Goal: Task Accomplishment & Management: Manage account settings

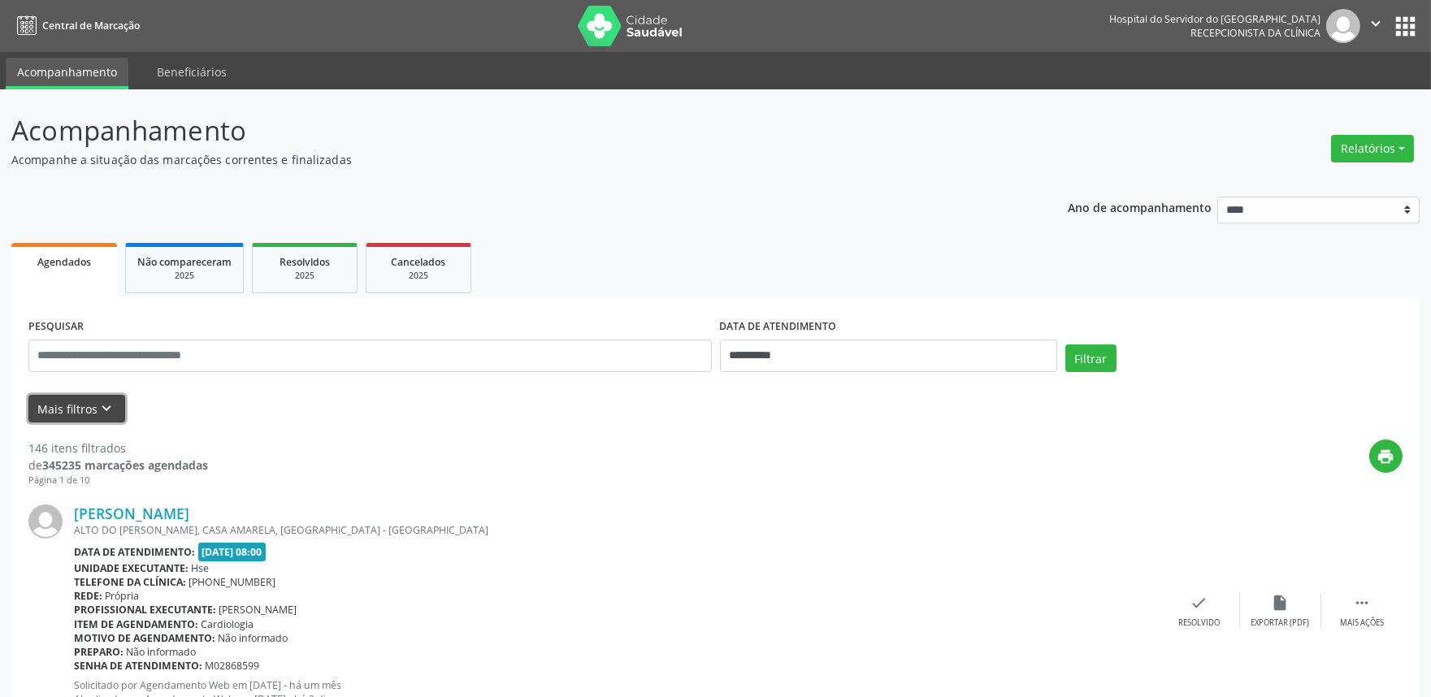
click at [107, 406] on icon "keyboard_arrow_down" at bounding box center [107, 409] width 18 height 18
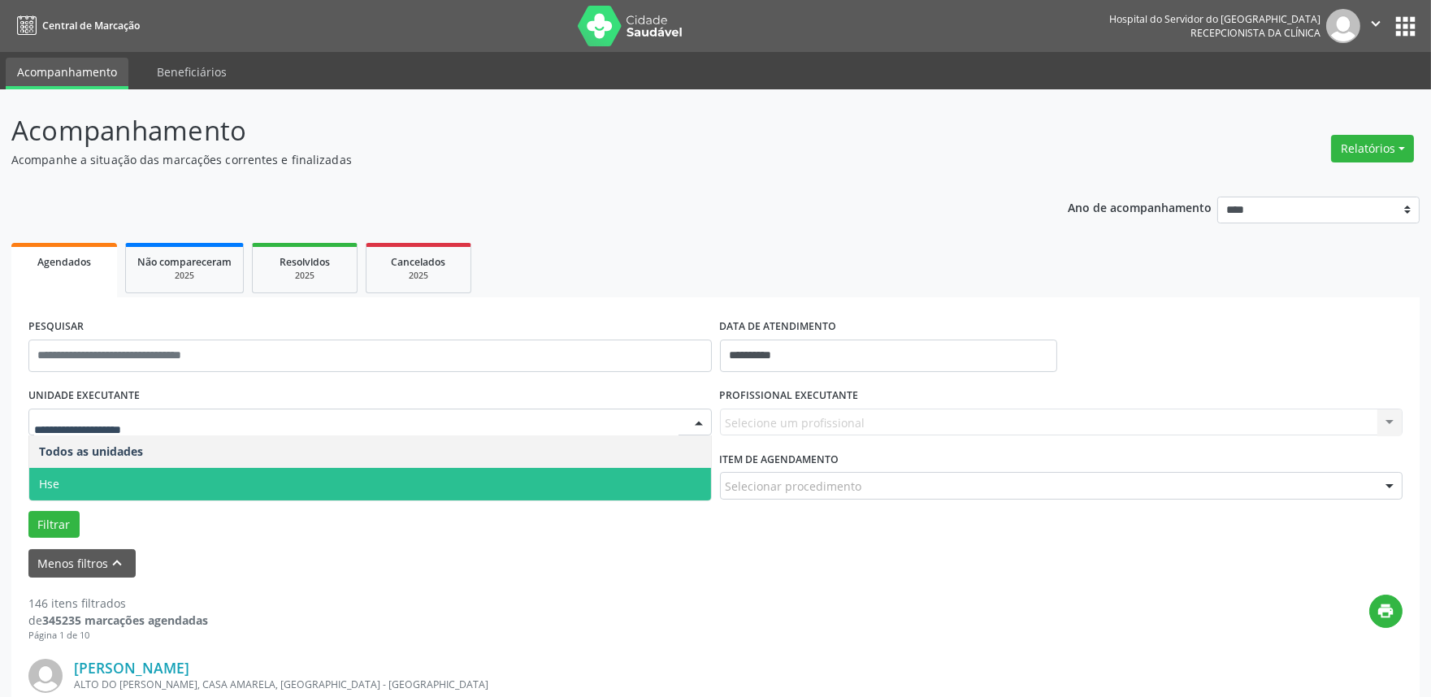
click at [93, 483] on span "Hse" at bounding box center [370, 484] width 682 height 33
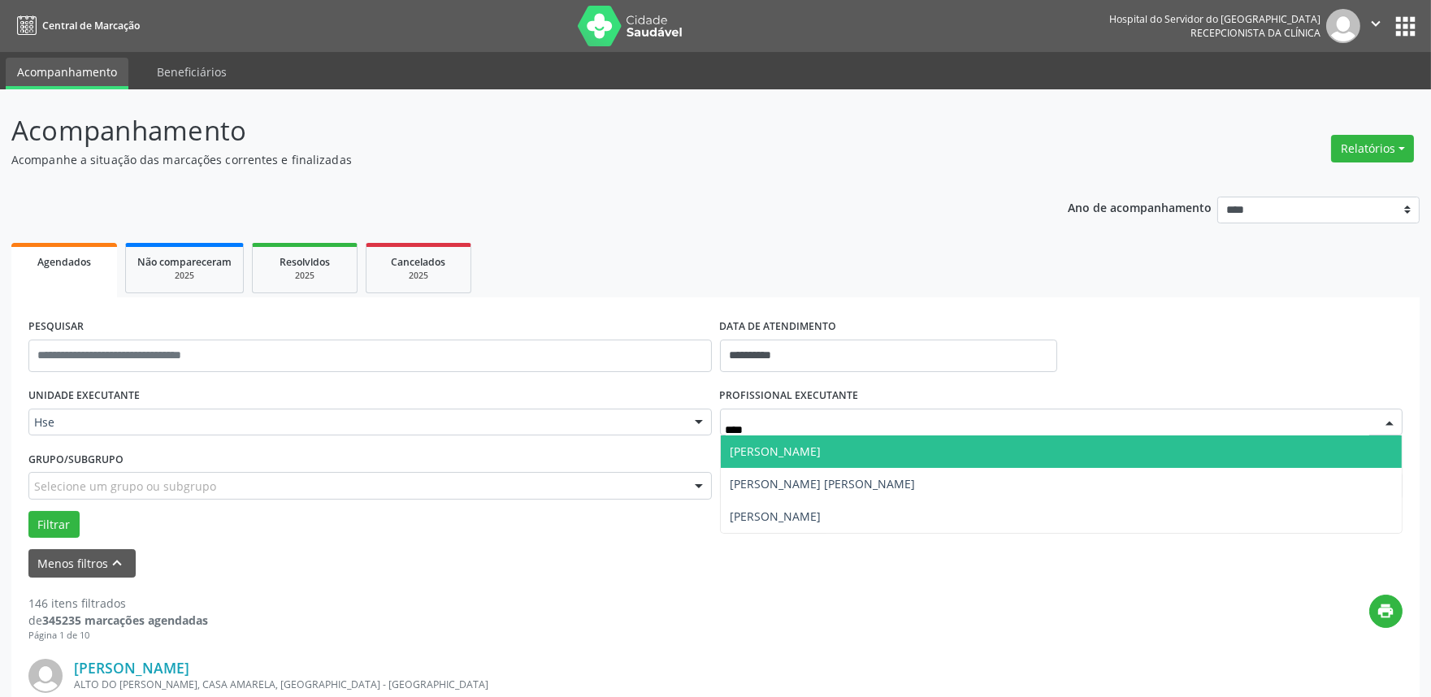
type input "*****"
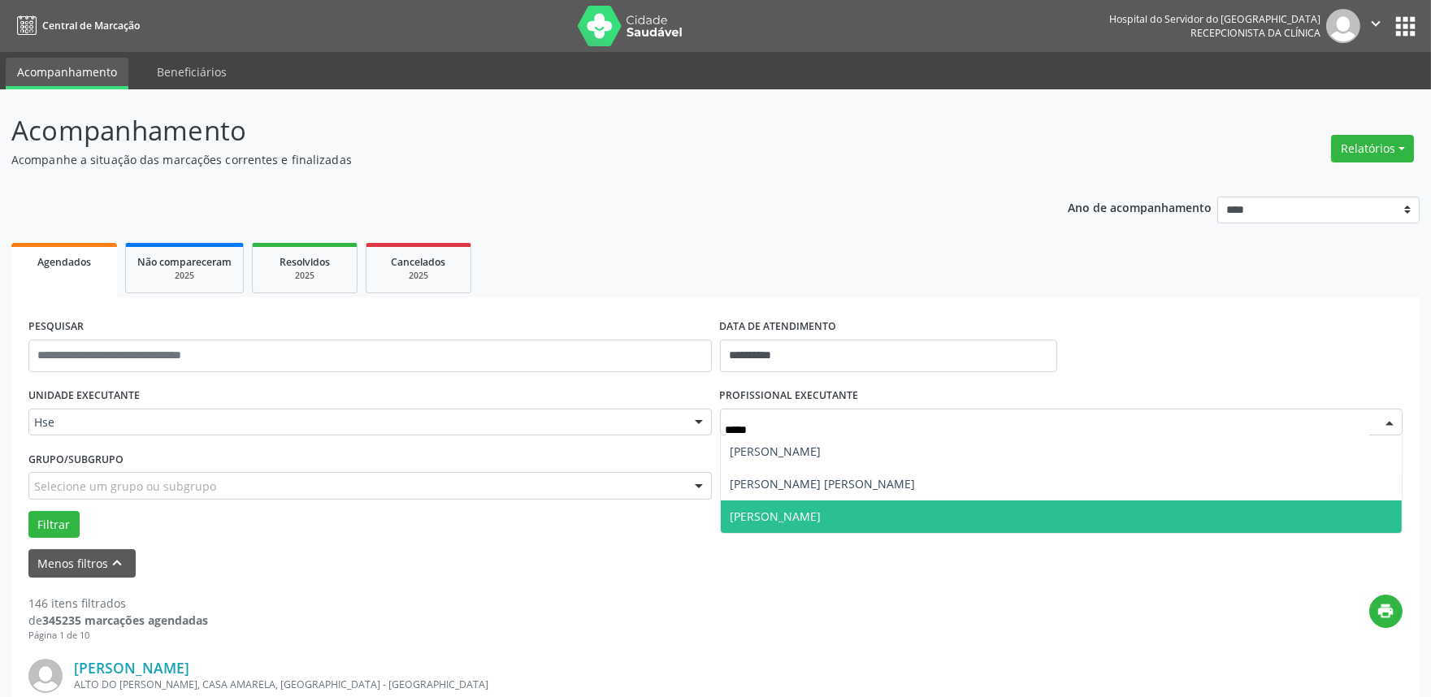
click at [785, 513] on span "[PERSON_NAME]" at bounding box center [776, 516] width 91 height 15
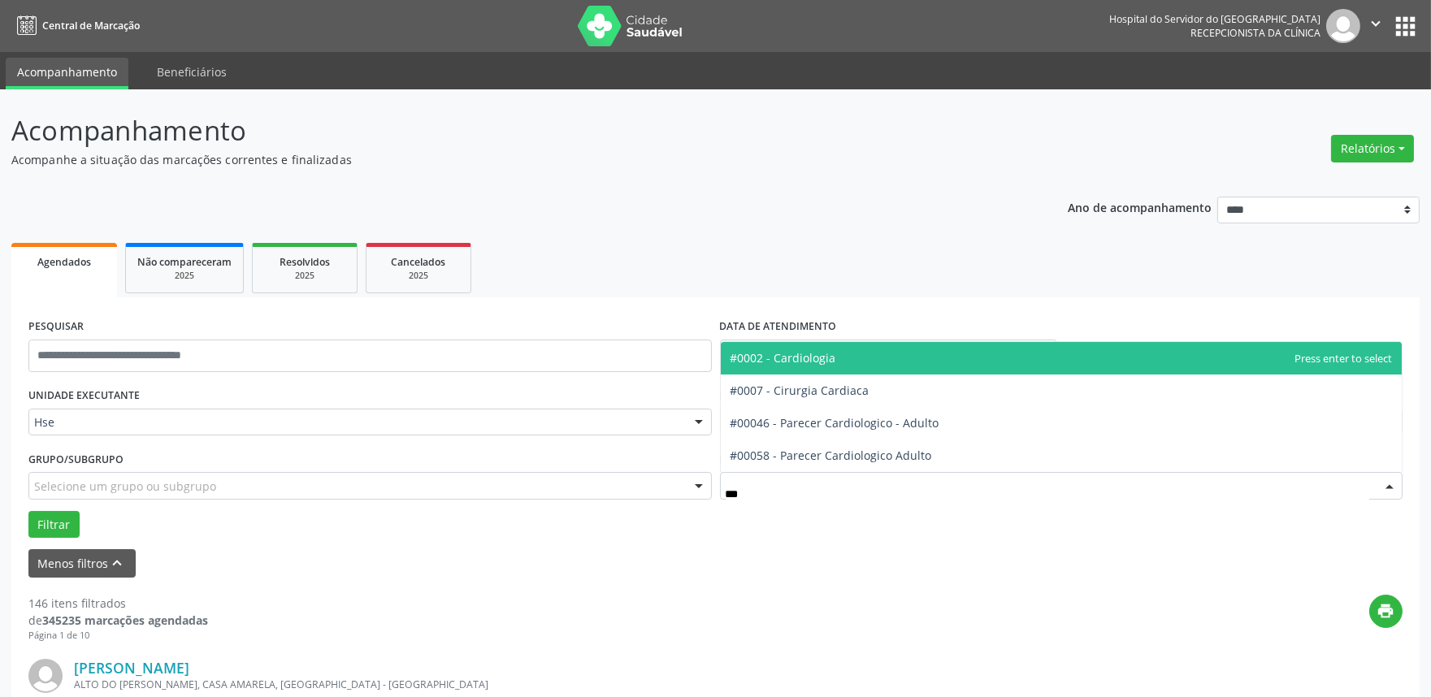
type input "****"
click at [825, 356] on span "#0002 - Cardiologia" at bounding box center [784, 357] width 106 height 15
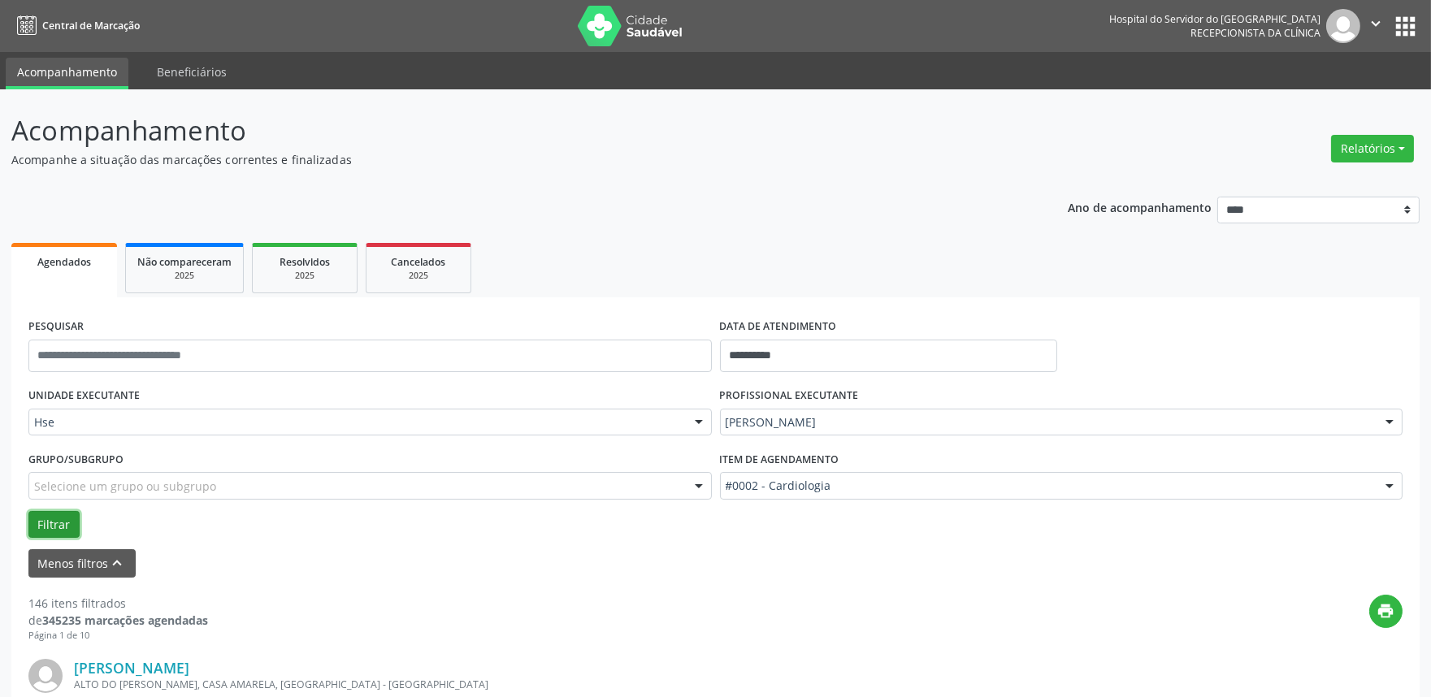
click at [50, 523] on button "Filtrar" at bounding box center [53, 525] width 51 height 28
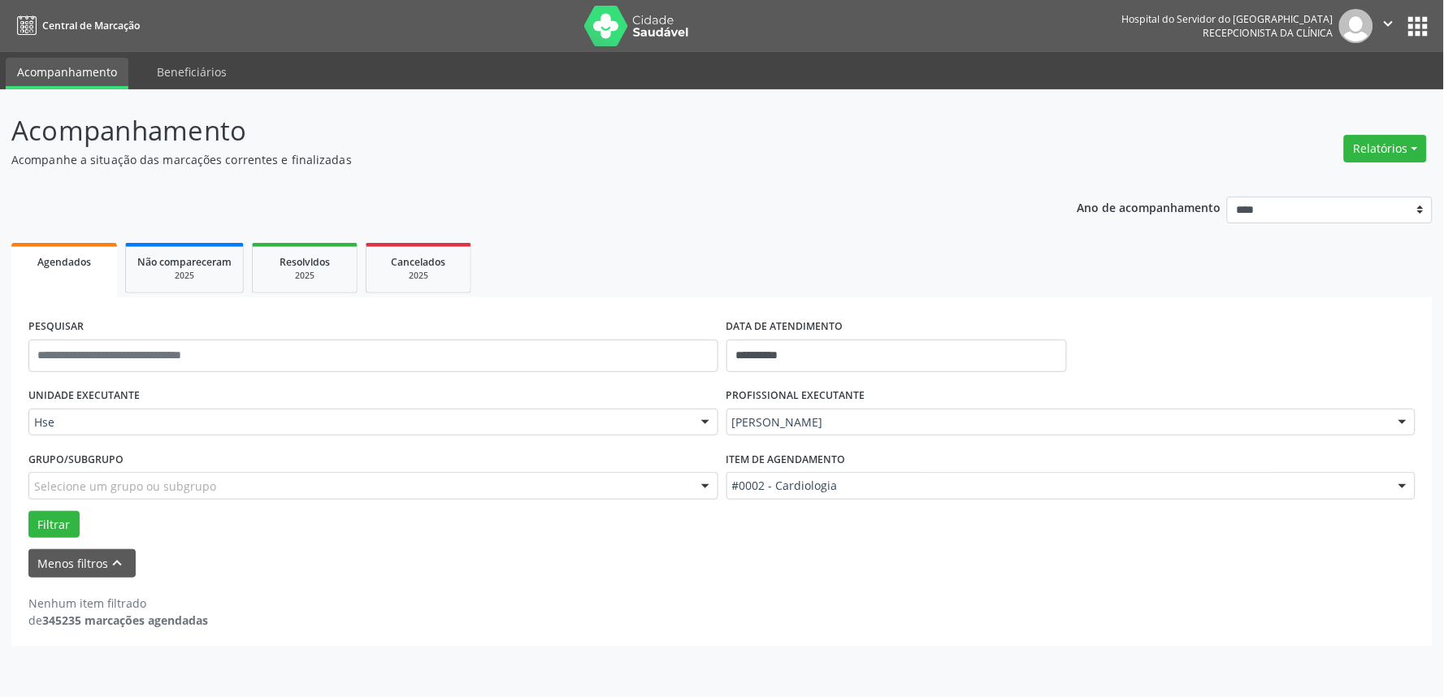
click at [972, 542] on form "**********" at bounding box center [721, 446] width 1387 height 263
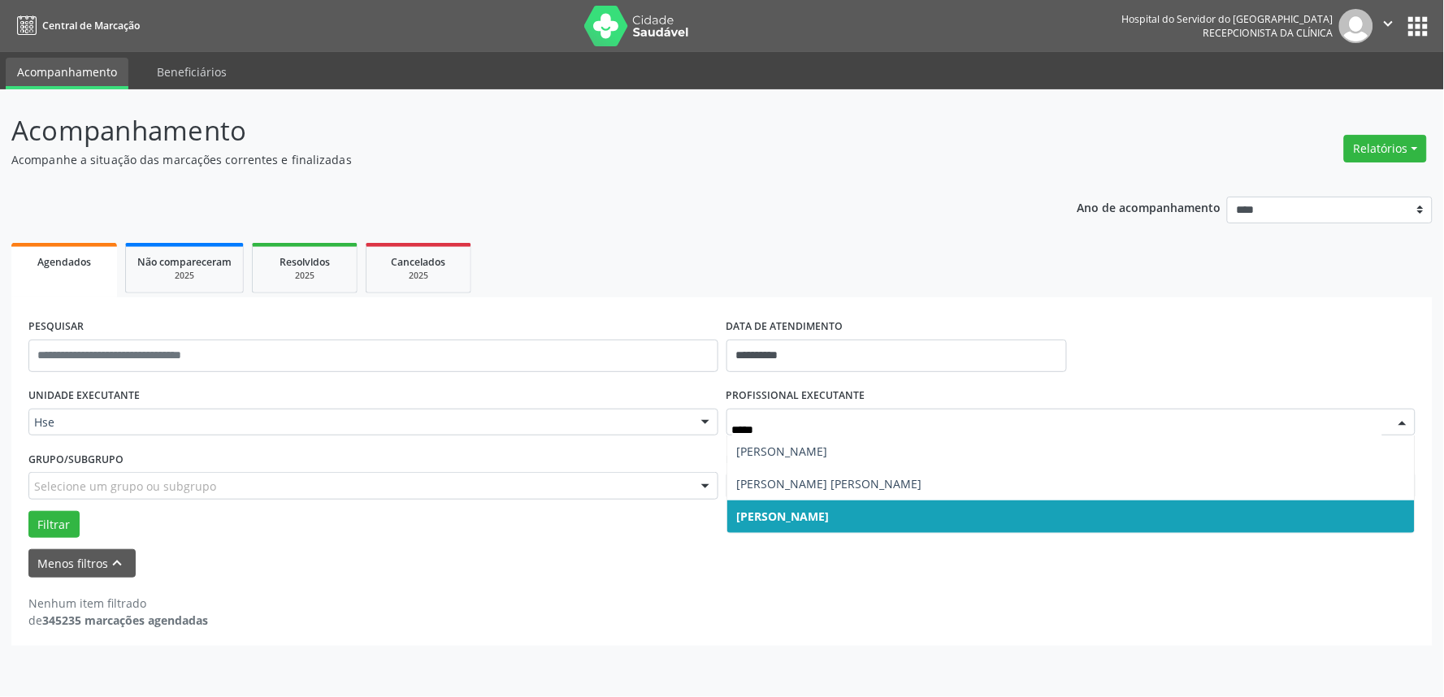
click at [762, 515] on span "[PERSON_NAME]" at bounding box center [783, 516] width 93 height 15
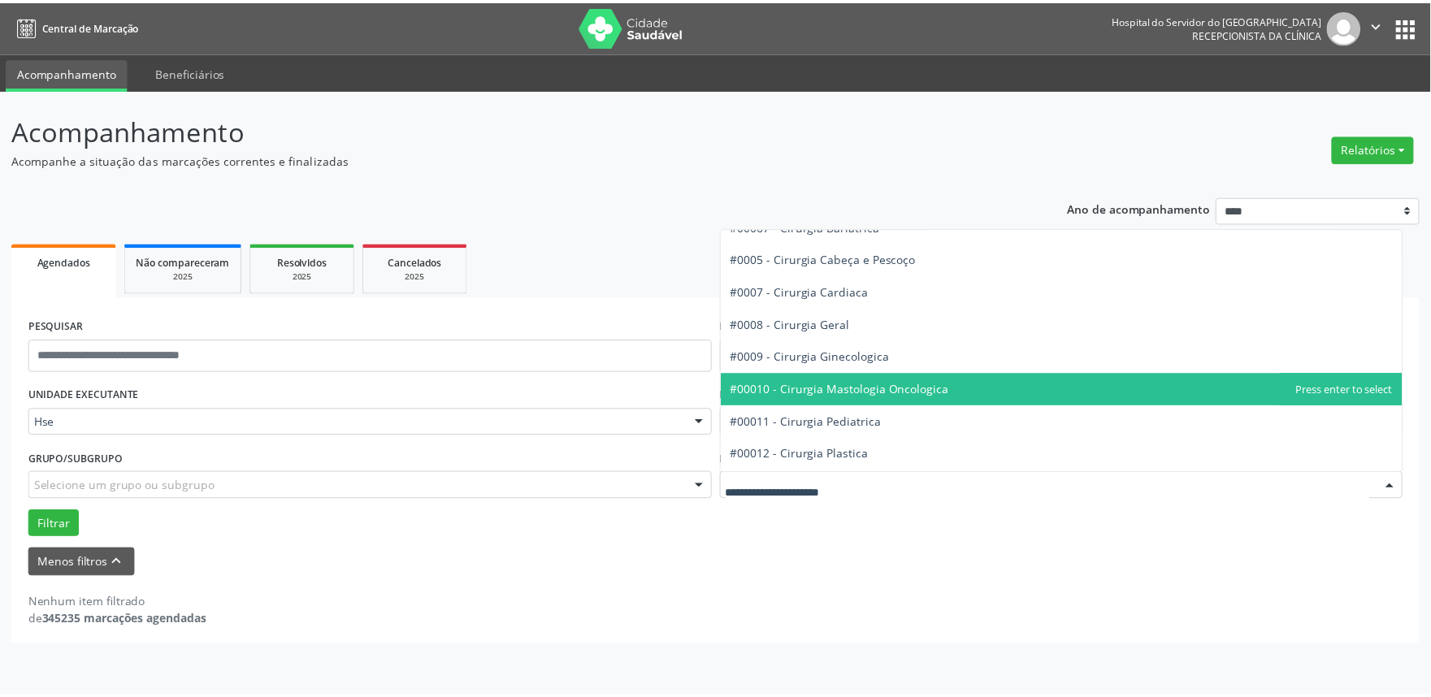
scroll to position [90, 0]
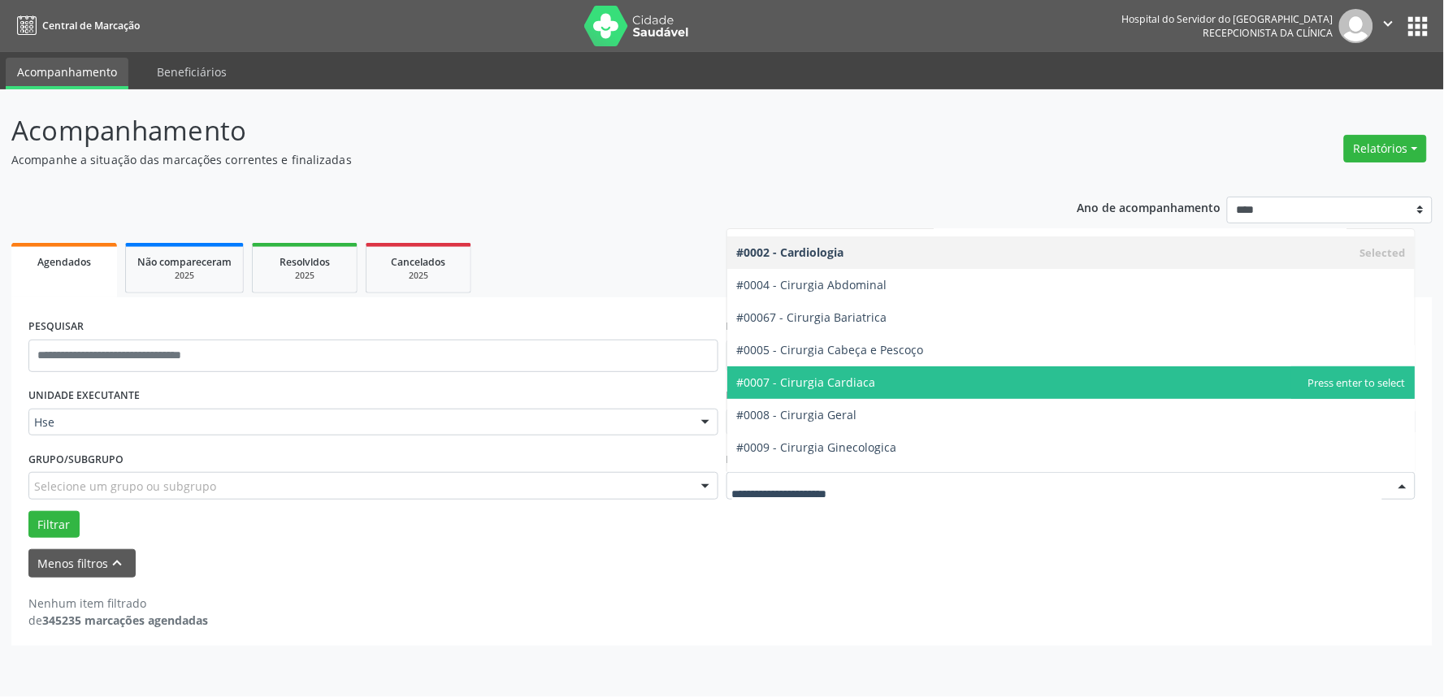
click at [846, 384] on span "#0007 - Cirurgia Cardiaca" at bounding box center [806, 382] width 139 height 15
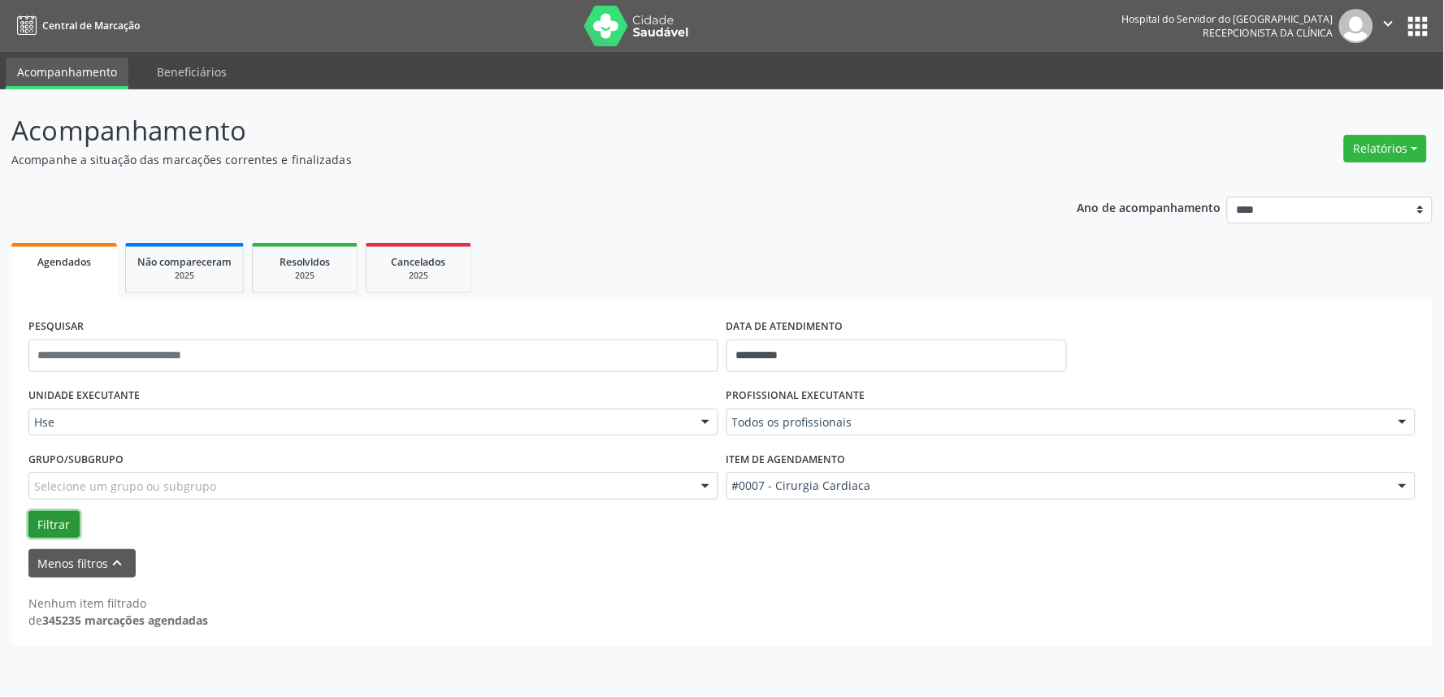
click at [54, 519] on button "Filtrar" at bounding box center [53, 525] width 51 height 28
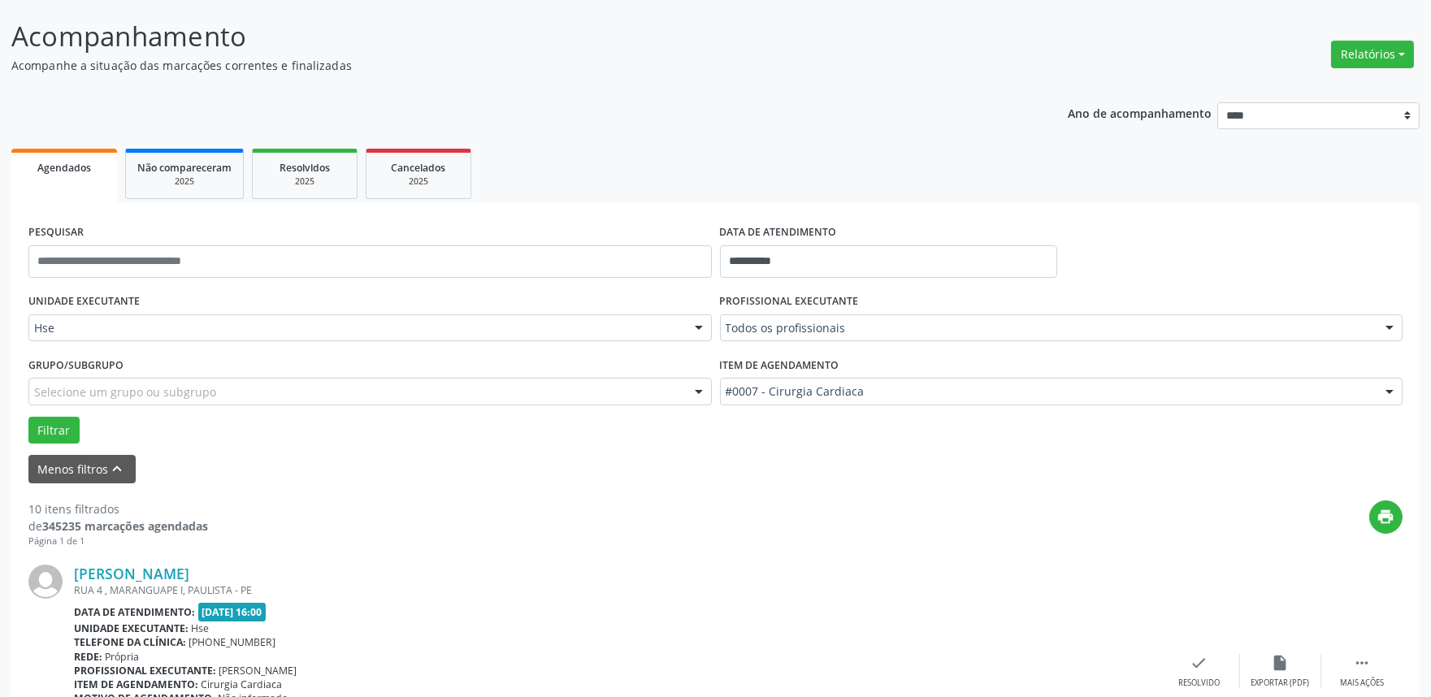
scroll to position [361, 0]
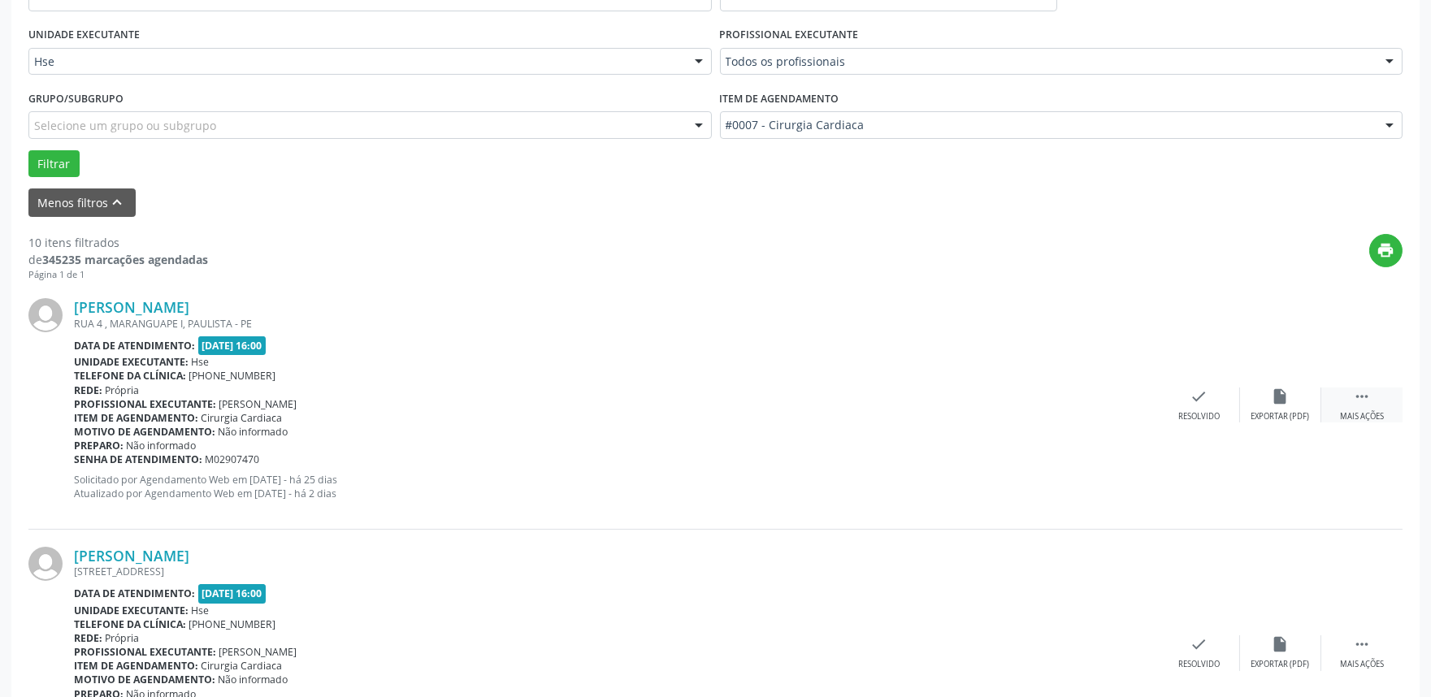
click at [1360, 402] on icon "" at bounding box center [1362, 397] width 18 height 18
click at [1280, 401] on icon "alarm_off" at bounding box center [1281, 397] width 18 height 18
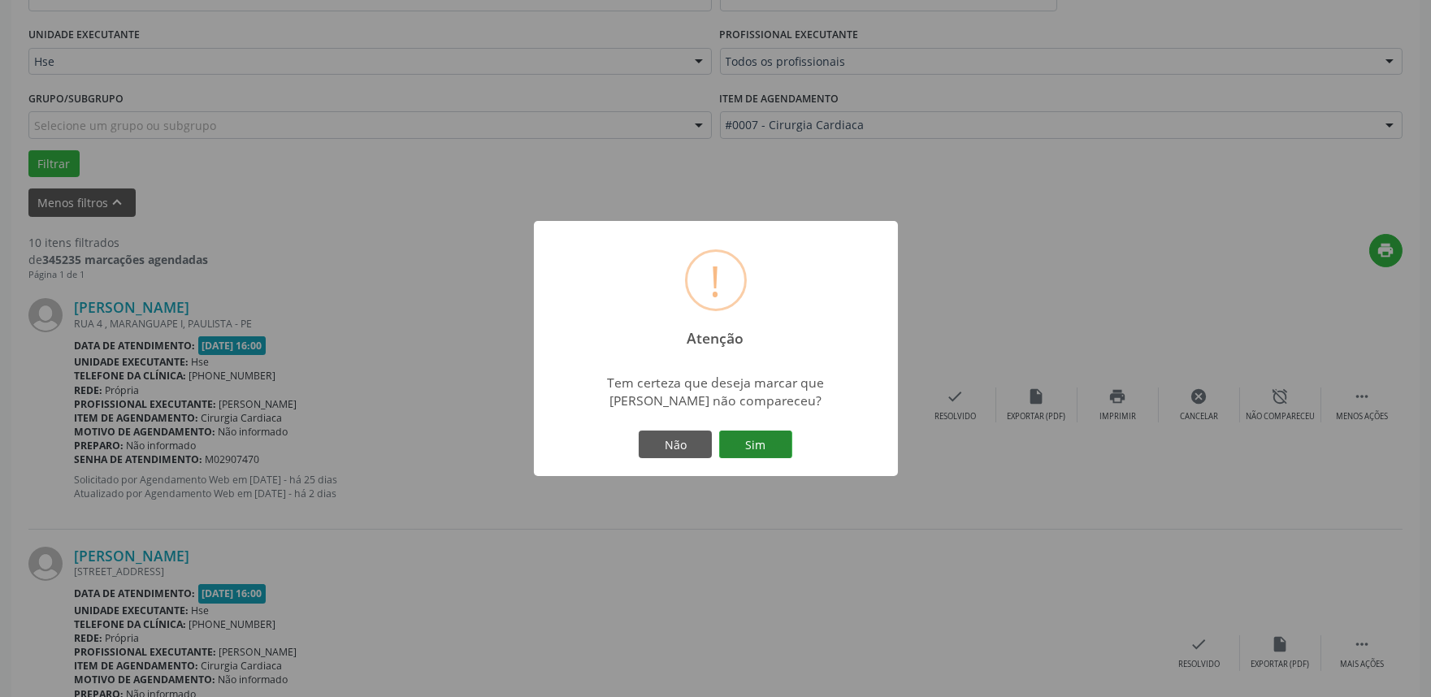
click at [756, 450] on button "Sim" at bounding box center [755, 445] width 73 height 28
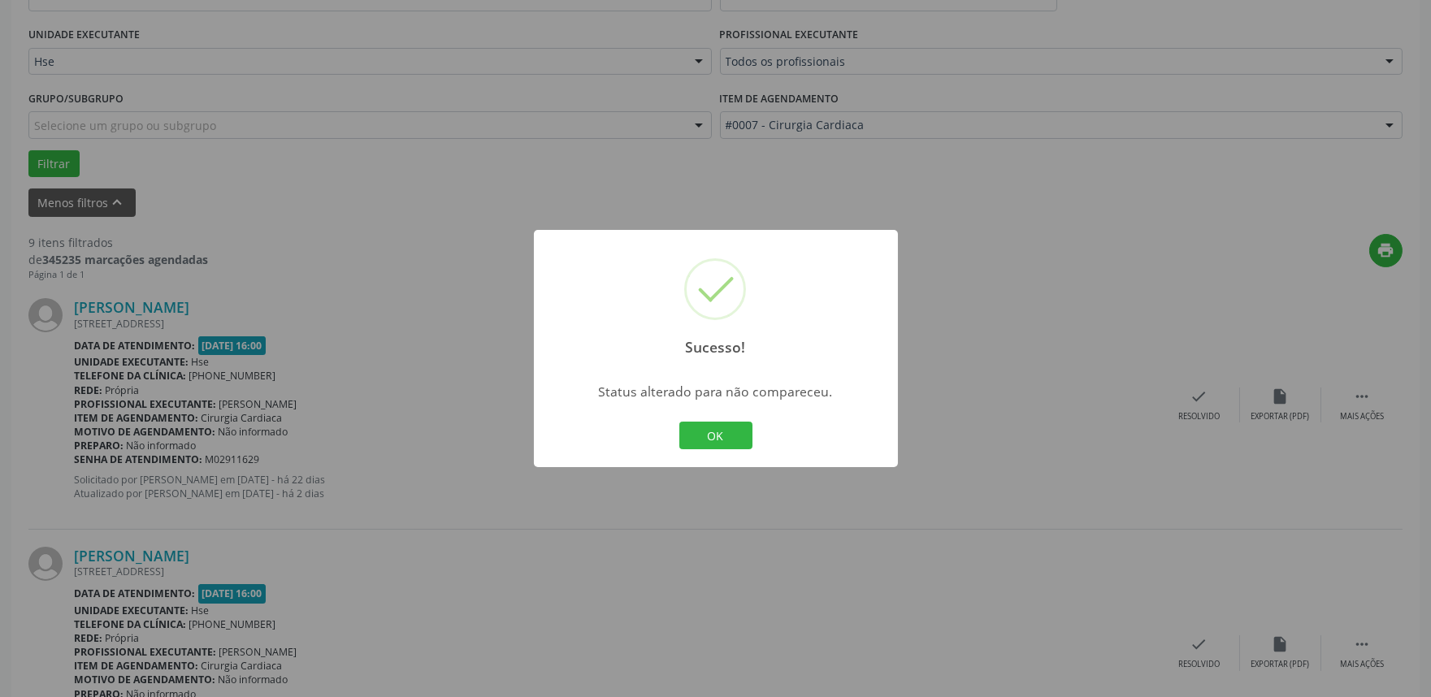
click at [729, 439] on button "OK" at bounding box center [715, 436] width 73 height 28
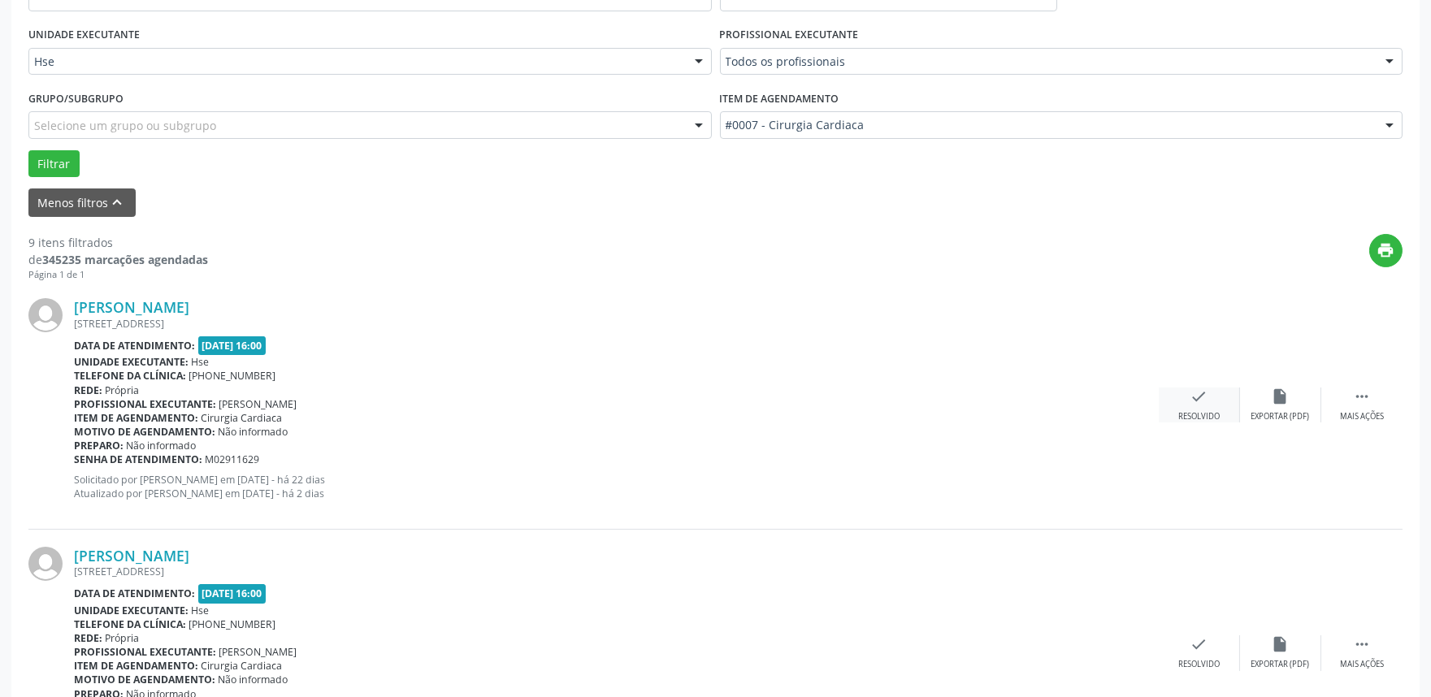
click at [1213, 401] on div "check Resolvido" at bounding box center [1199, 405] width 81 height 35
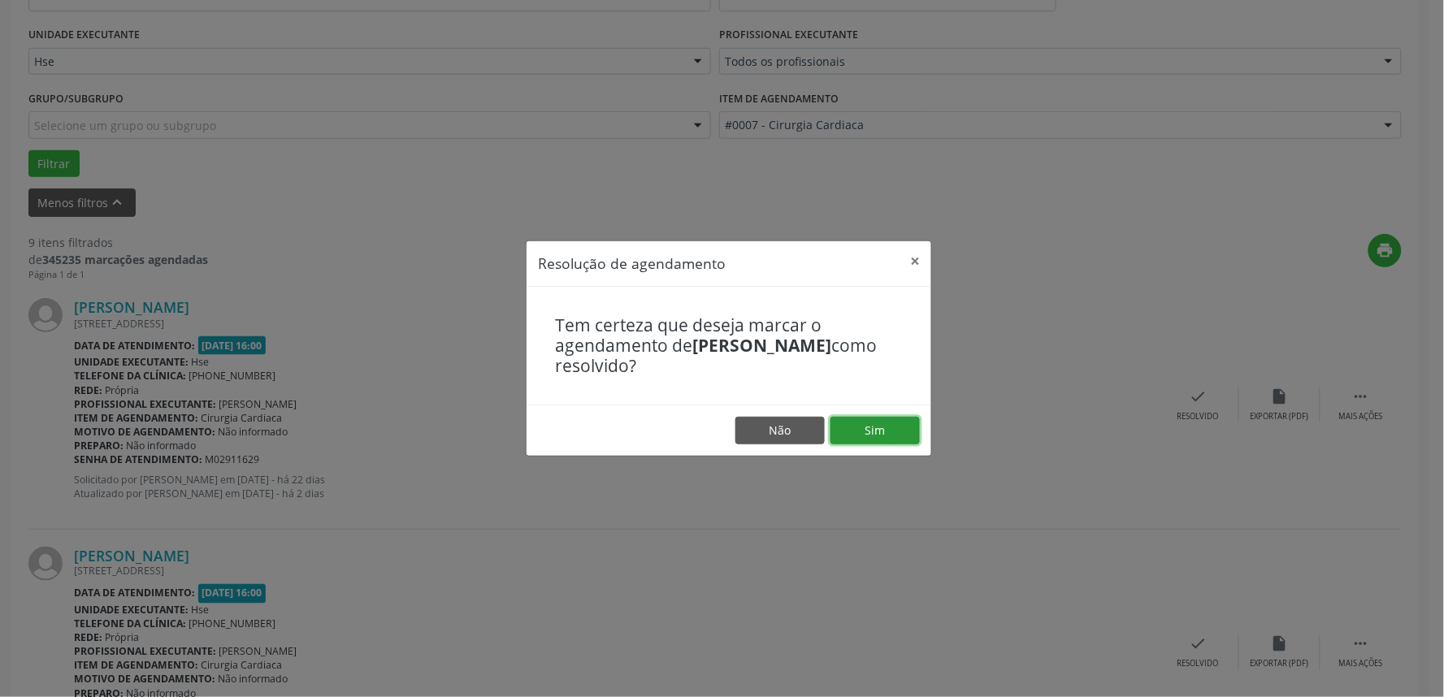
click at [857, 432] on button "Sim" at bounding box center [875, 431] width 89 height 28
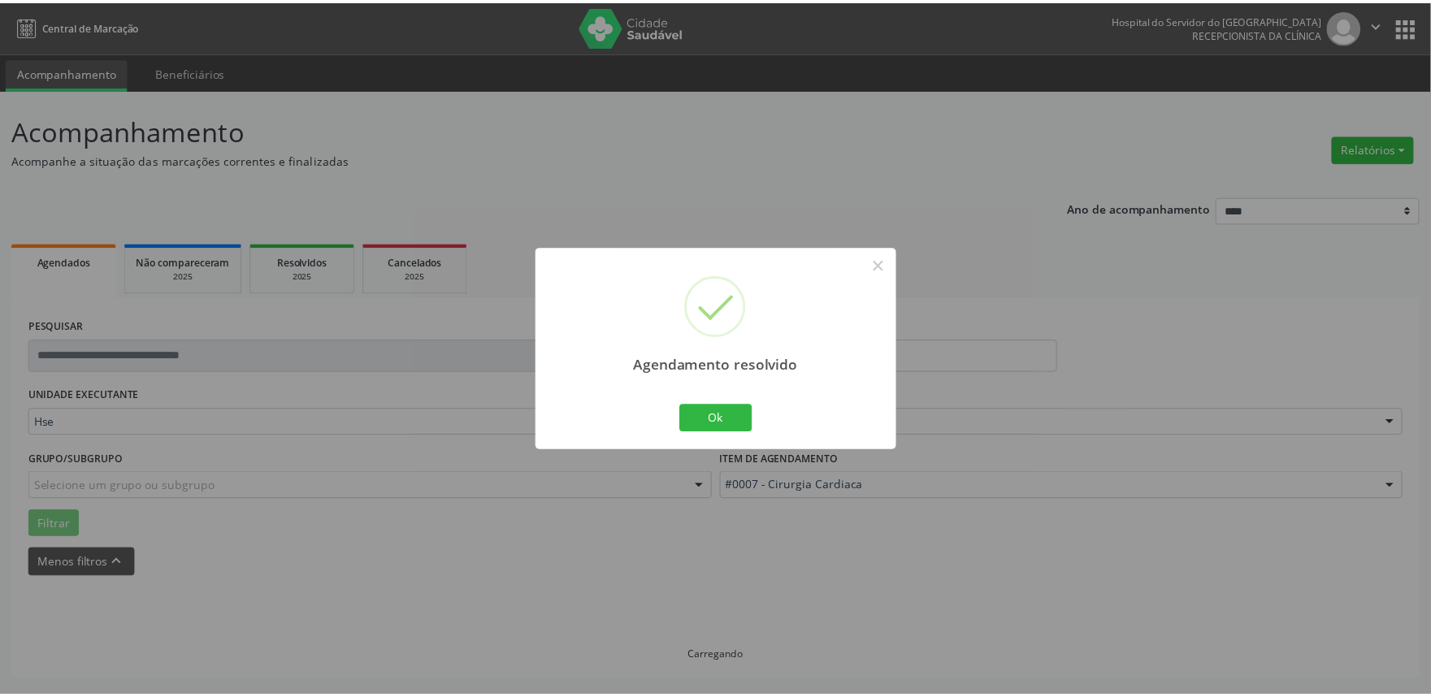
scroll to position [0, 0]
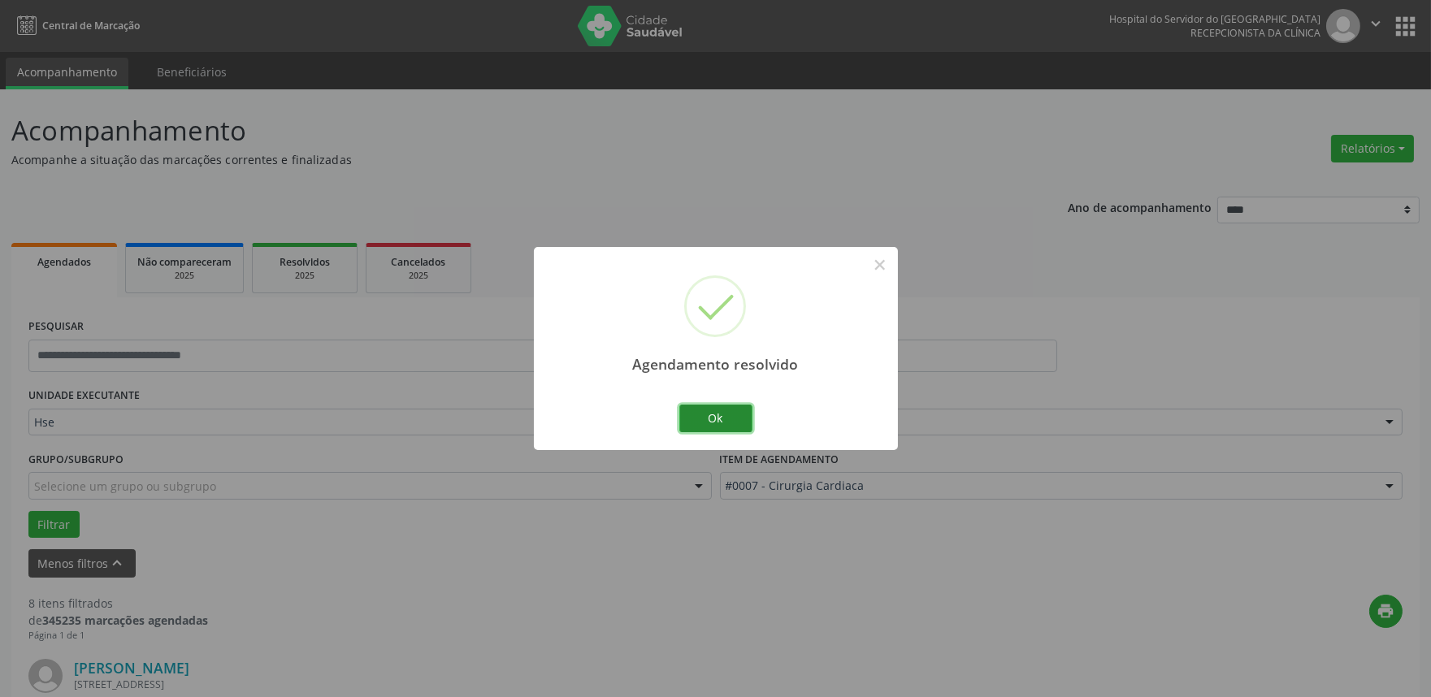
click at [713, 423] on button "Ok" at bounding box center [715, 419] width 73 height 28
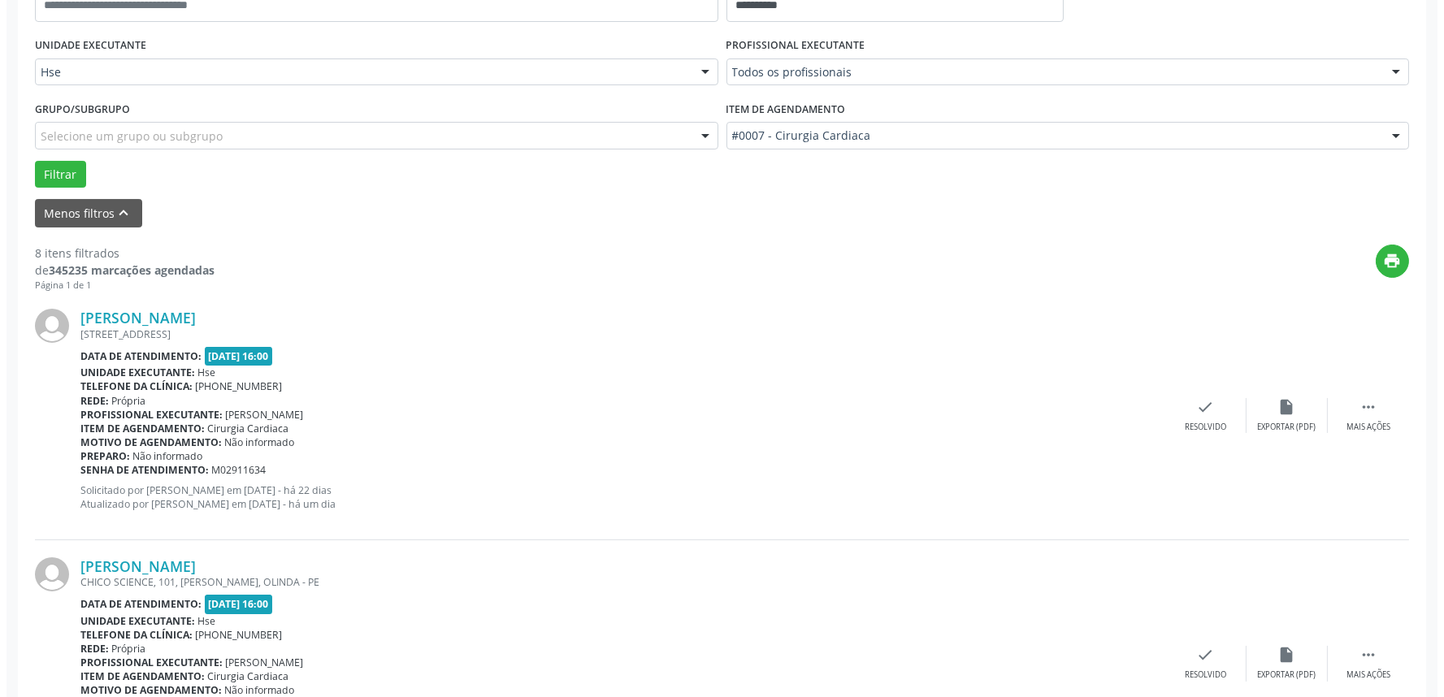
scroll to position [361, 0]
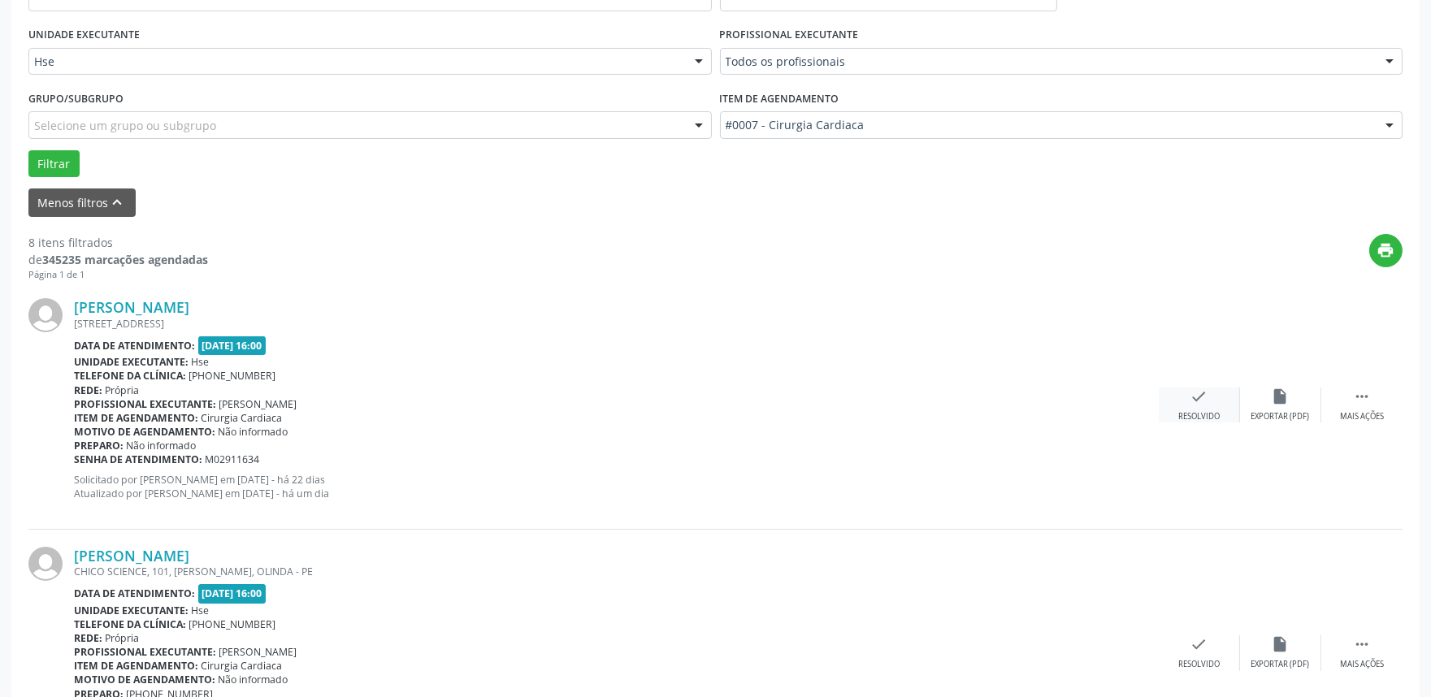
click at [1198, 399] on icon "check" at bounding box center [1200, 397] width 18 height 18
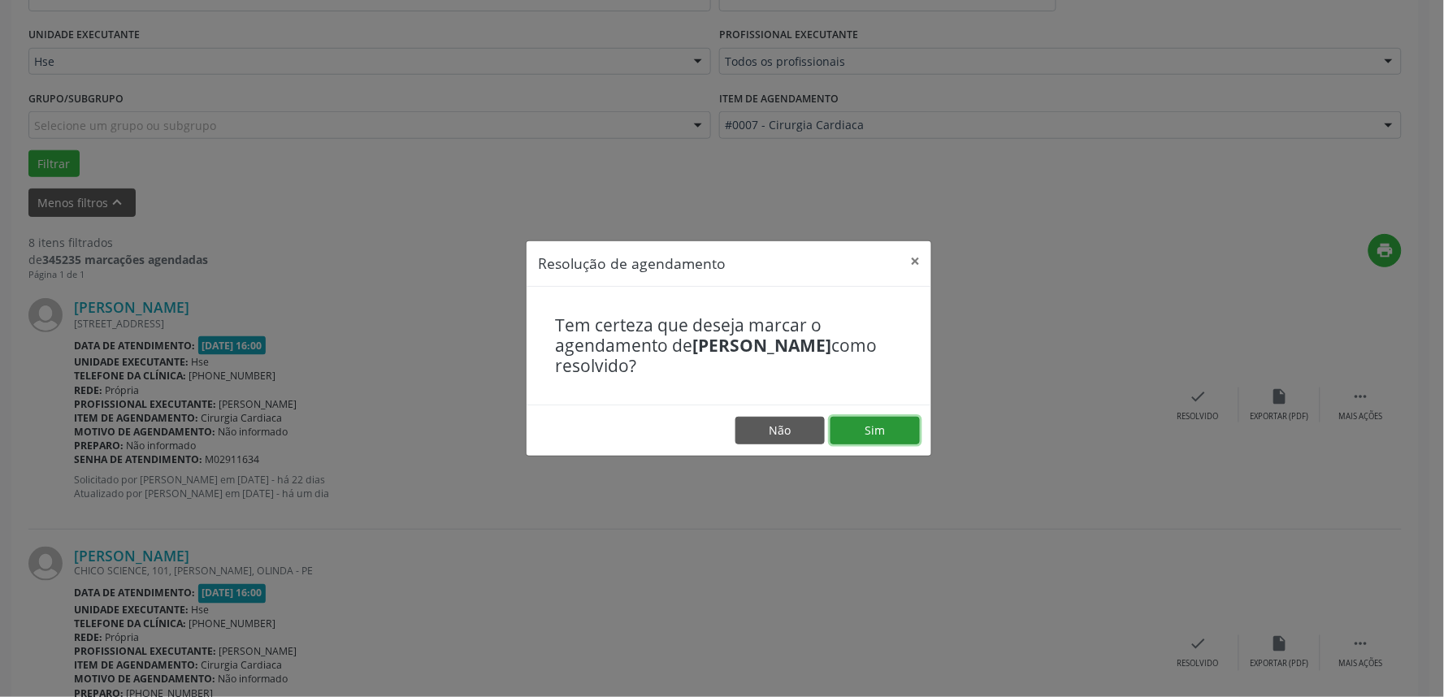
click at [866, 431] on button "Sim" at bounding box center [875, 431] width 89 height 28
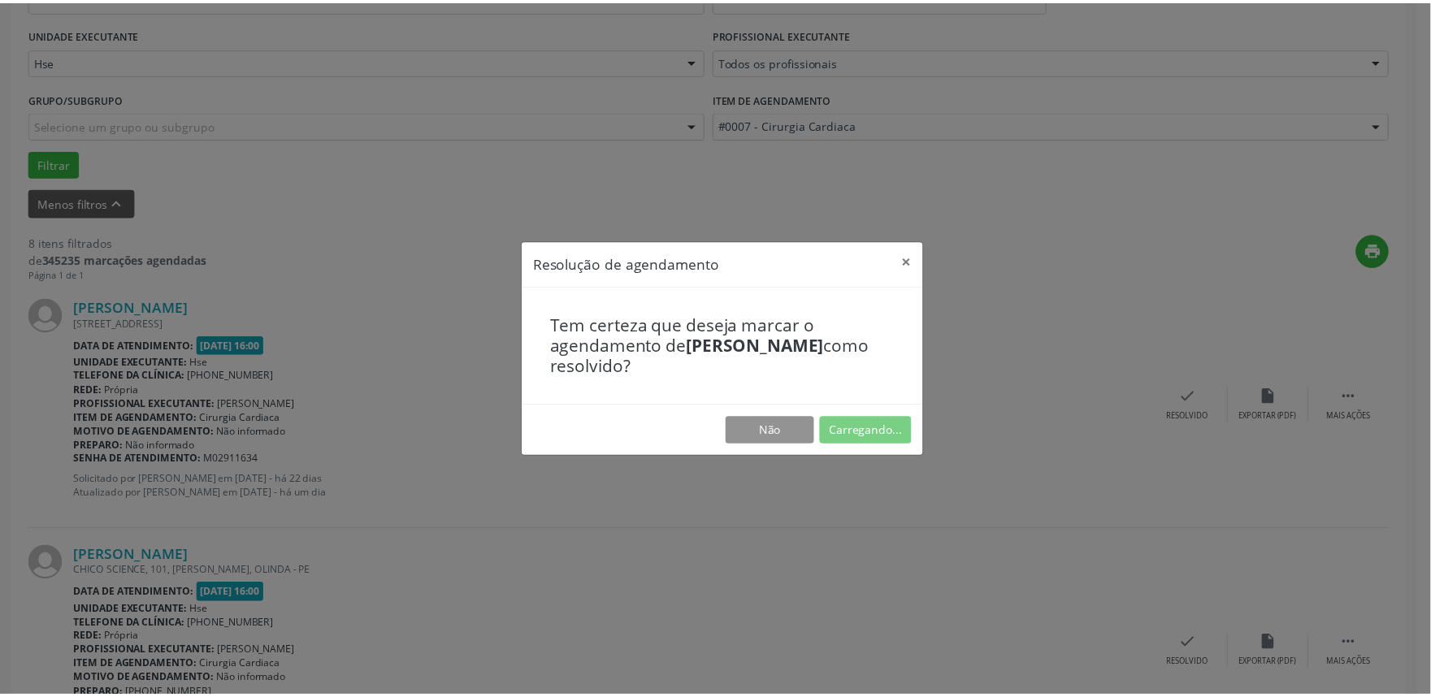
scroll to position [0, 0]
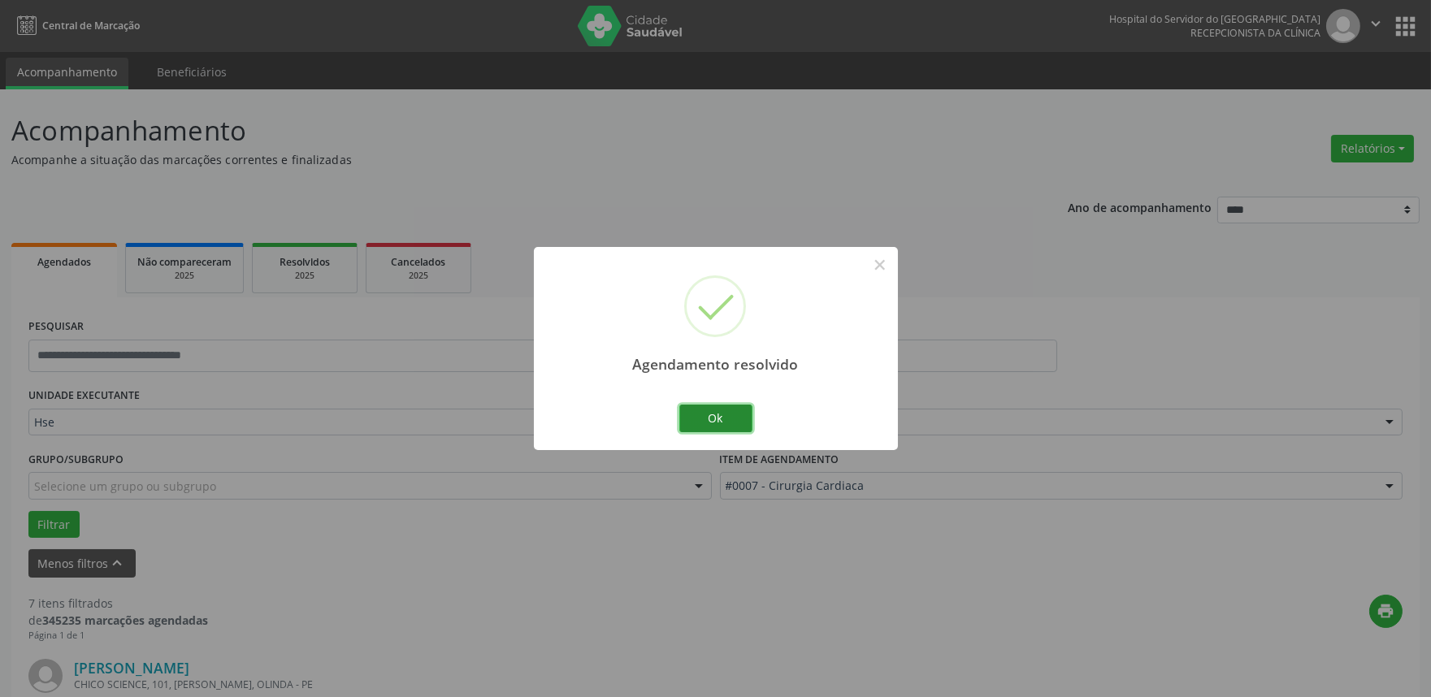
click at [719, 409] on button "Ok" at bounding box center [715, 419] width 73 height 28
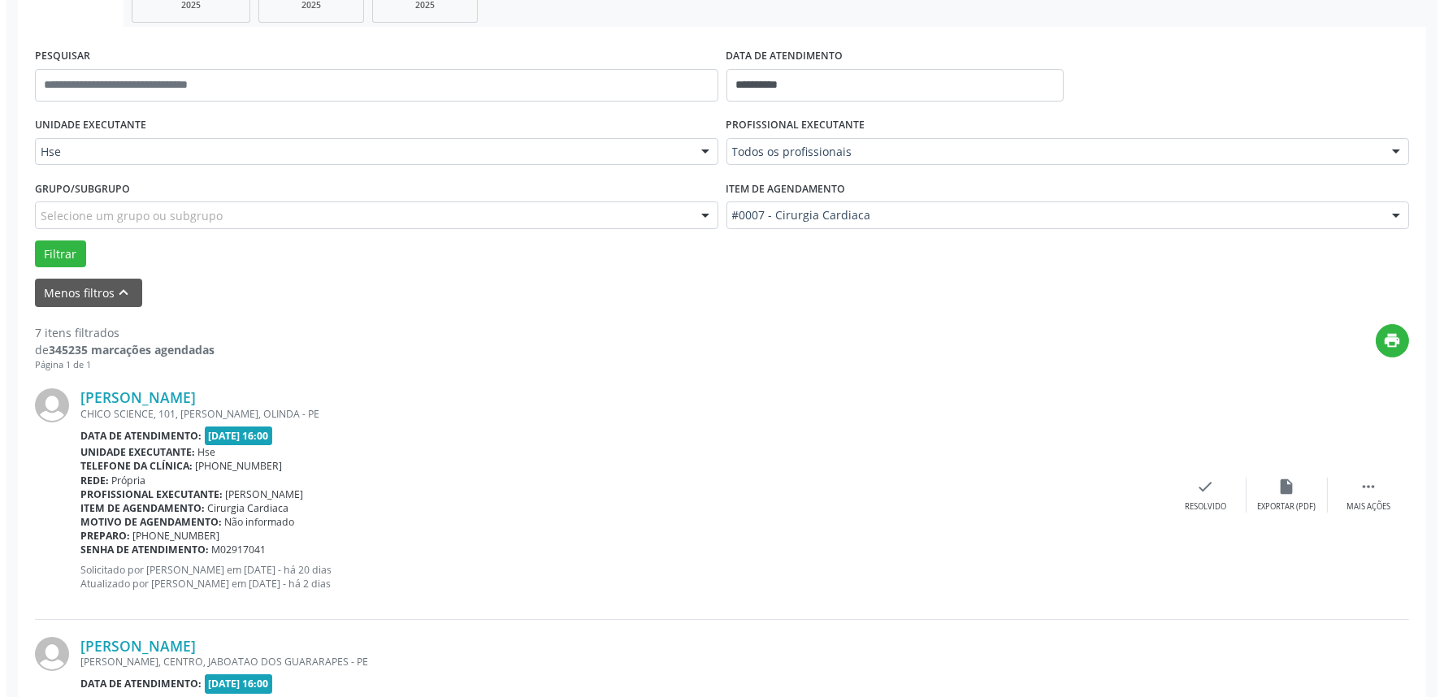
scroll to position [361, 0]
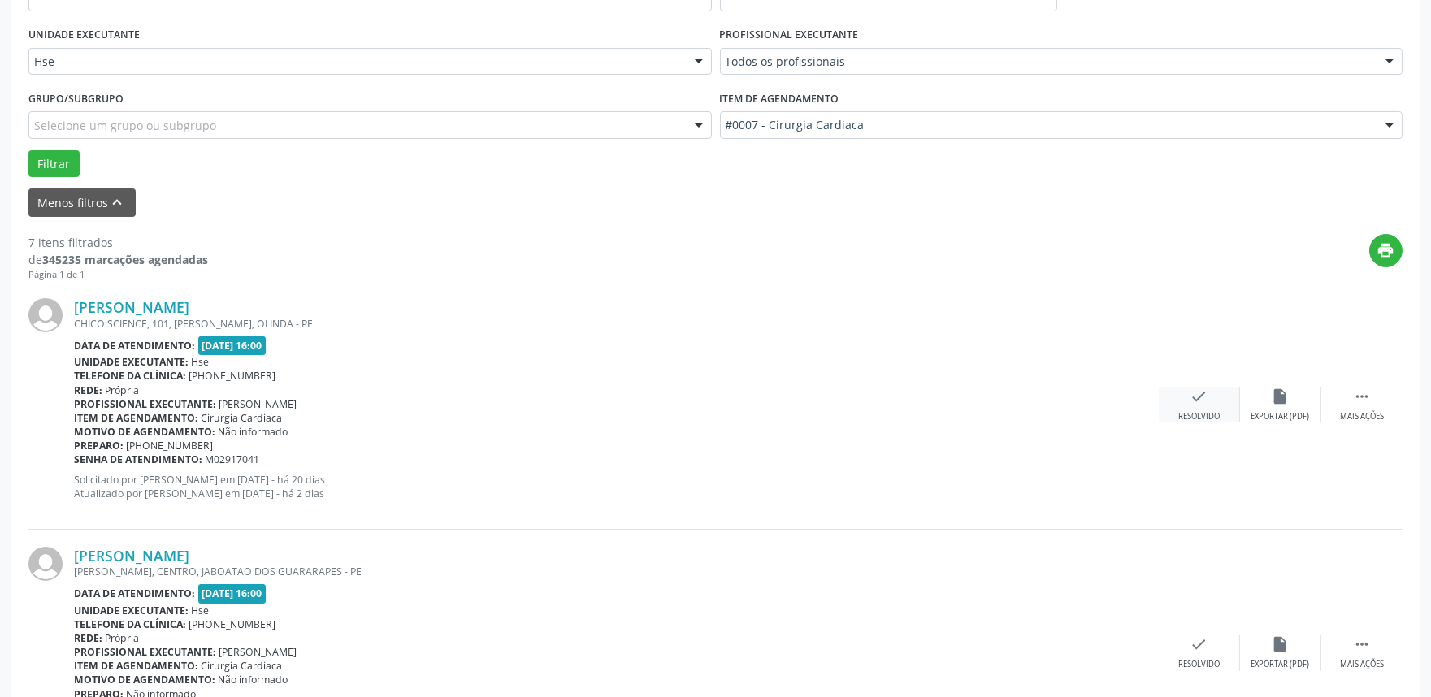
click at [1189, 404] on div "check Resolvido" at bounding box center [1199, 405] width 81 height 35
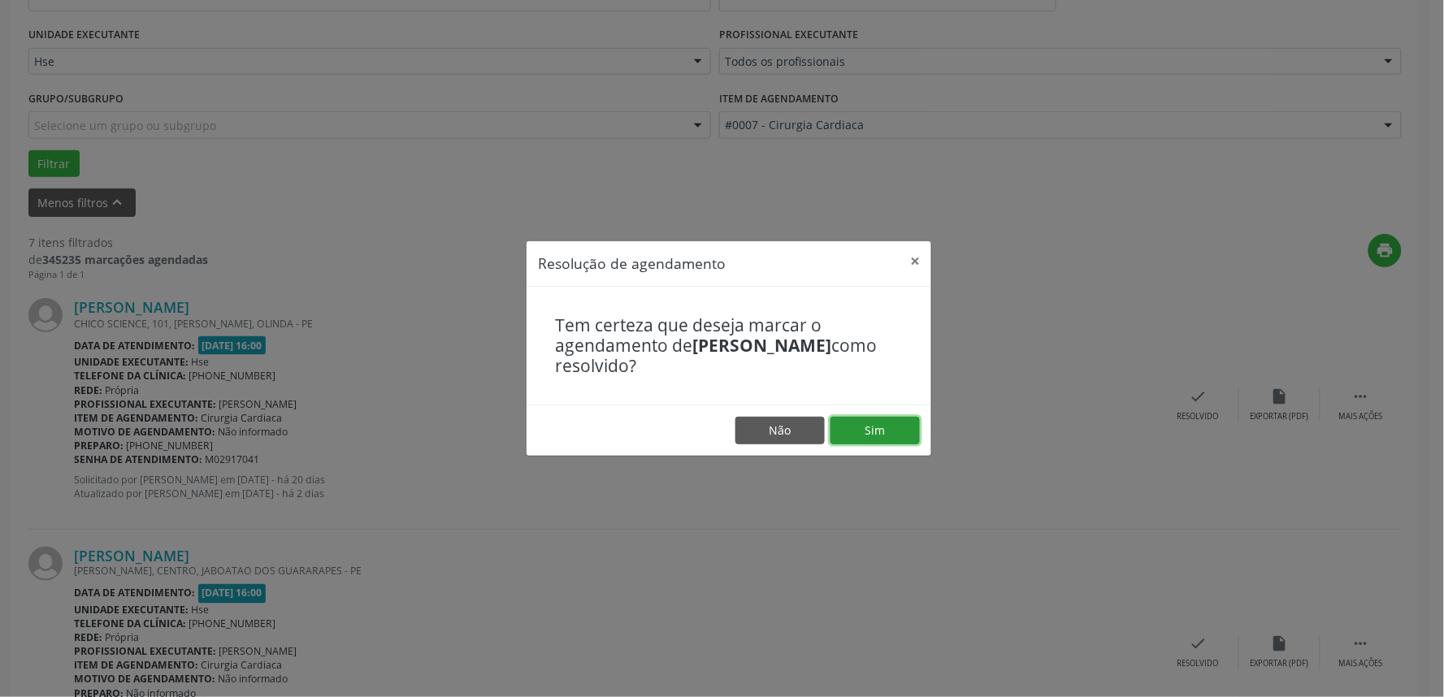
click at [861, 423] on button "Sim" at bounding box center [875, 431] width 89 height 28
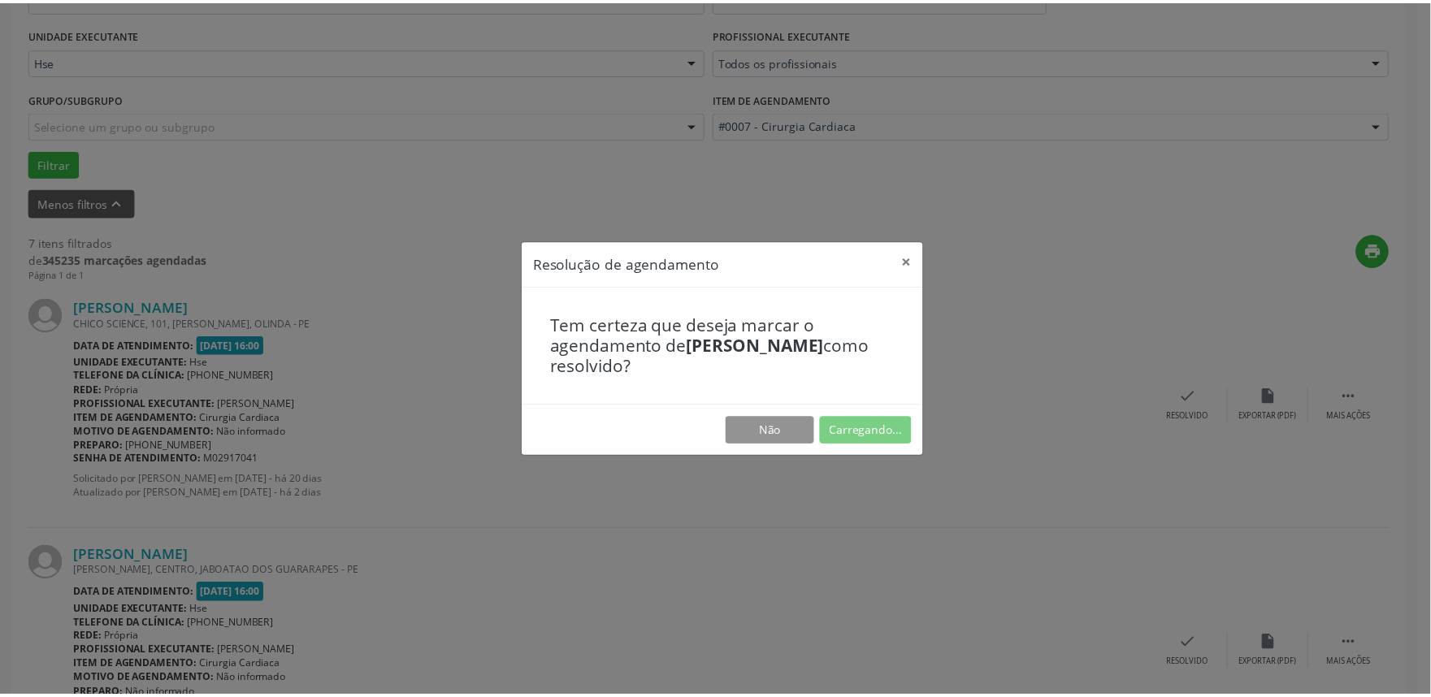
scroll to position [0, 0]
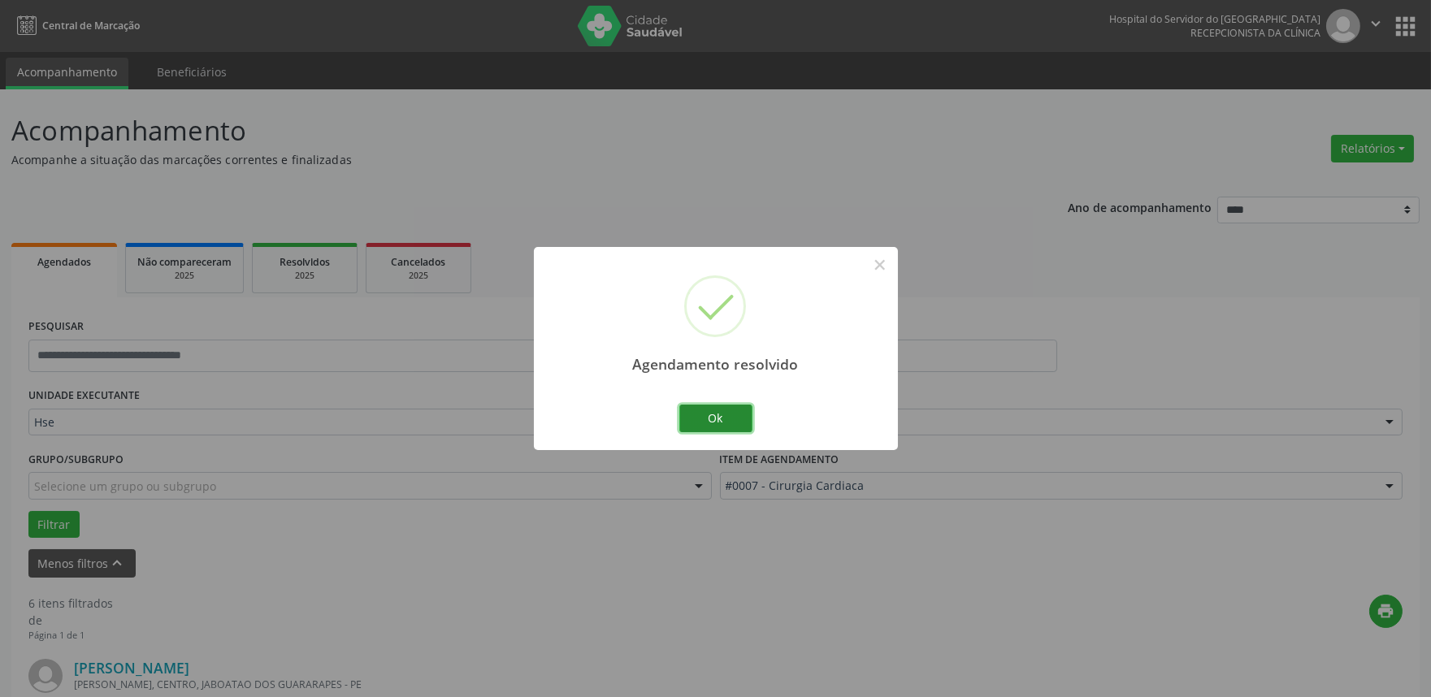
click at [707, 413] on button "Ok" at bounding box center [715, 419] width 73 height 28
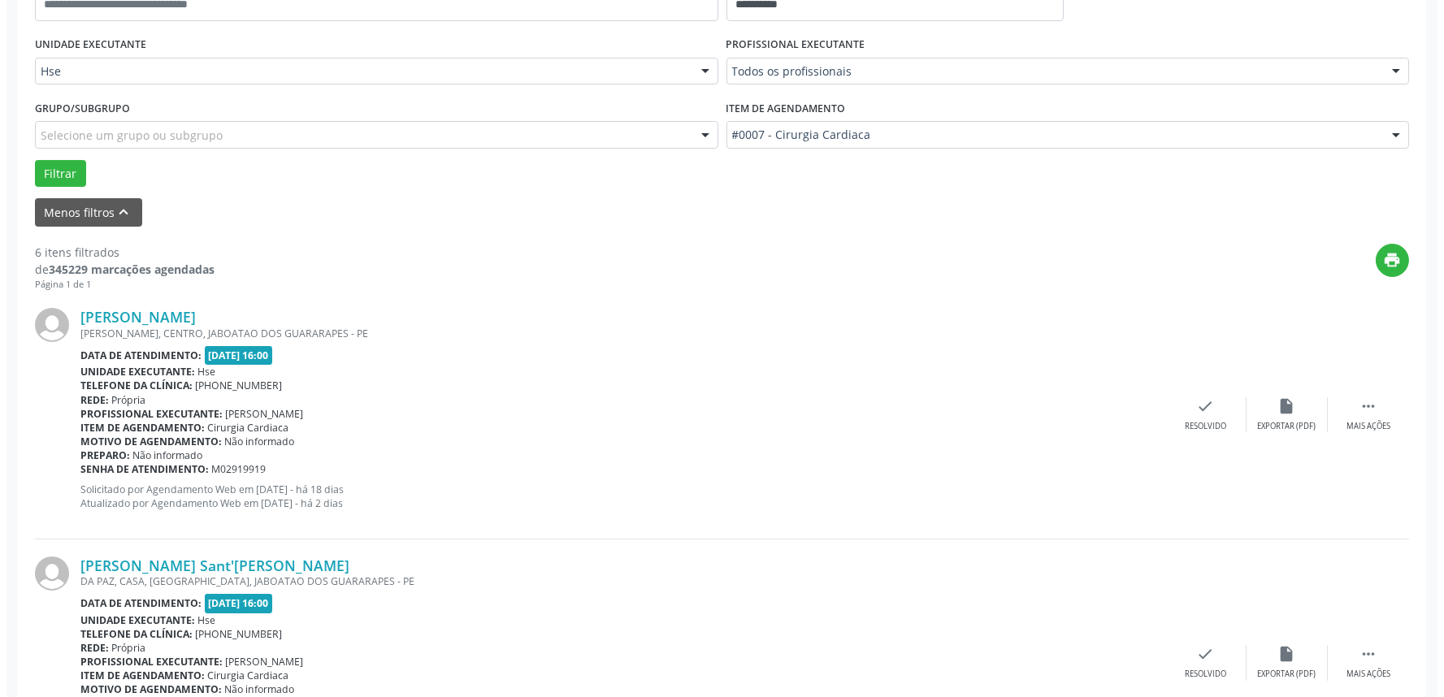
scroll to position [361, 0]
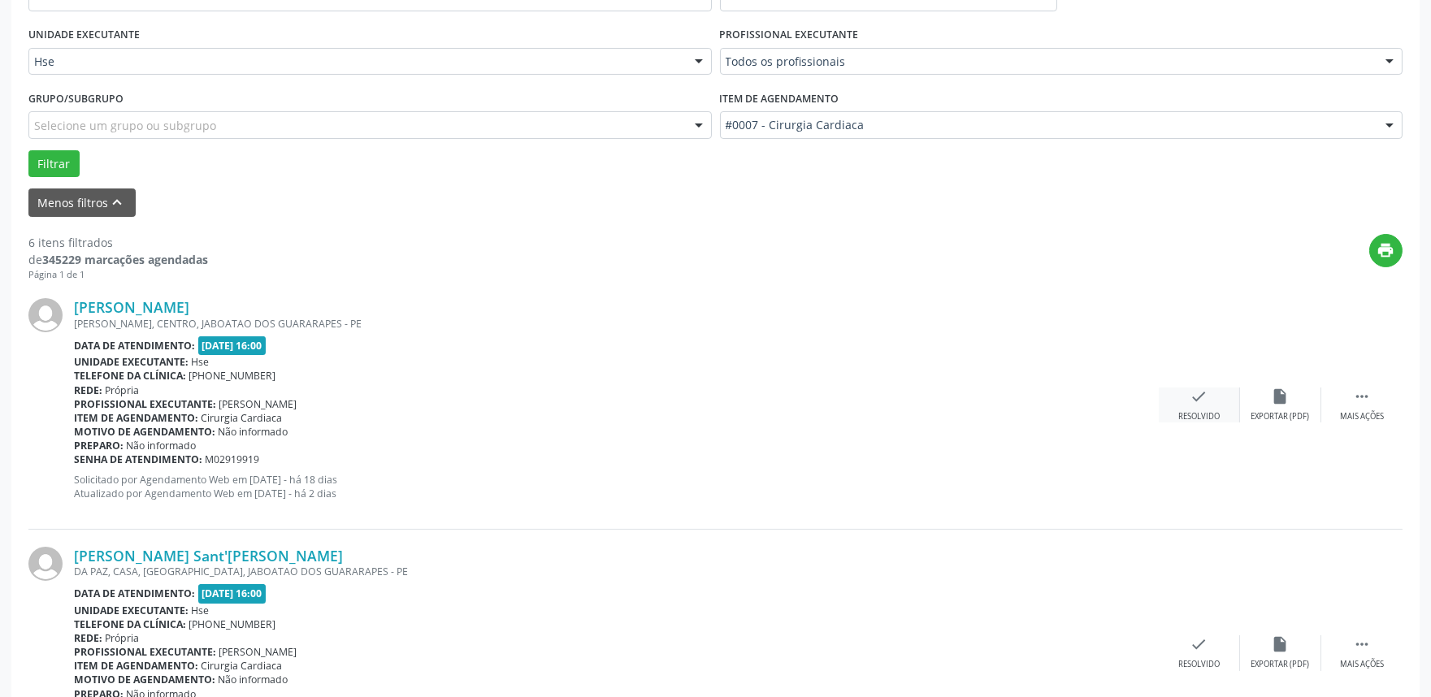
click at [1199, 401] on icon "check" at bounding box center [1200, 397] width 18 height 18
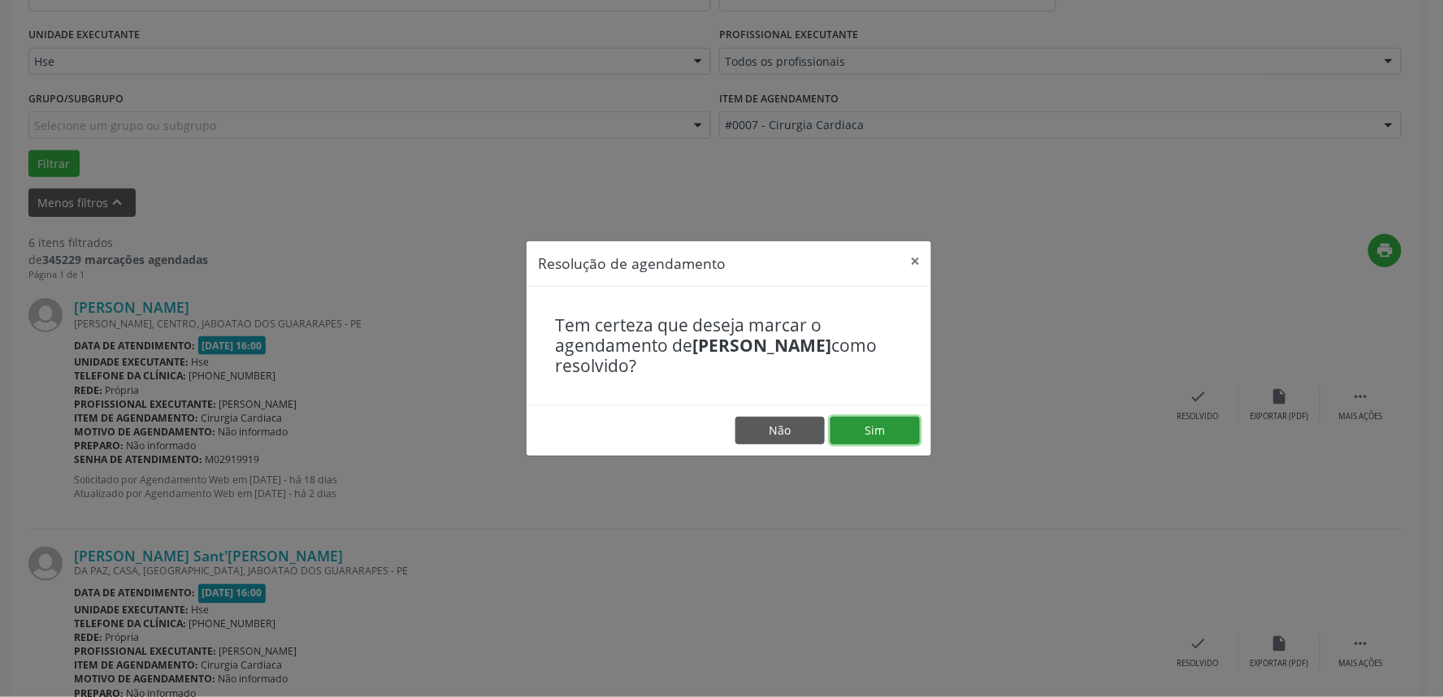
click at [895, 423] on button "Sim" at bounding box center [875, 431] width 89 height 28
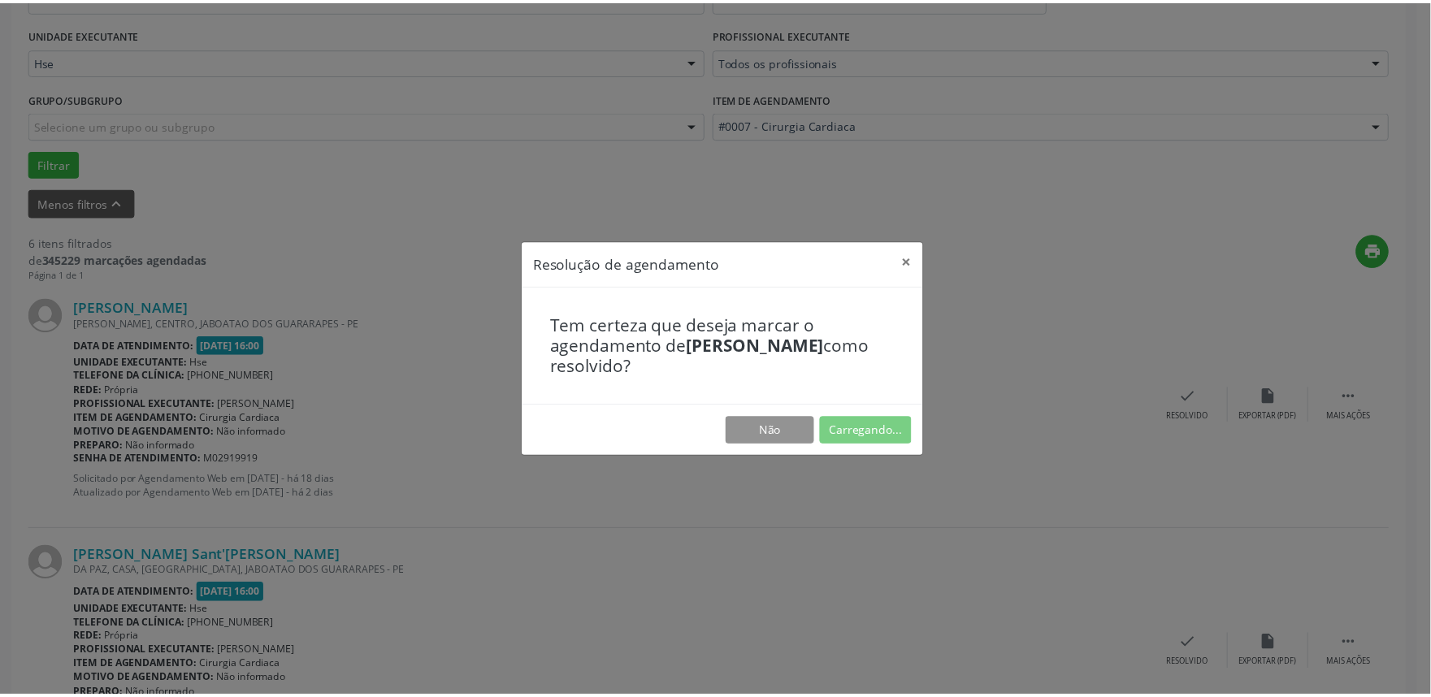
scroll to position [0, 0]
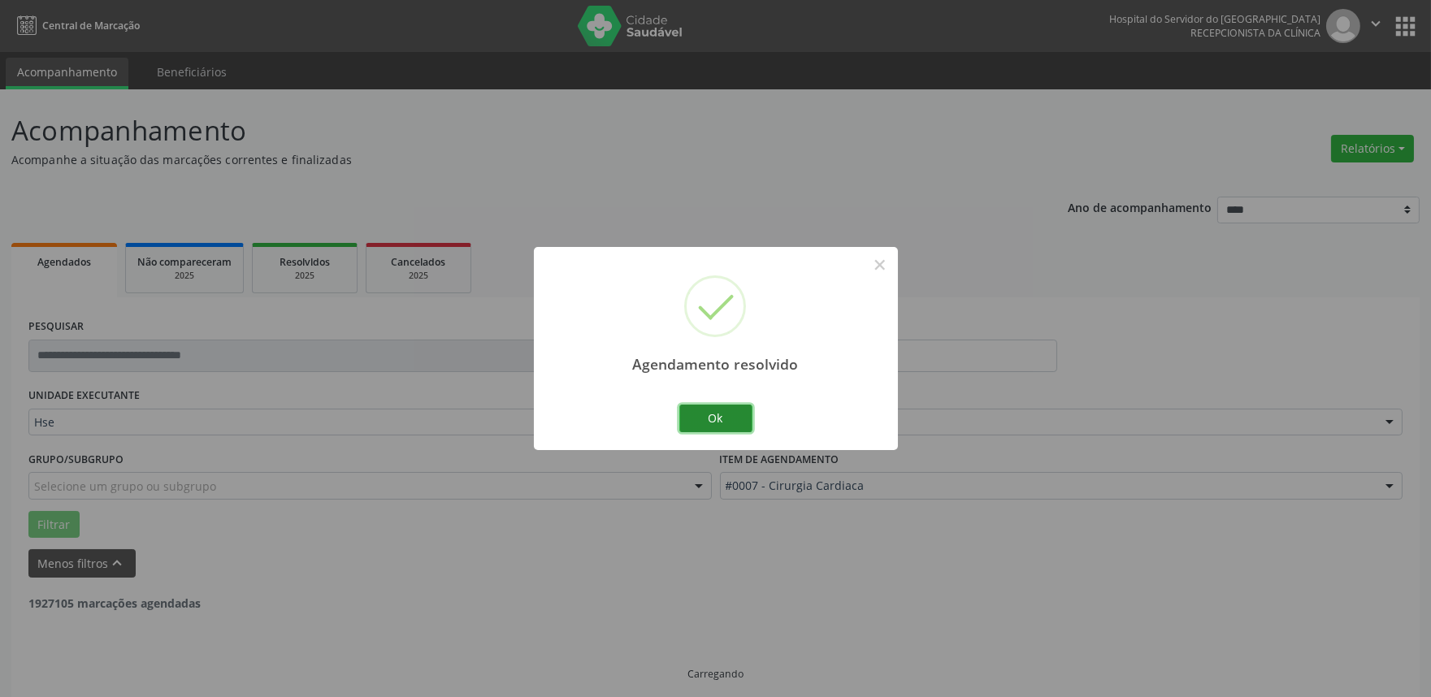
click at [718, 416] on button "Ok" at bounding box center [715, 419] width 73 height 28
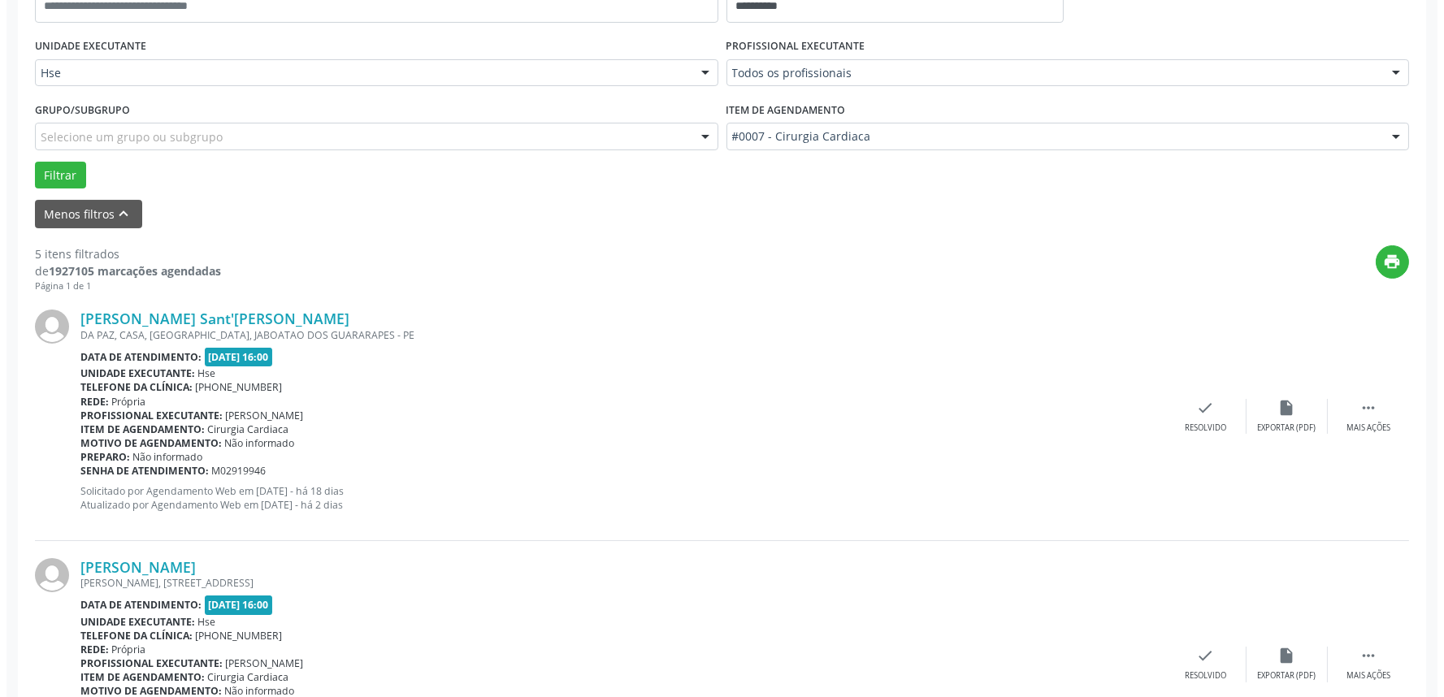
scroll to position [361, 0]
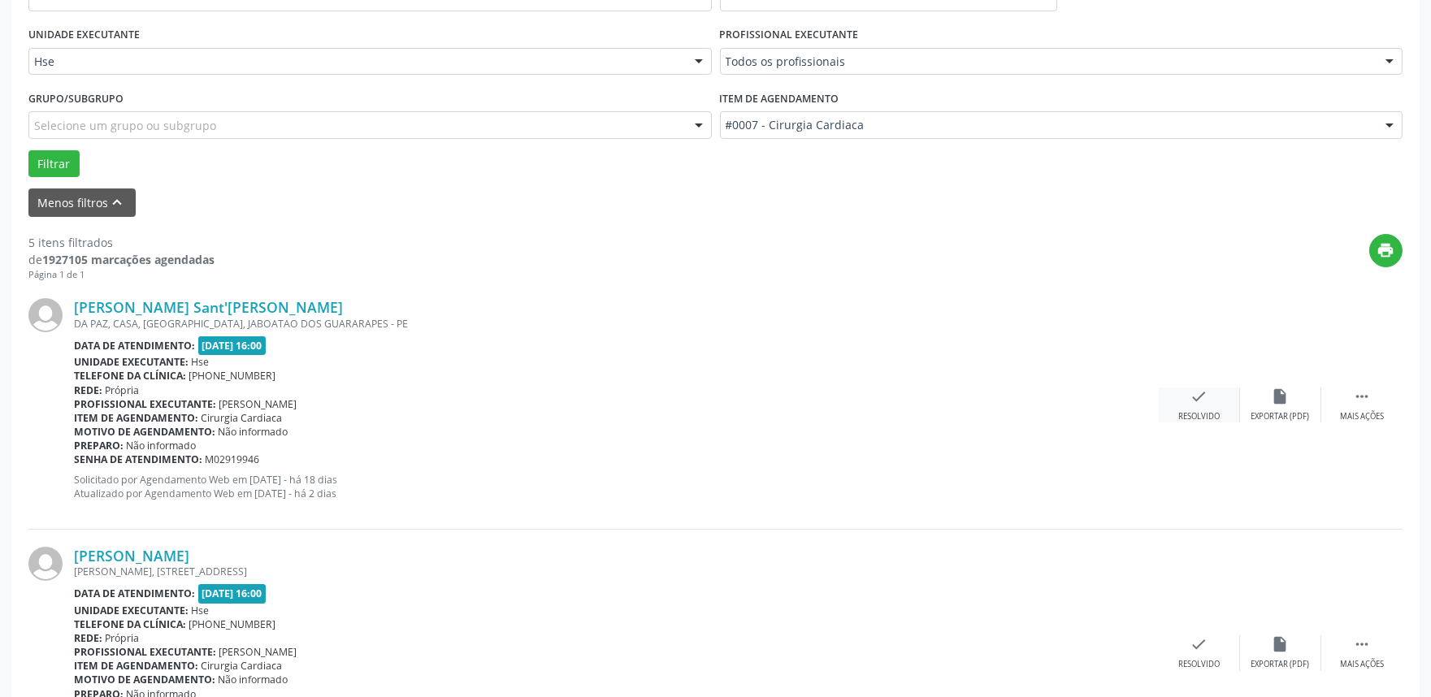
click at [1201, 393] on icon "check" at bounding box center [1200, 397] width 18 height 18
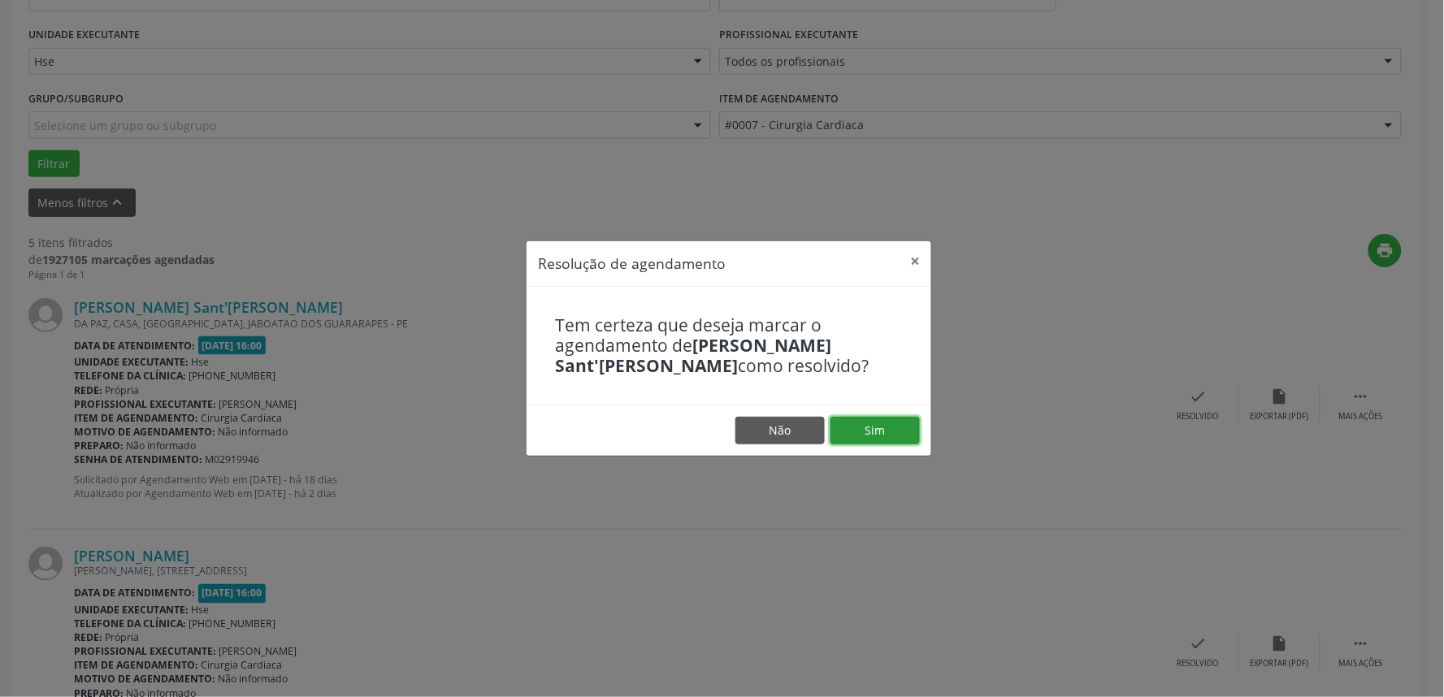
click at [870, 420] on button "Sim" at bounding box center [875, 431] width 89 height 28
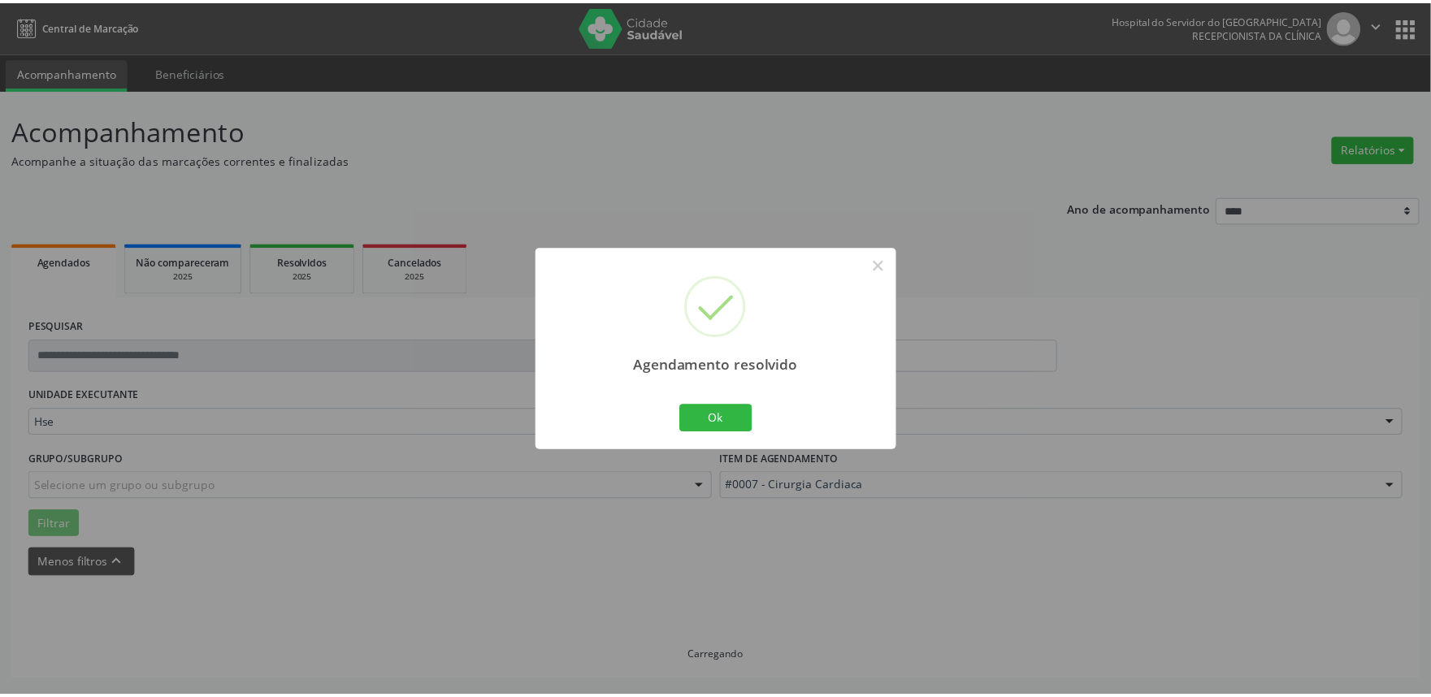
scroll to position [0, 0]
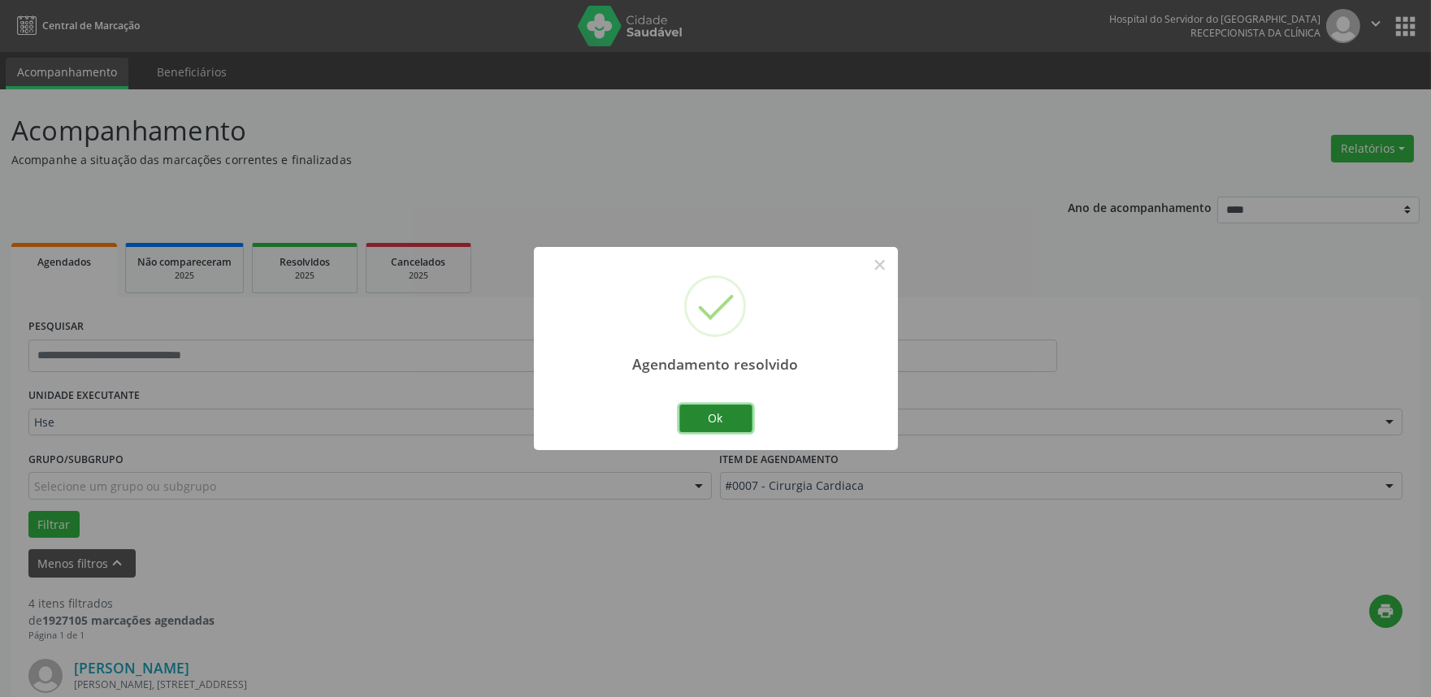
click at [718, 412] on button "Ok" at bounding box center [715, 419] width 73 height 28
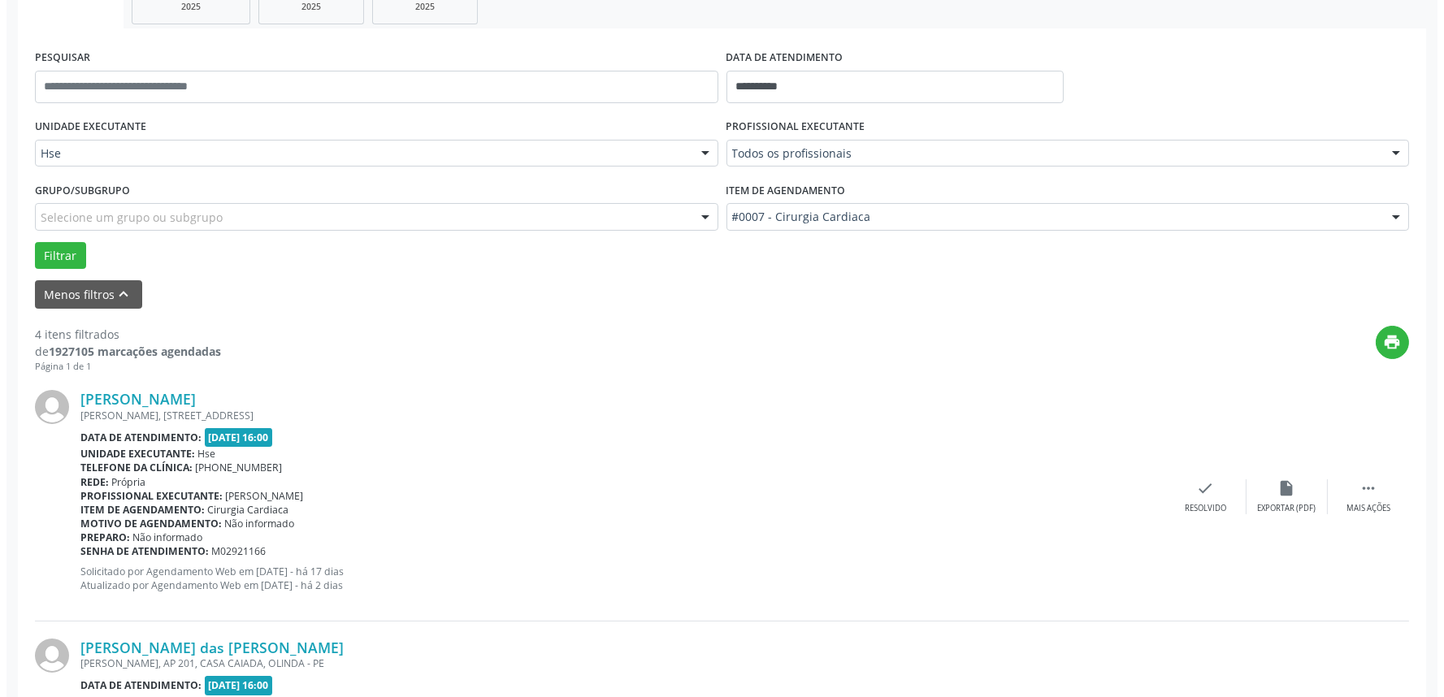
scroll to position [271, 0]
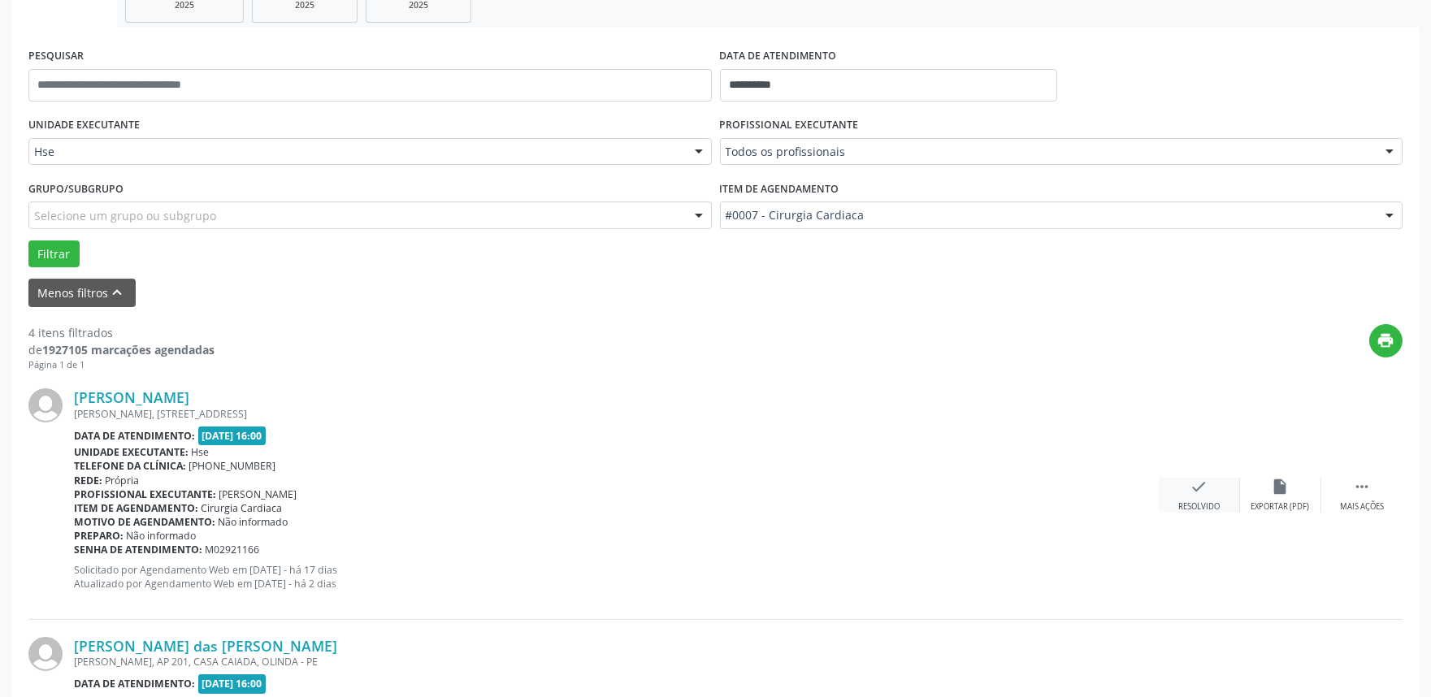
click at [1191, 493] on icon "check" at bounding box center [1200, 487] width 18 height 18
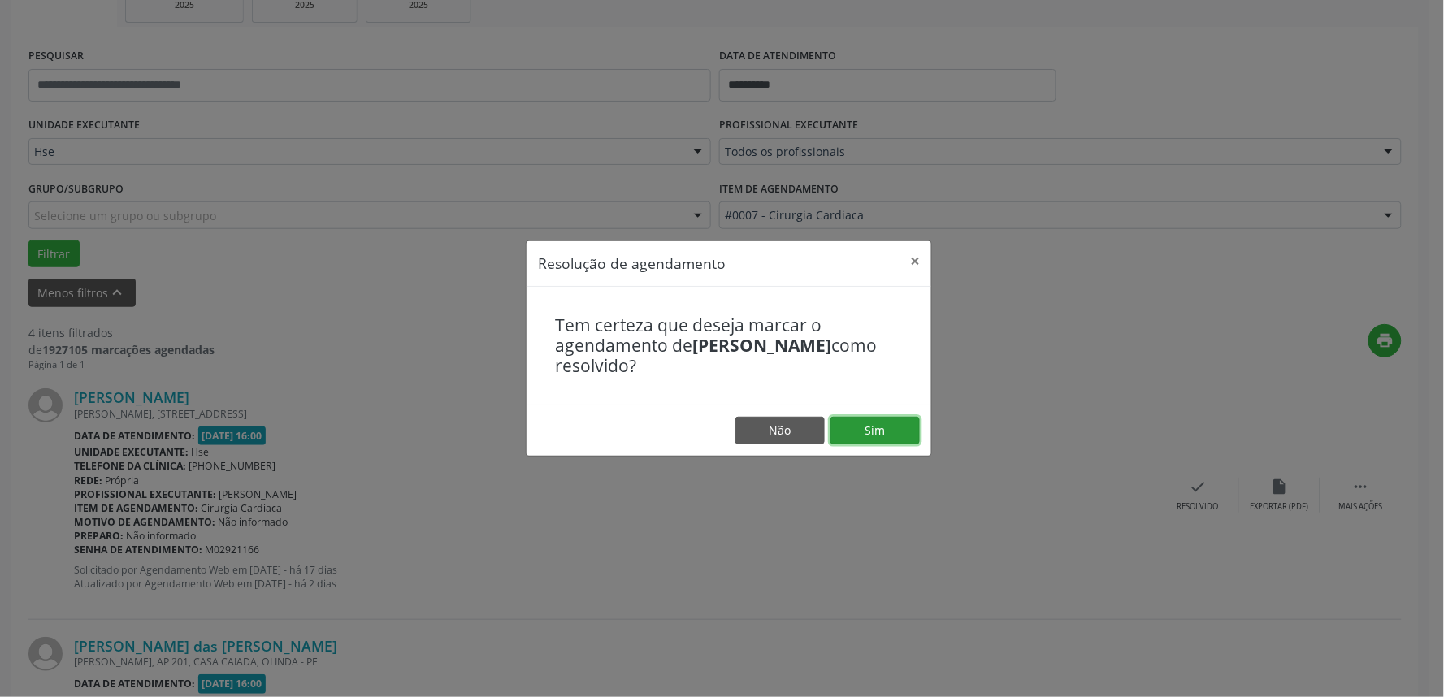
click at [856, 428] on button "Sim" at bounding box center [875, 431] width 89 height 28
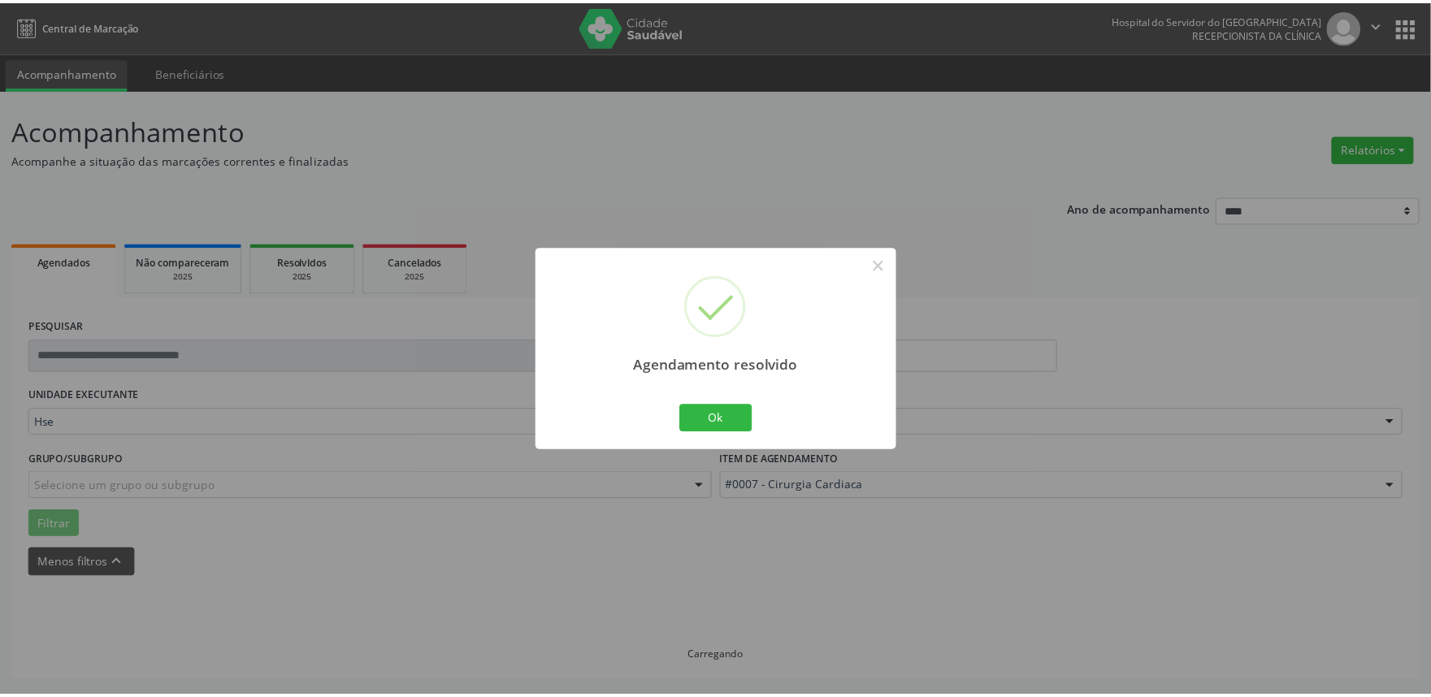
scroll to position [0, 0]
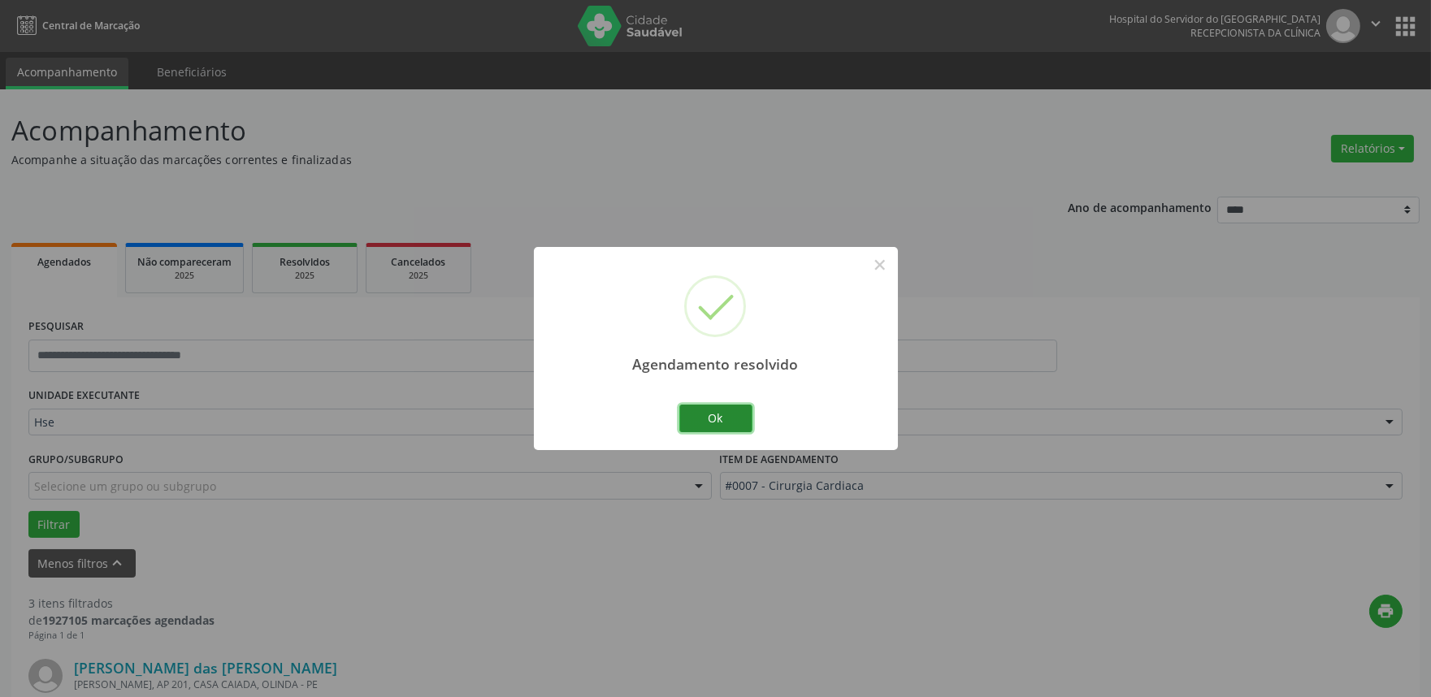
click at [712, 420] on button "Ok" at bounding box center [715, 419] width 73 height 28
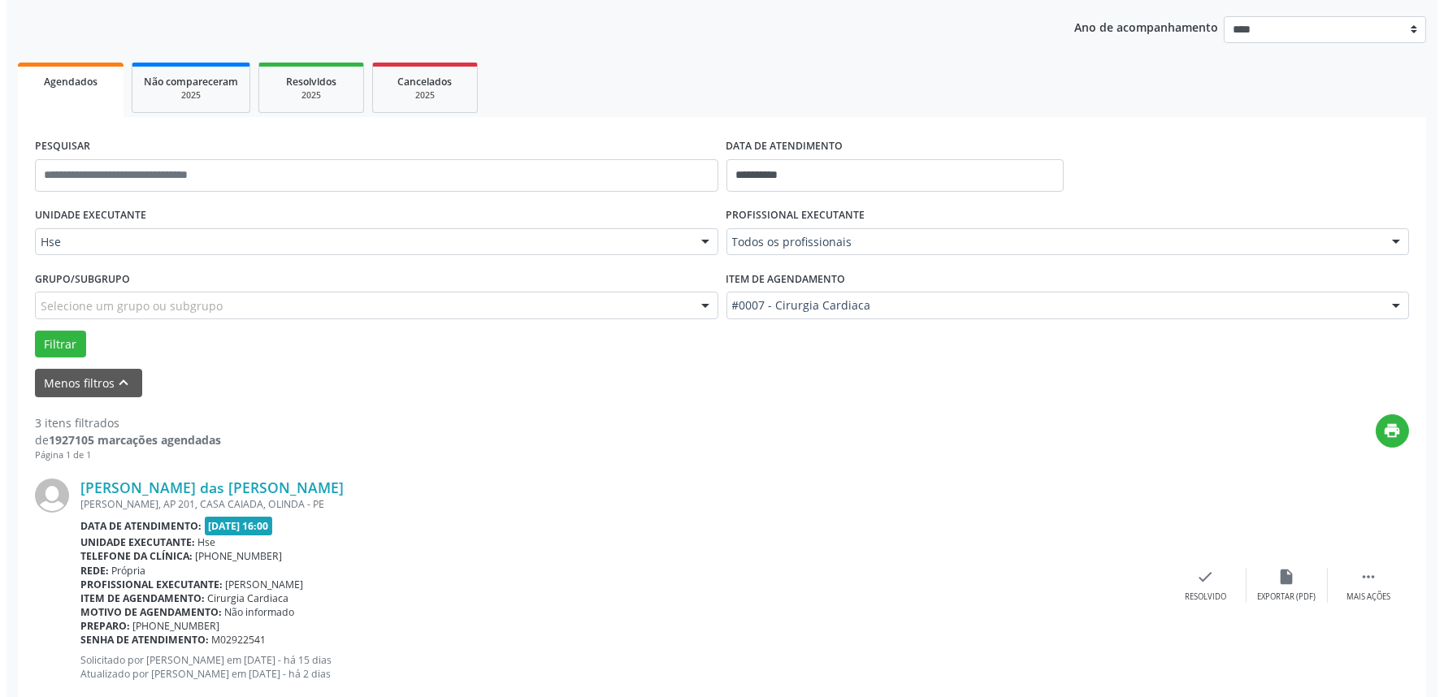
scroll to position [271, 0]
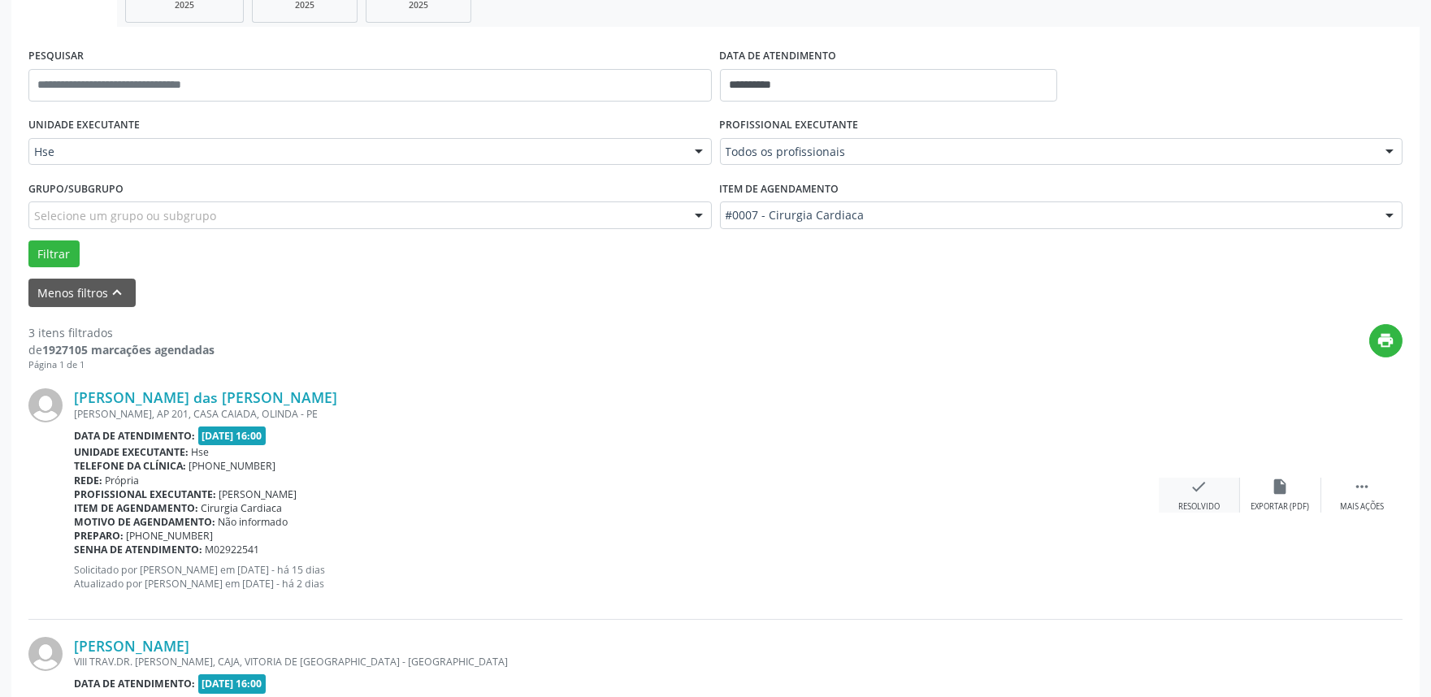
click at [1184, 492] on div "check Resolvido" at bounding box center [1199, 495] width 81 height 35
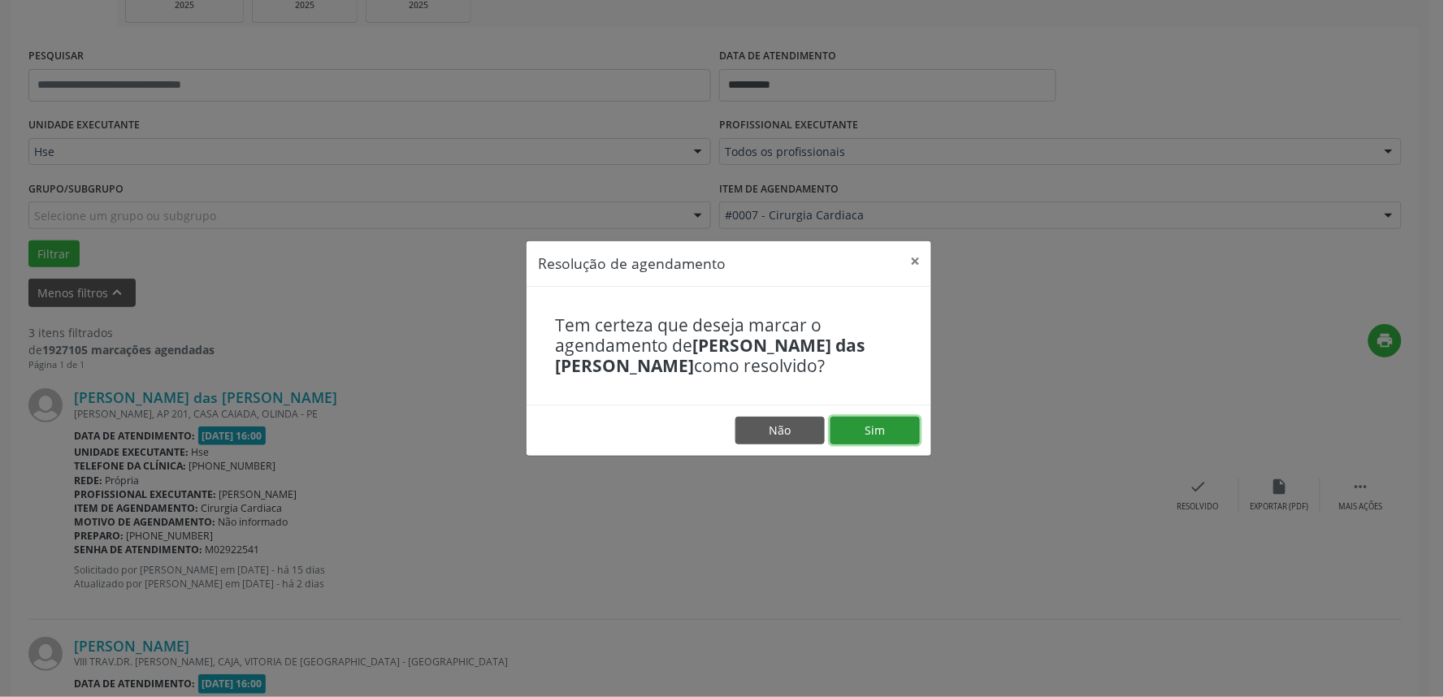
click at [918, 429] on button "Sim" at bounding box center [875, 431] width 89 height 28
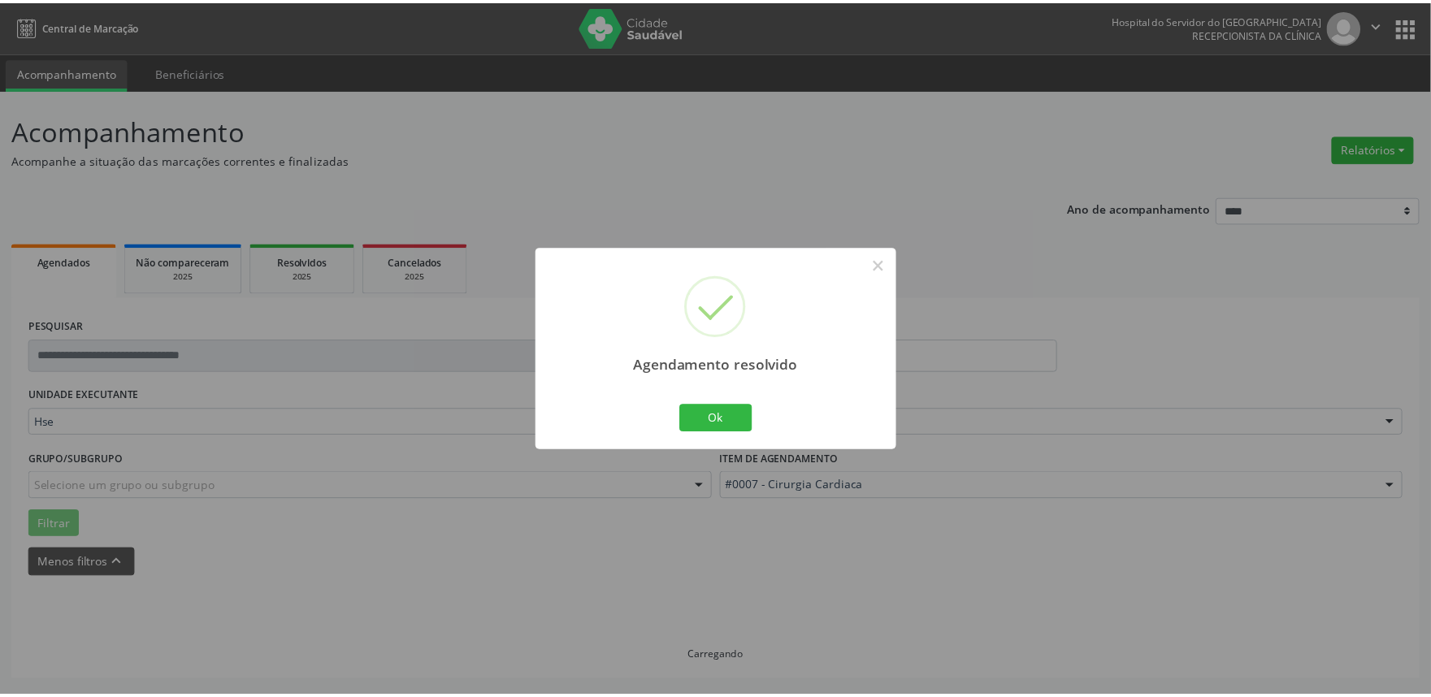
scroll to position [0, 0]
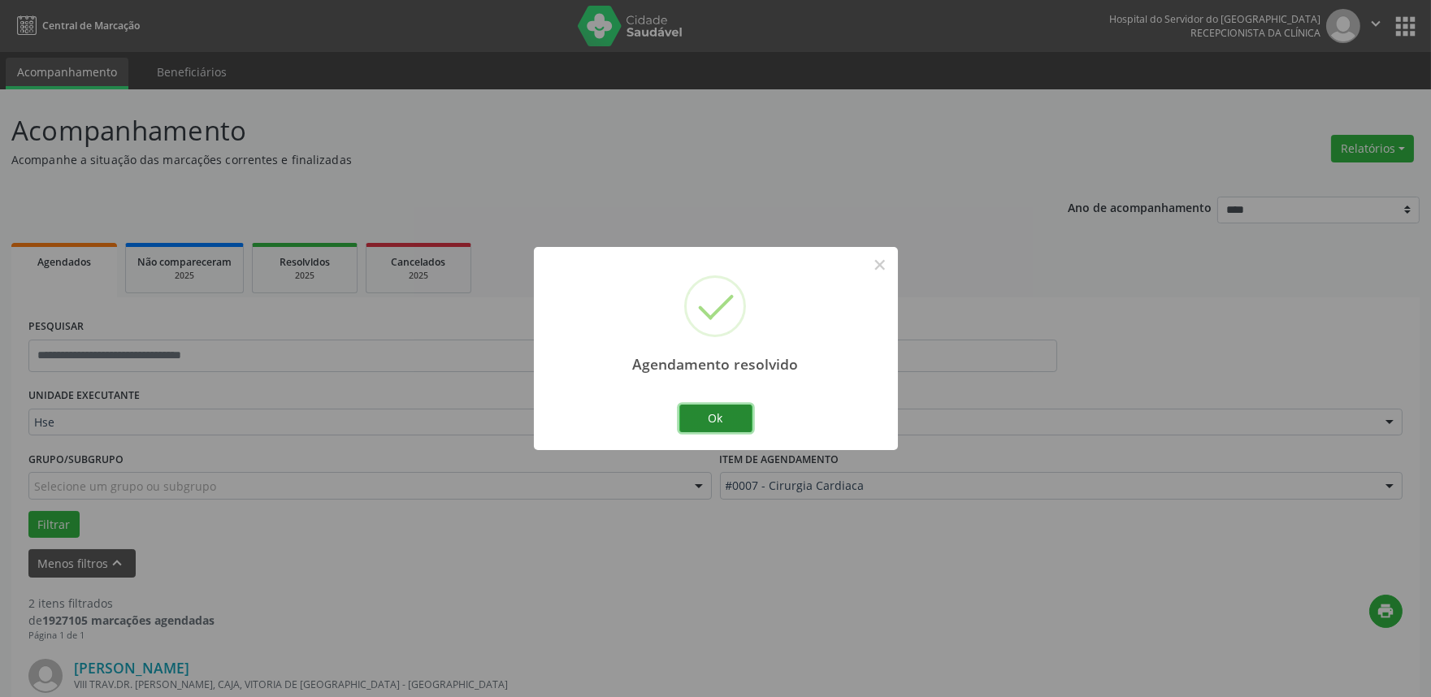
click at [725, 425] on button "Ok" at bounding box center [715, 419] width 73 height 28
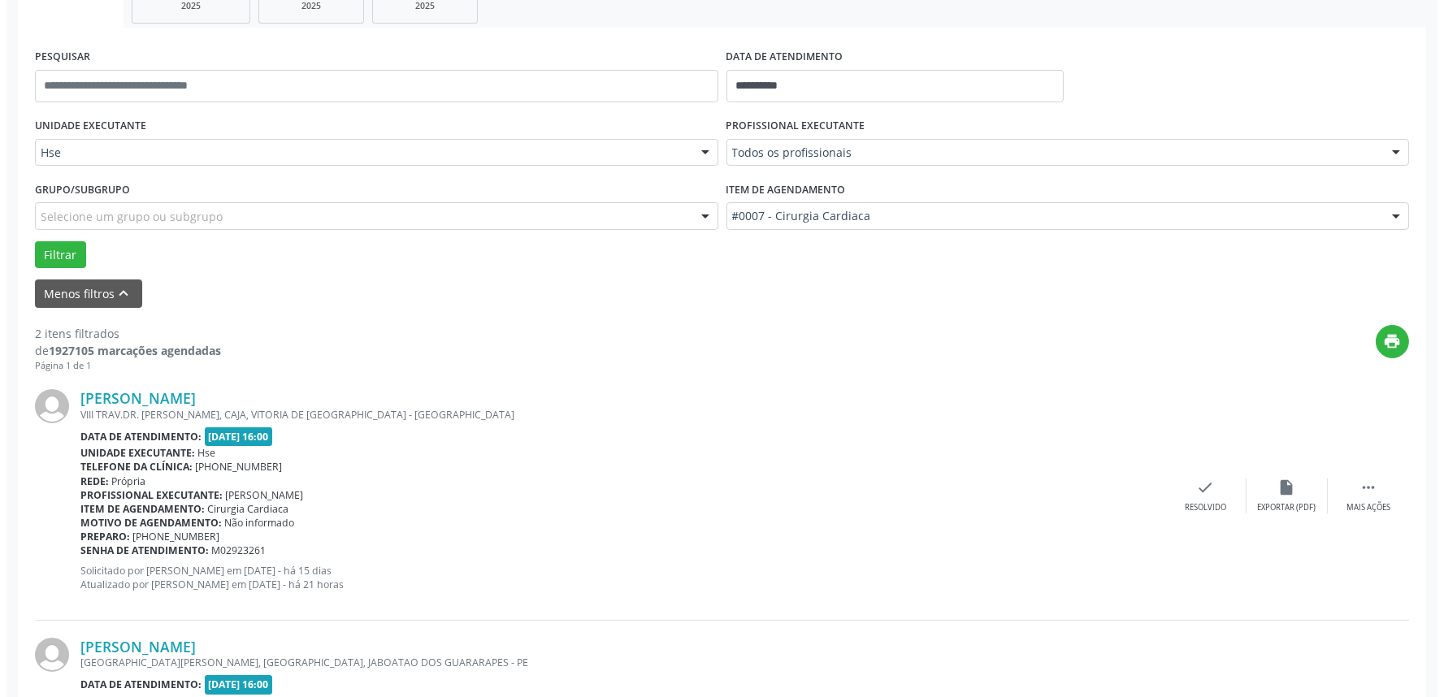
scroll to position [271, 0]
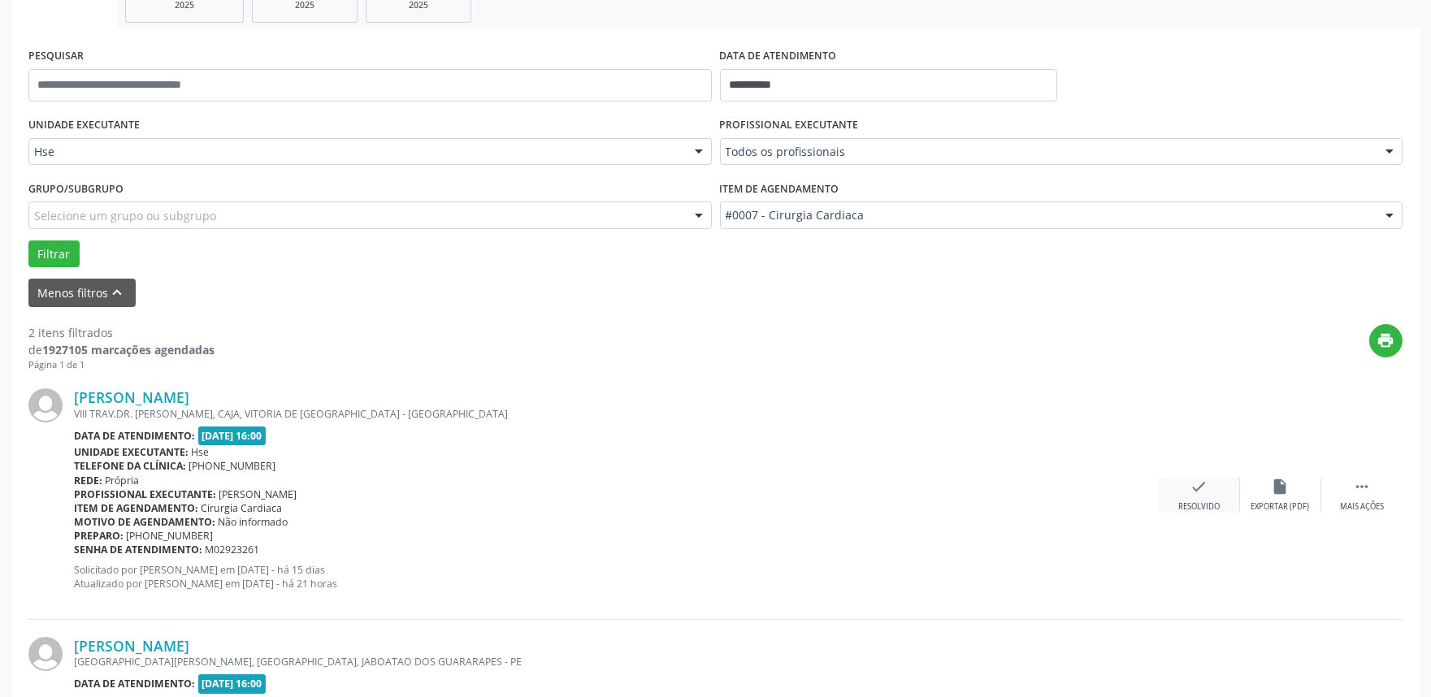
click at [1191, 488] on icon "check" at bounding box center [1200, 487] width 18 height 18
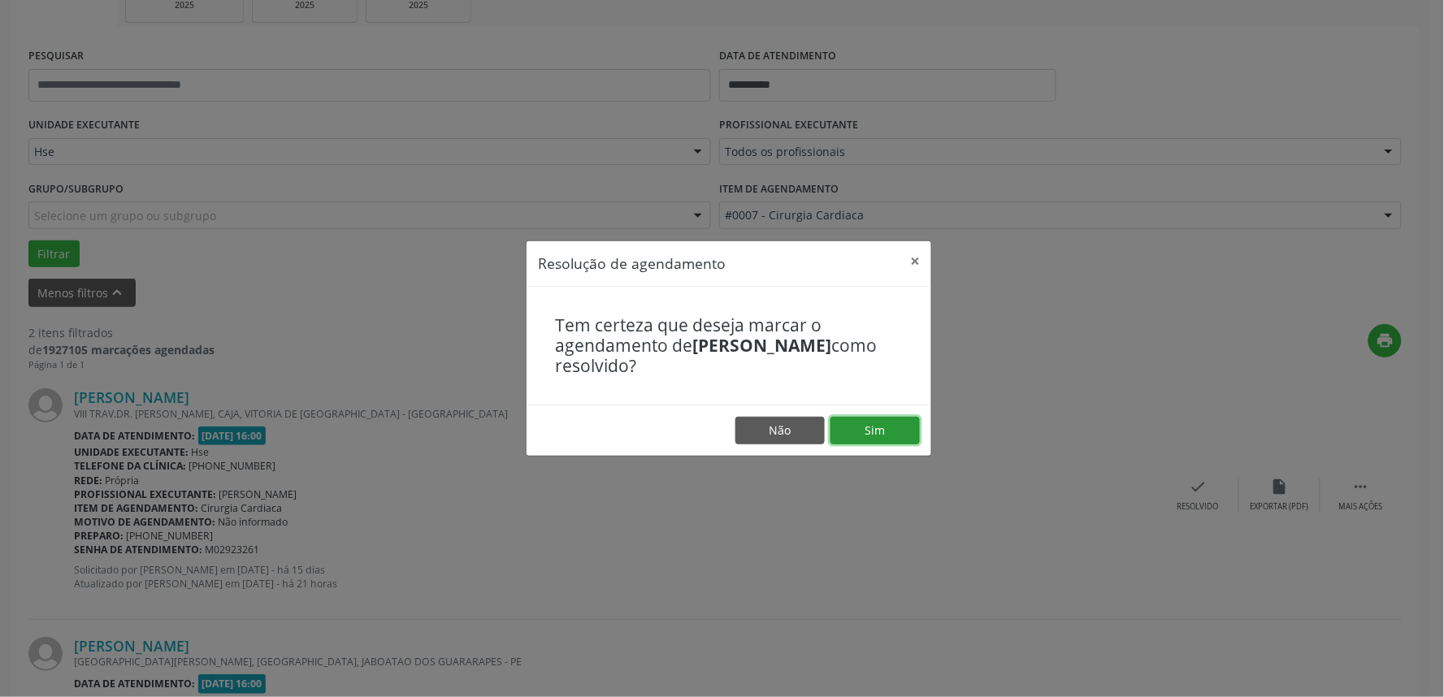
click at [880, 429] on button "Sim" at bounding box center [875, 431] width 89 height 28
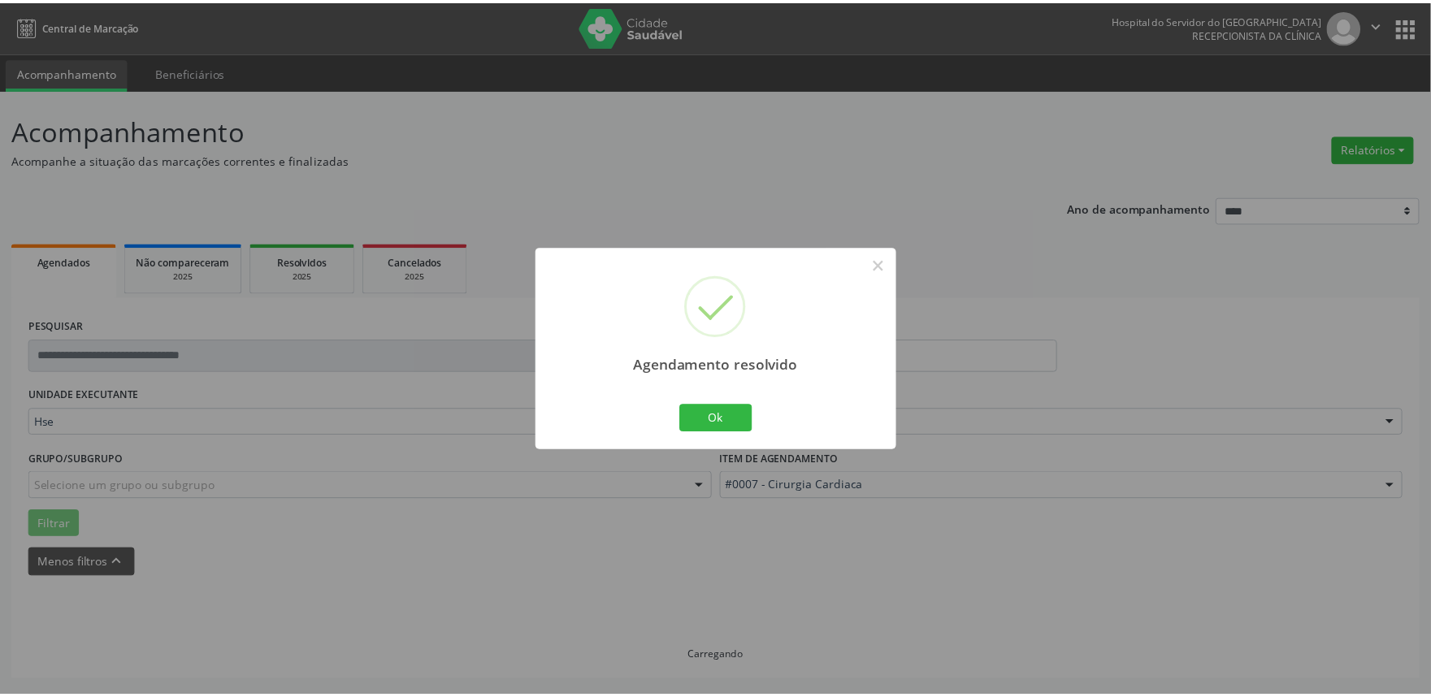
scroll to position [0, 0]
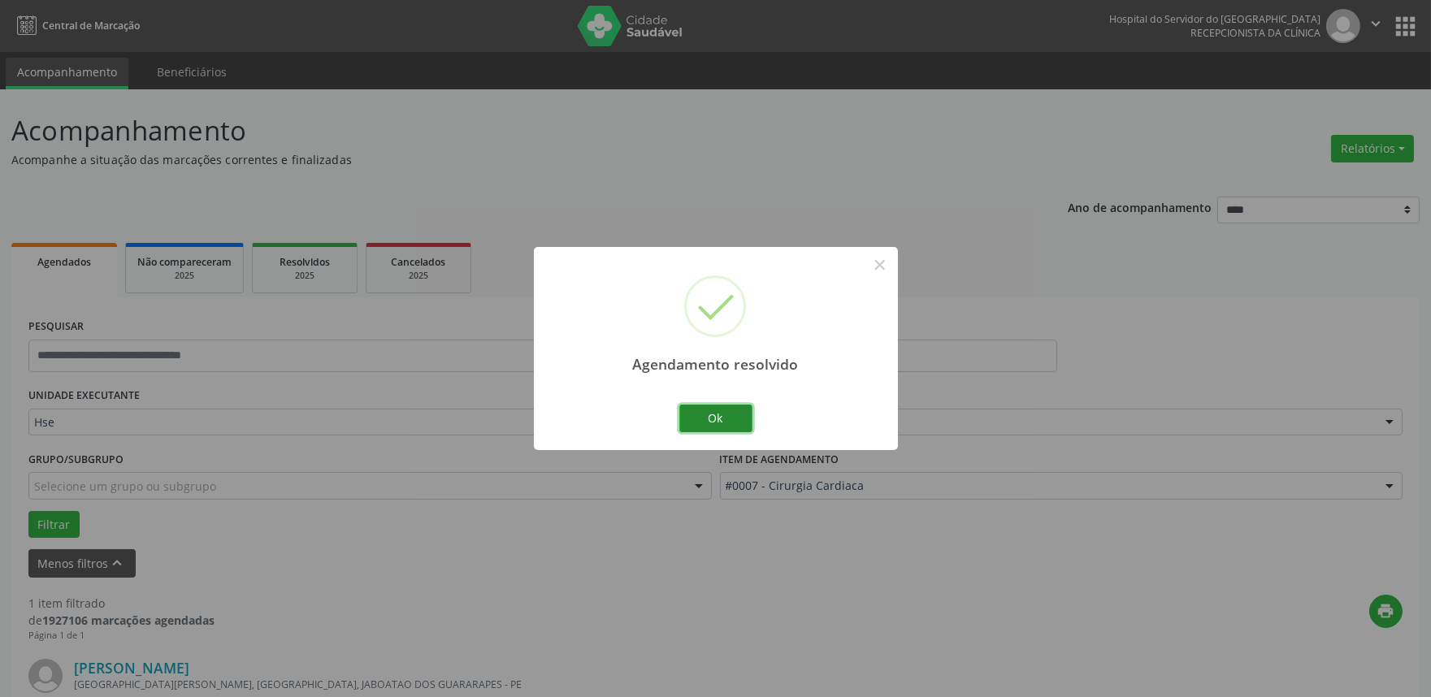
click at [724, 427] on button "Ok" at bounding box center [715, 419] width 73 height 28
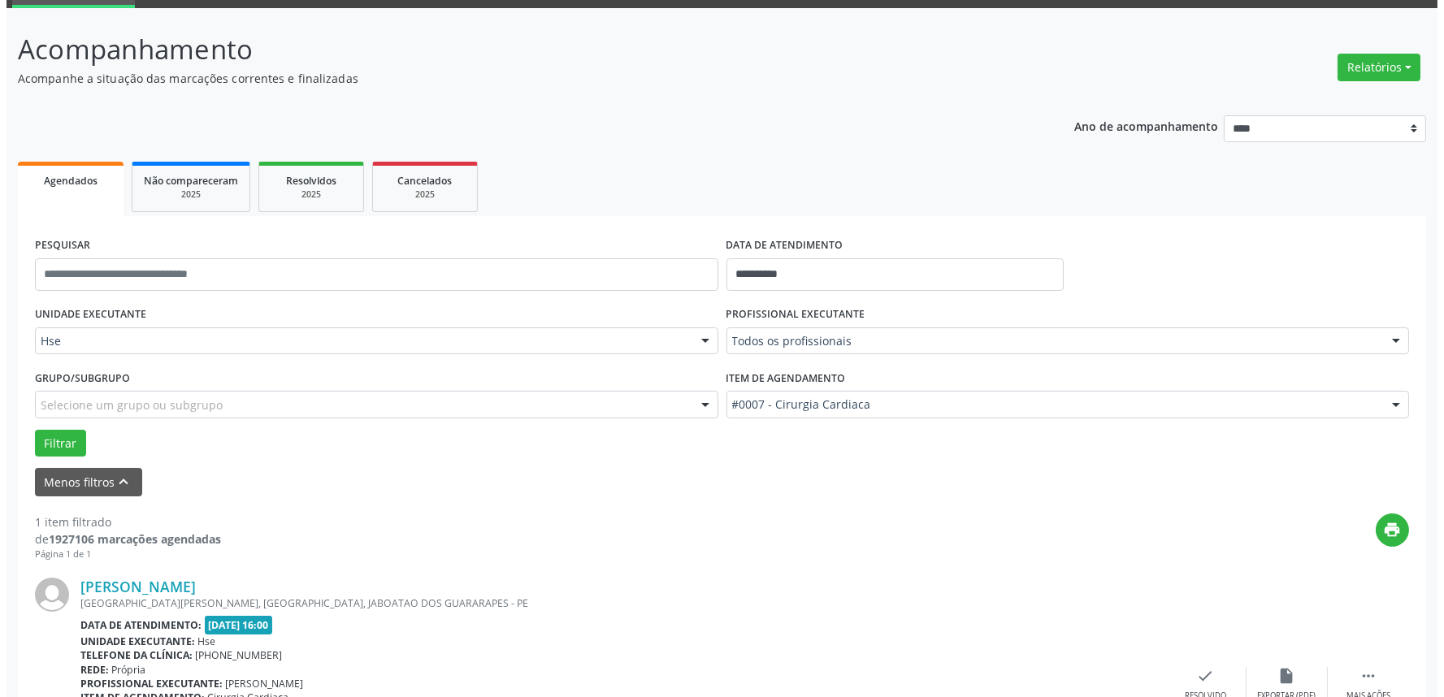
scroll to position [219, 0]
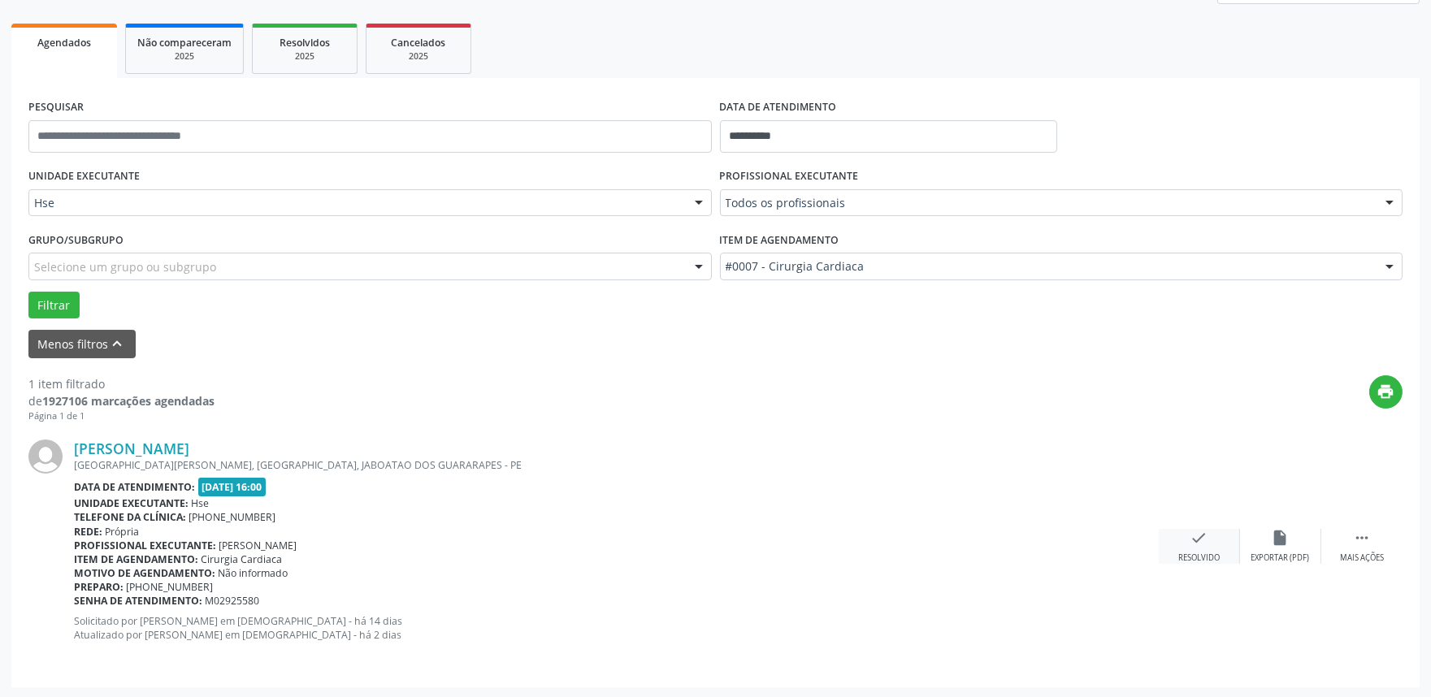
click at [1191, 545] on icon "check" at bounding box center [1200, 538] width 18 height 18
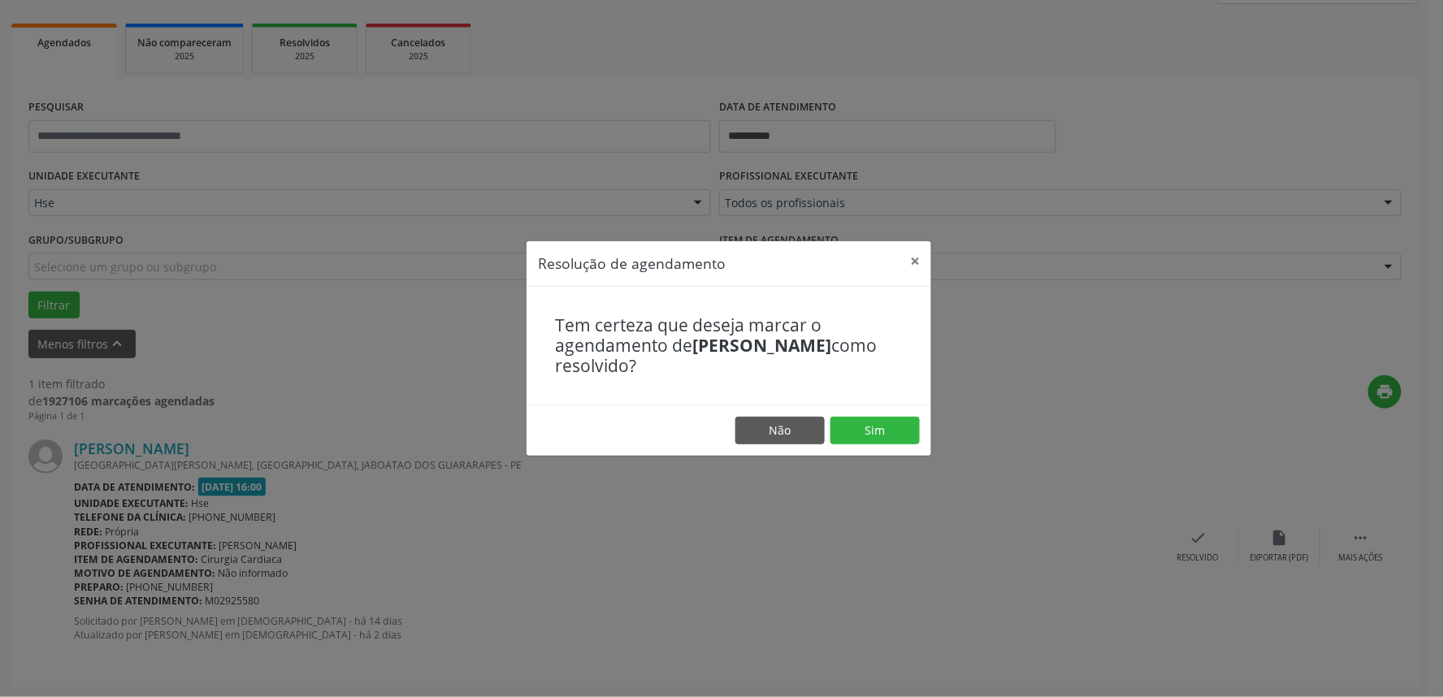
click at [886, 415] on footer "Não Sim" at bounding box center [729, 430] width 405 height 51
click at [889, 426] on button "Sim" at bounding box center [875, 431] width 89 height 28
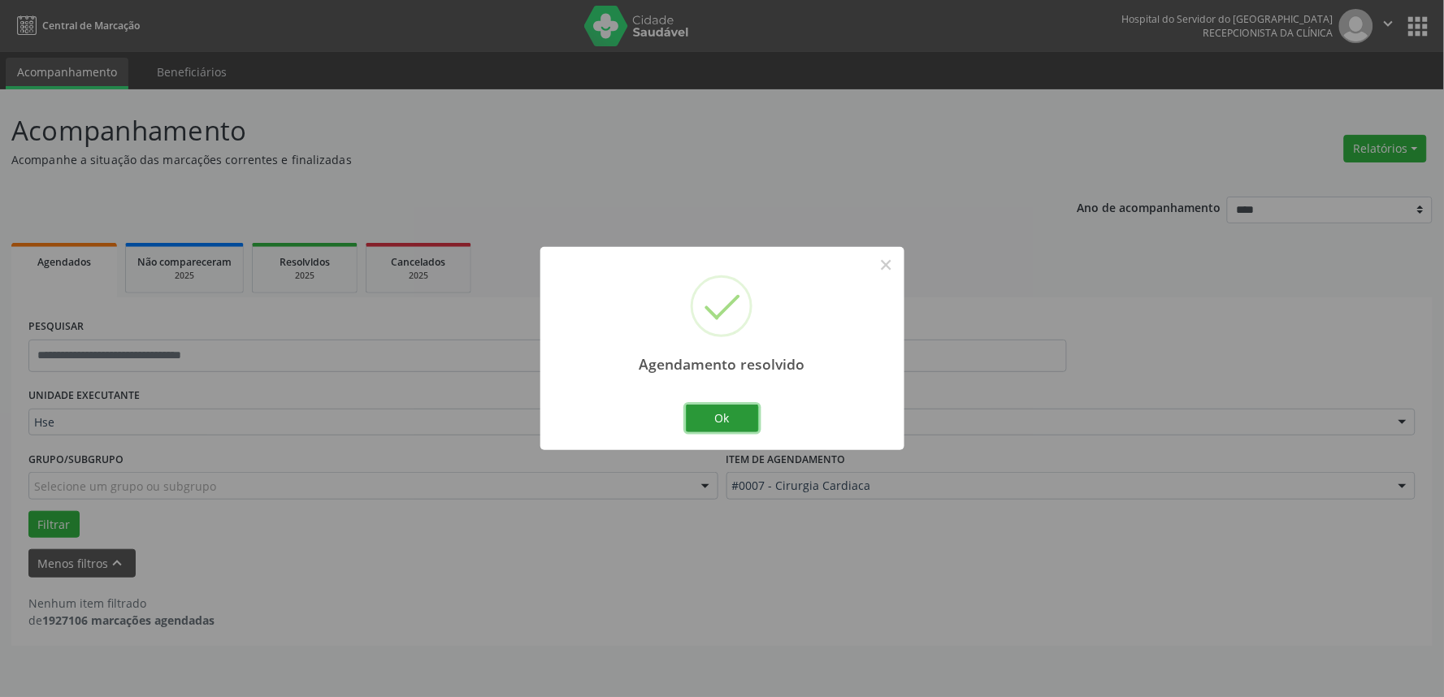
drag, startPoint x: 716, startPoint y: 423, endPoint x: 728, endPoint y: 420, distance: 12.6
click at [718, 423] on button "Ok" at bounding box center [722, 419] width 73 height 28
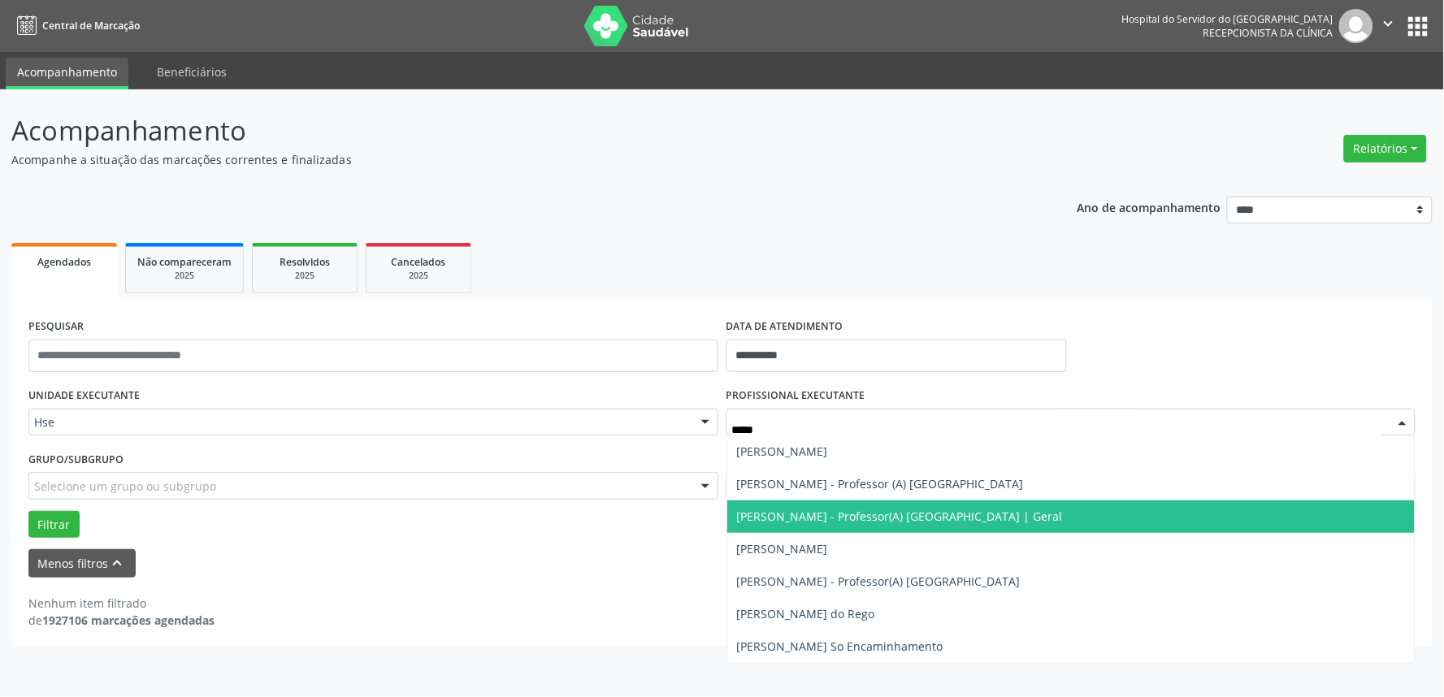
type input "******"
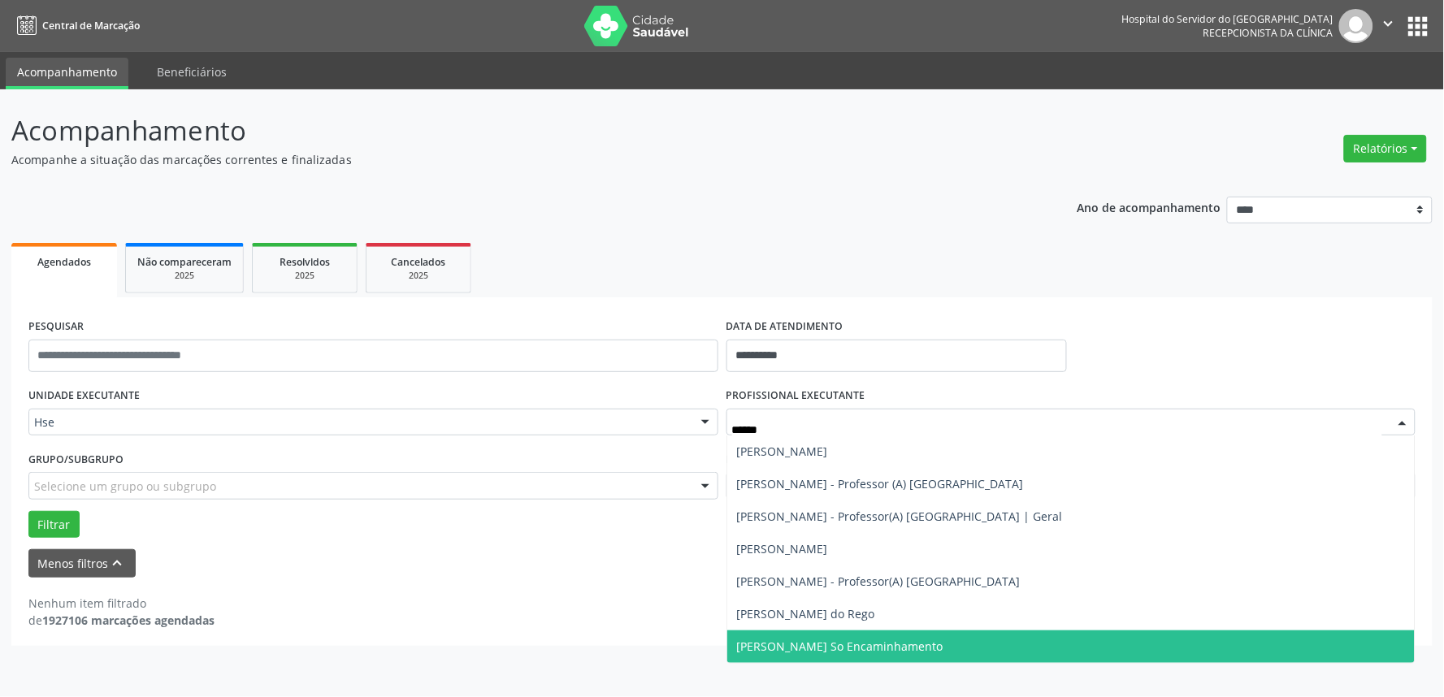
click at [873, 642] on span "[PERSON_NAME] So Encaminhamento" at bounding box center [840, 646] width 206 height 15
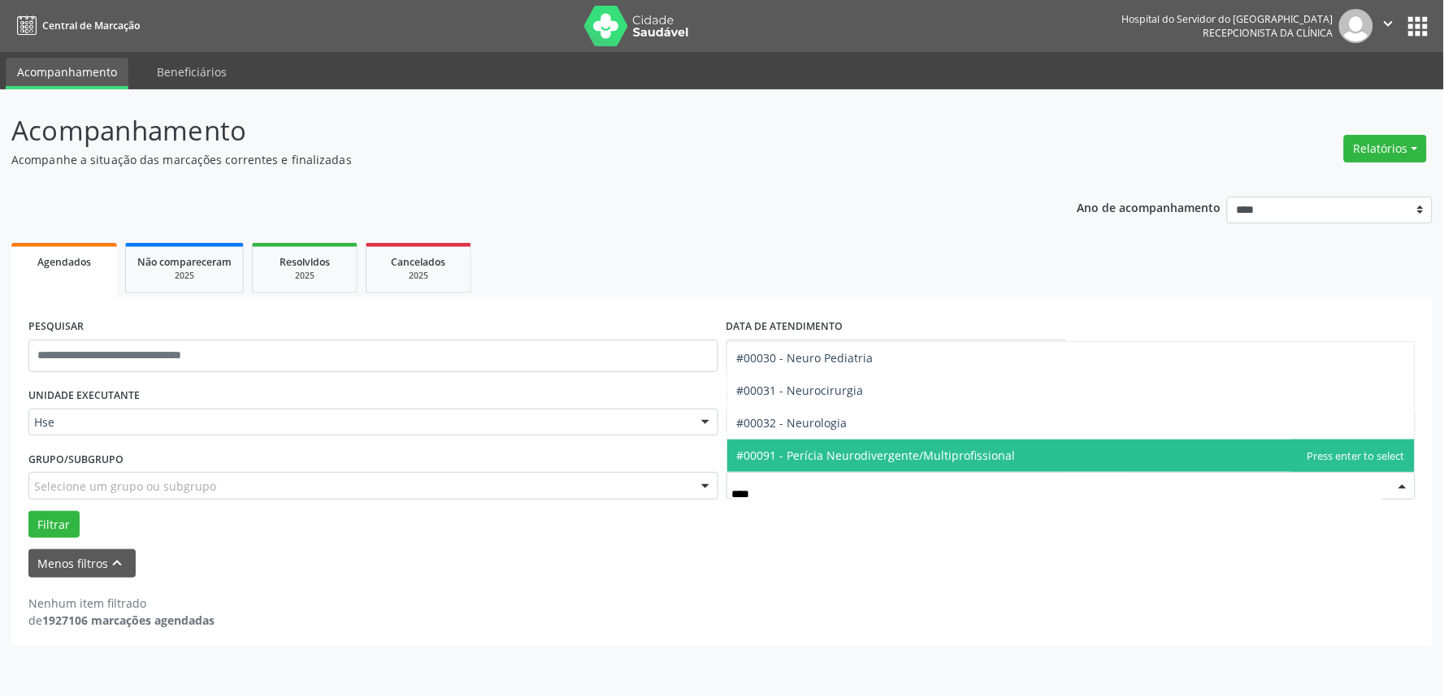
type input "*****"
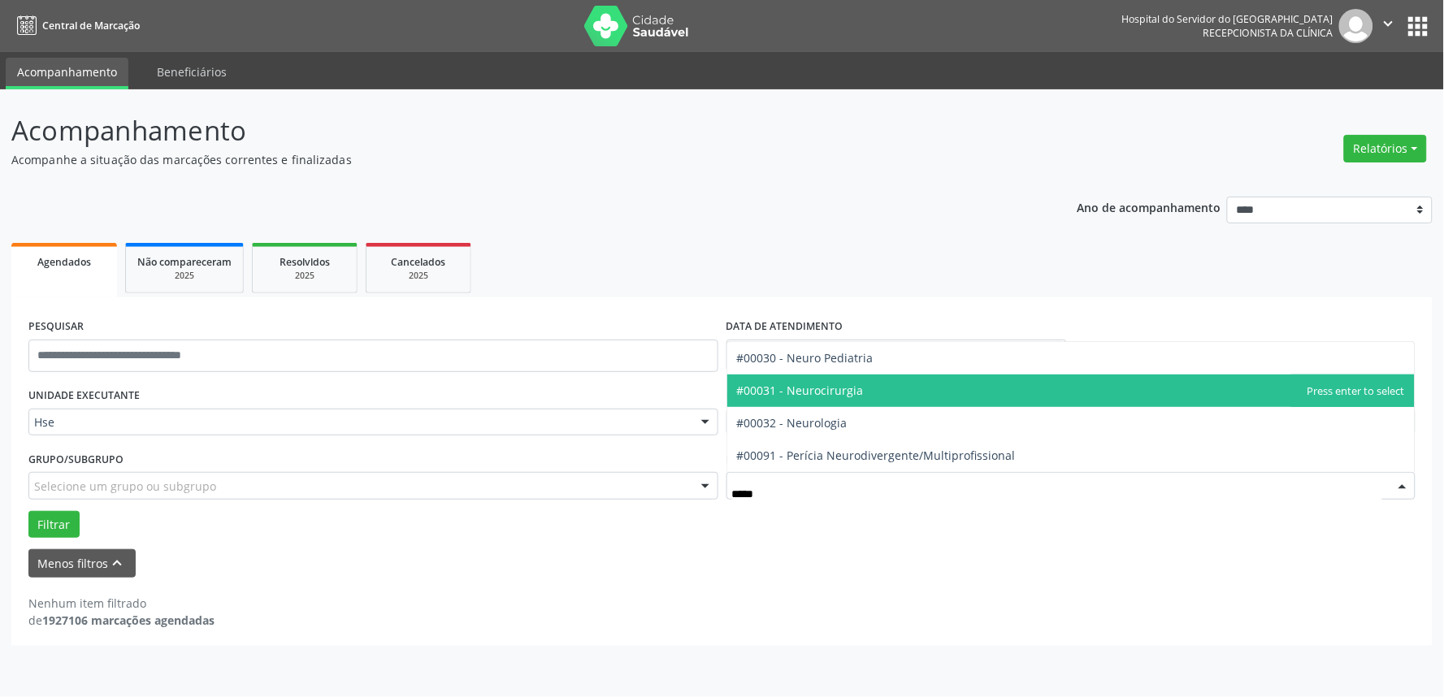
click at [843, 384] on span "#00031 - Neurocirurgia" at bounding box center [800, 390] width 127 height 15
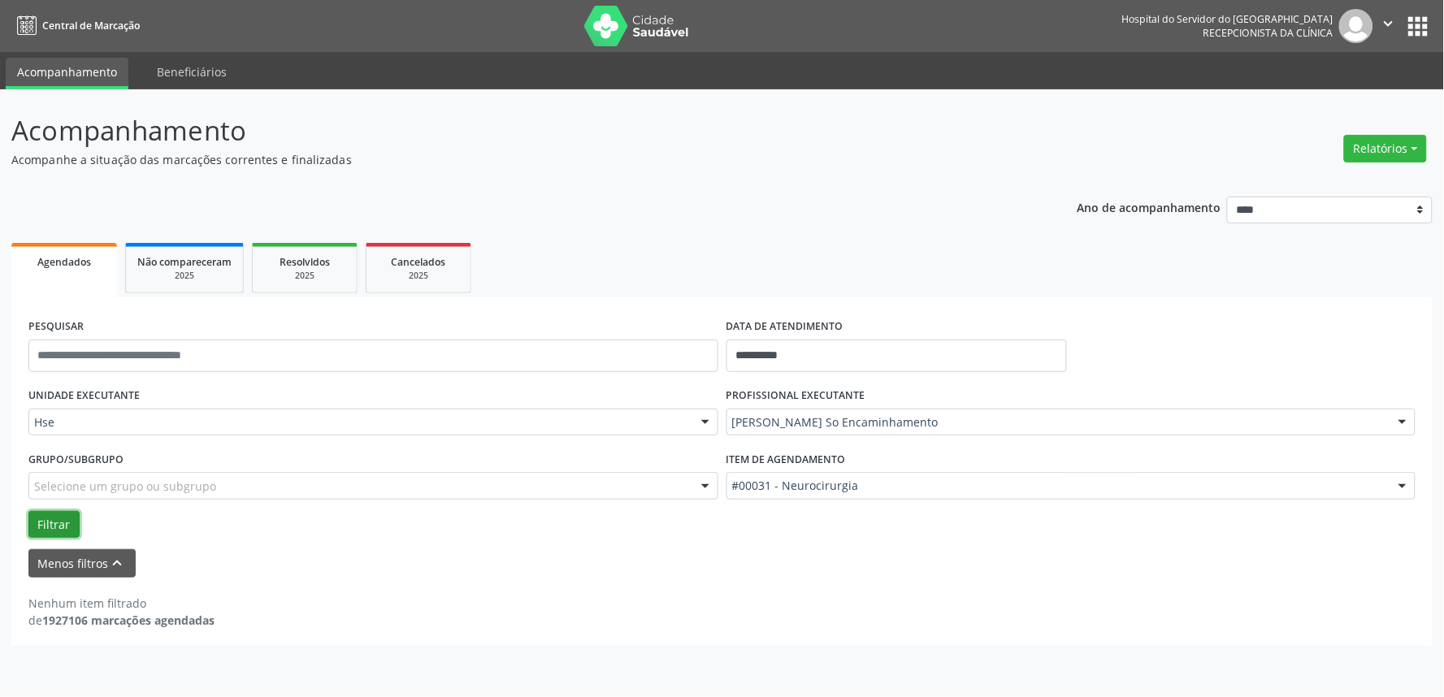
click at [61, 517] on button "Filtrar" at bounding box center [53, 525] width 51 height 28
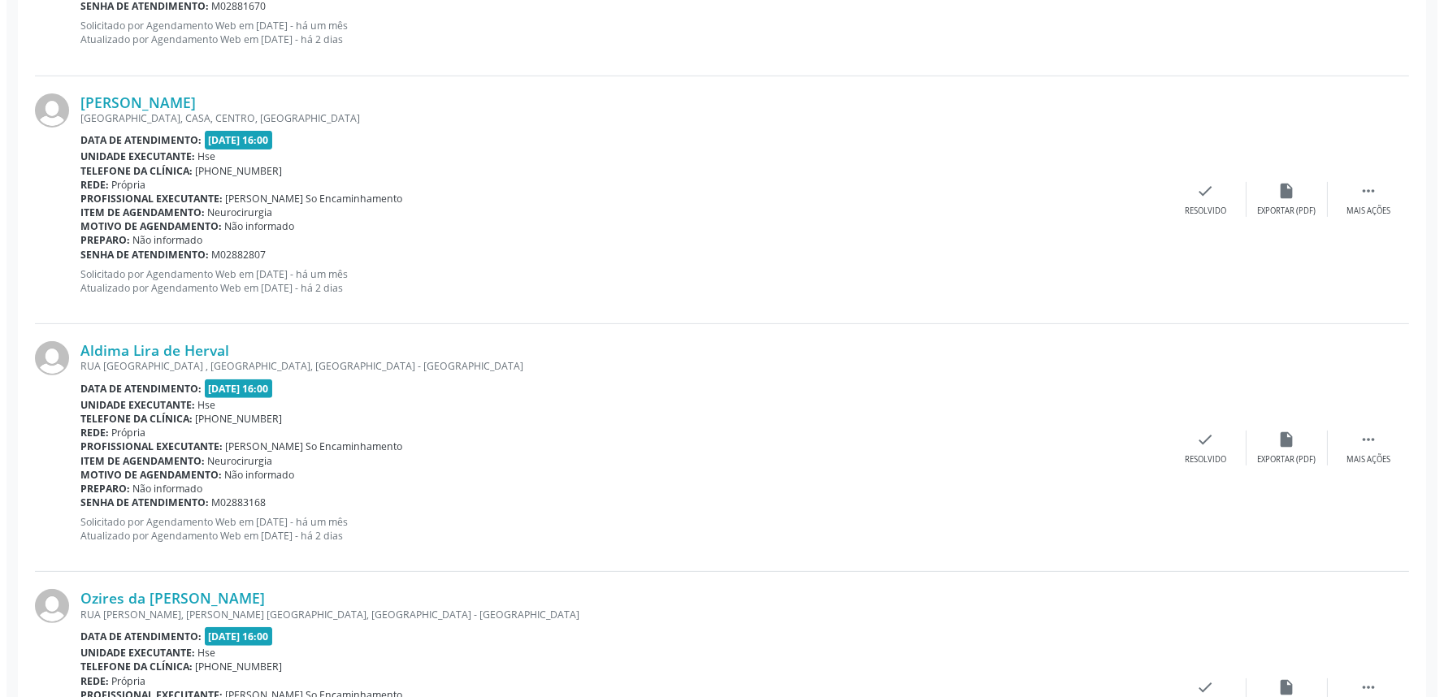
scroll to position [1354, 0]
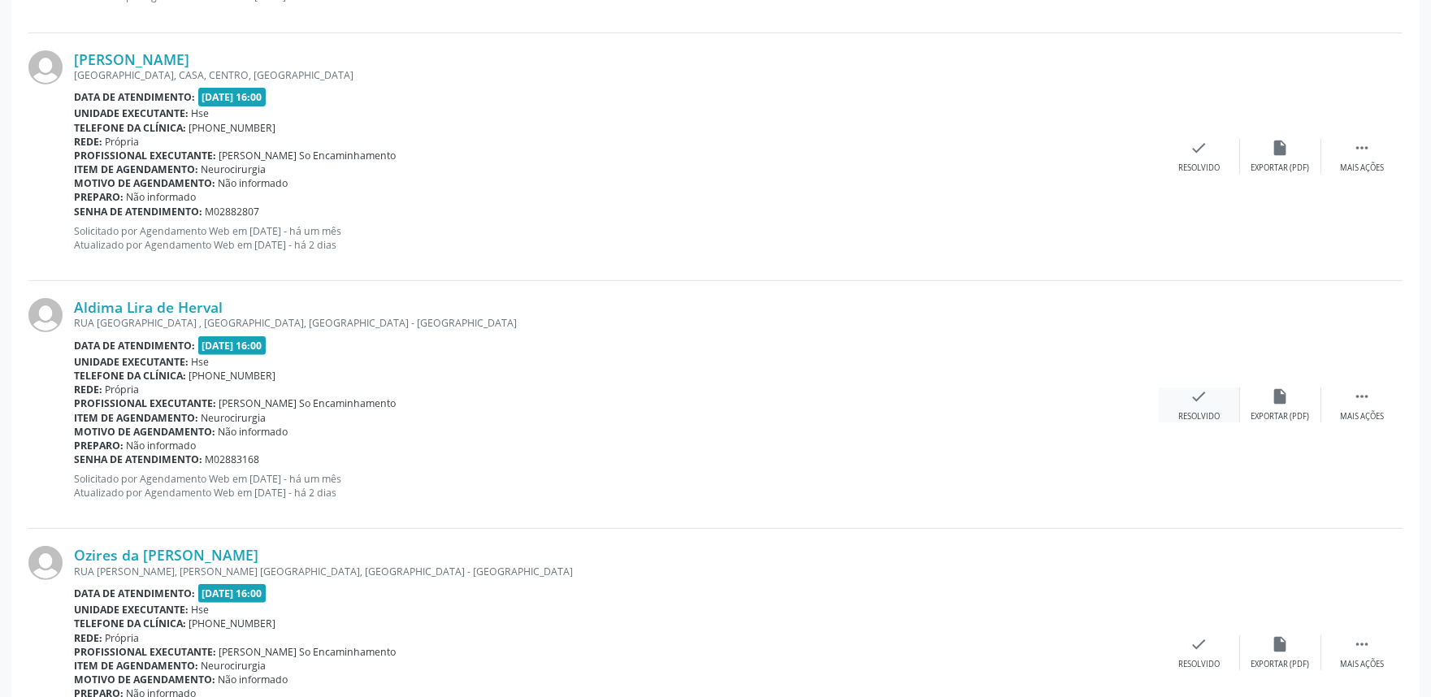
click at [1213, 397] on div "check Resolvido" at bounding box center [1199, 405] width 81 height 35
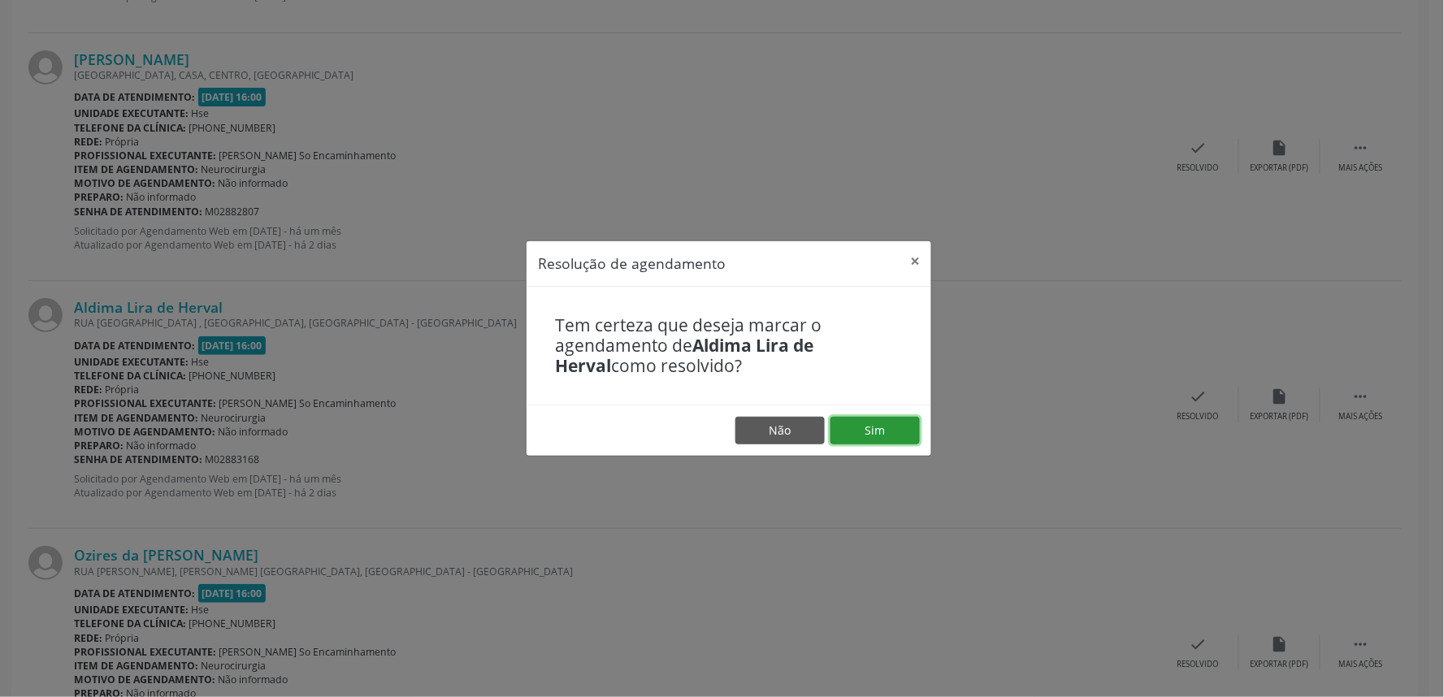
click at [882, 432] on button "Sim" at bounding box center [875, 431] width 89 height 28
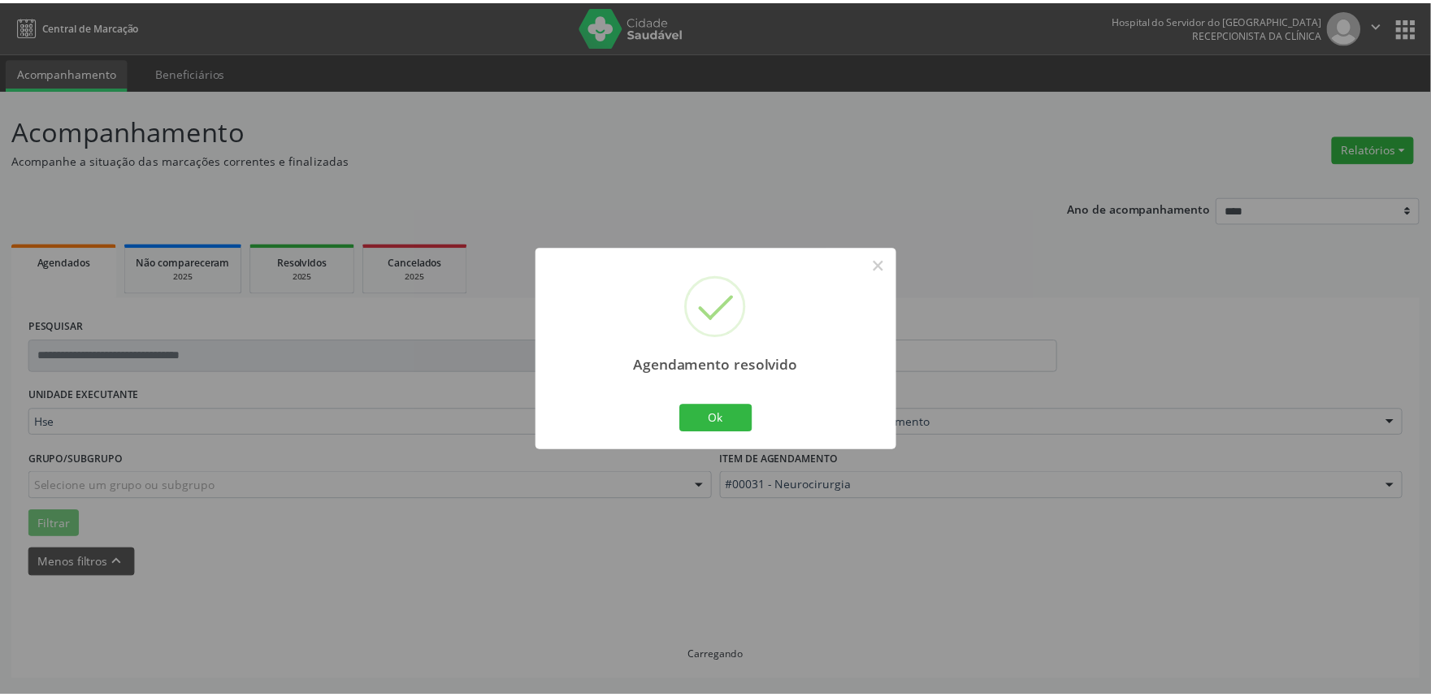
scroll to position [0, 0]
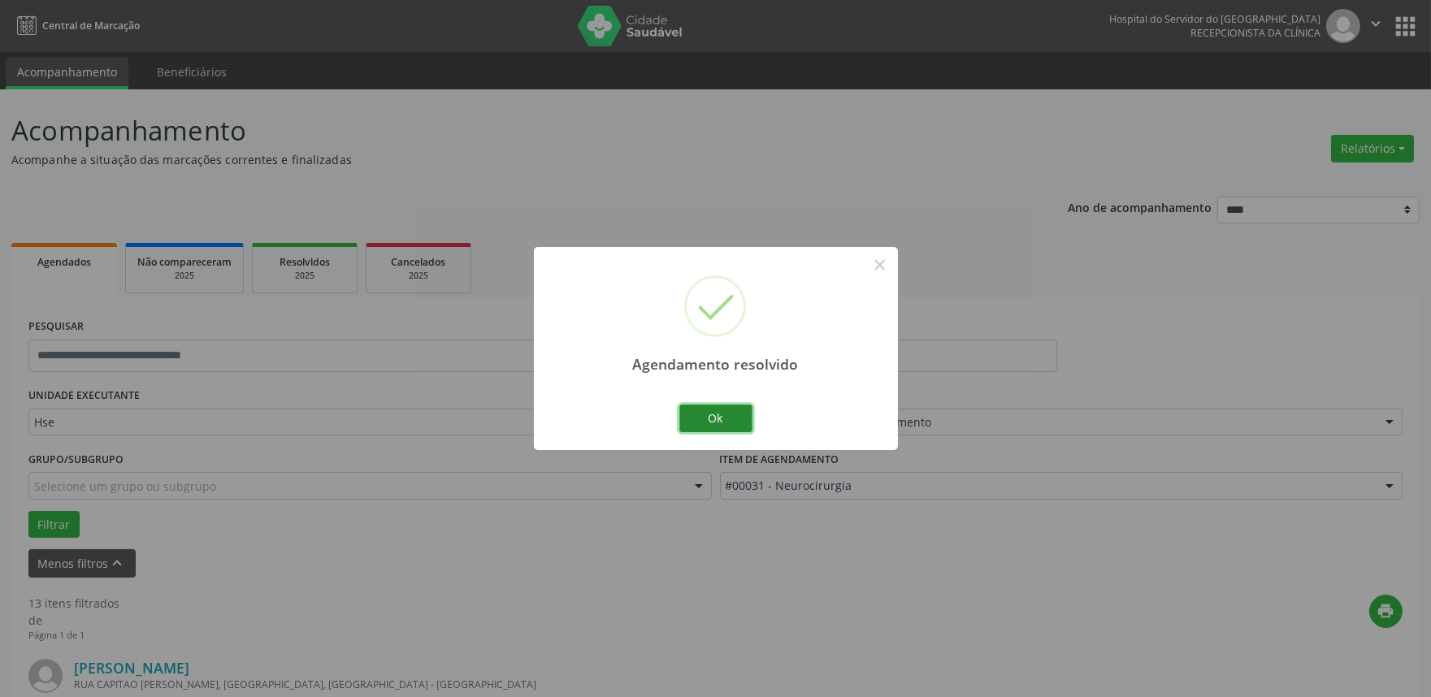
click at [708, 419] on button "Ok" at bounding box center [715, 419] width 73 height 28
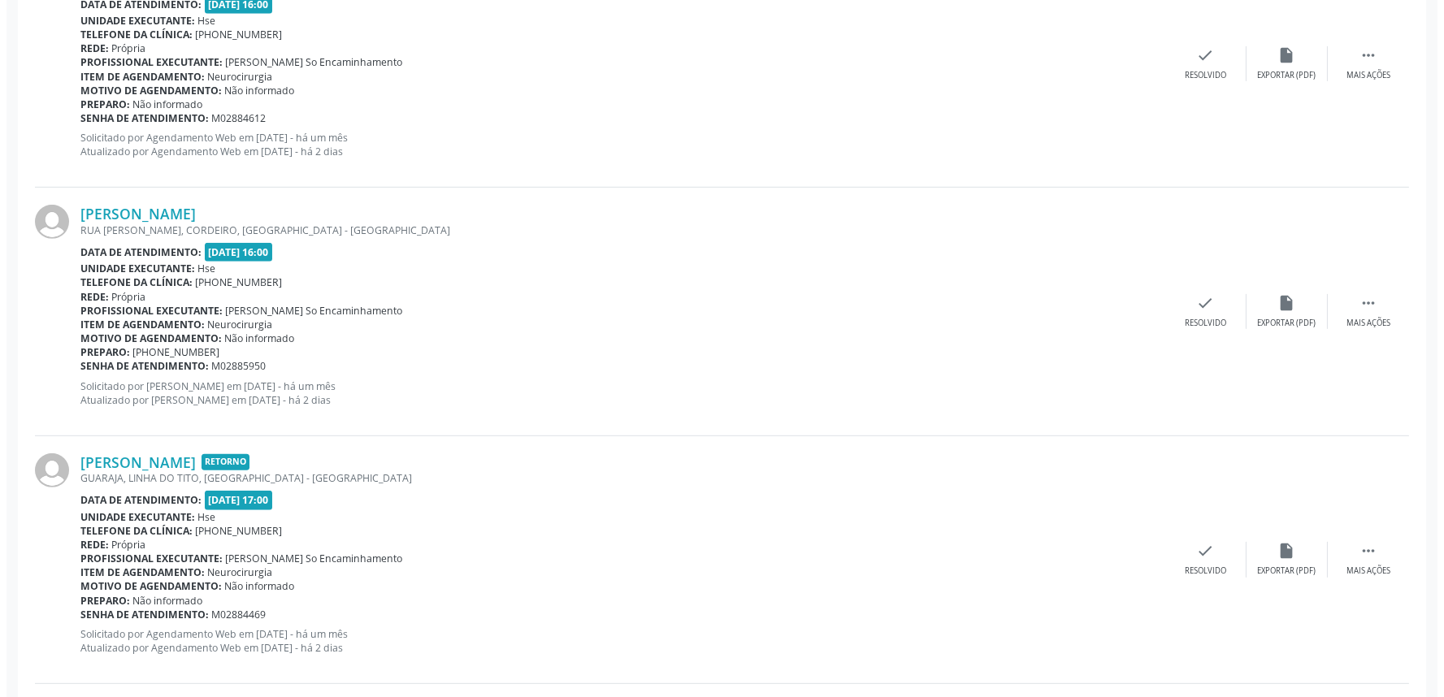
scroll to position [1896, 0]
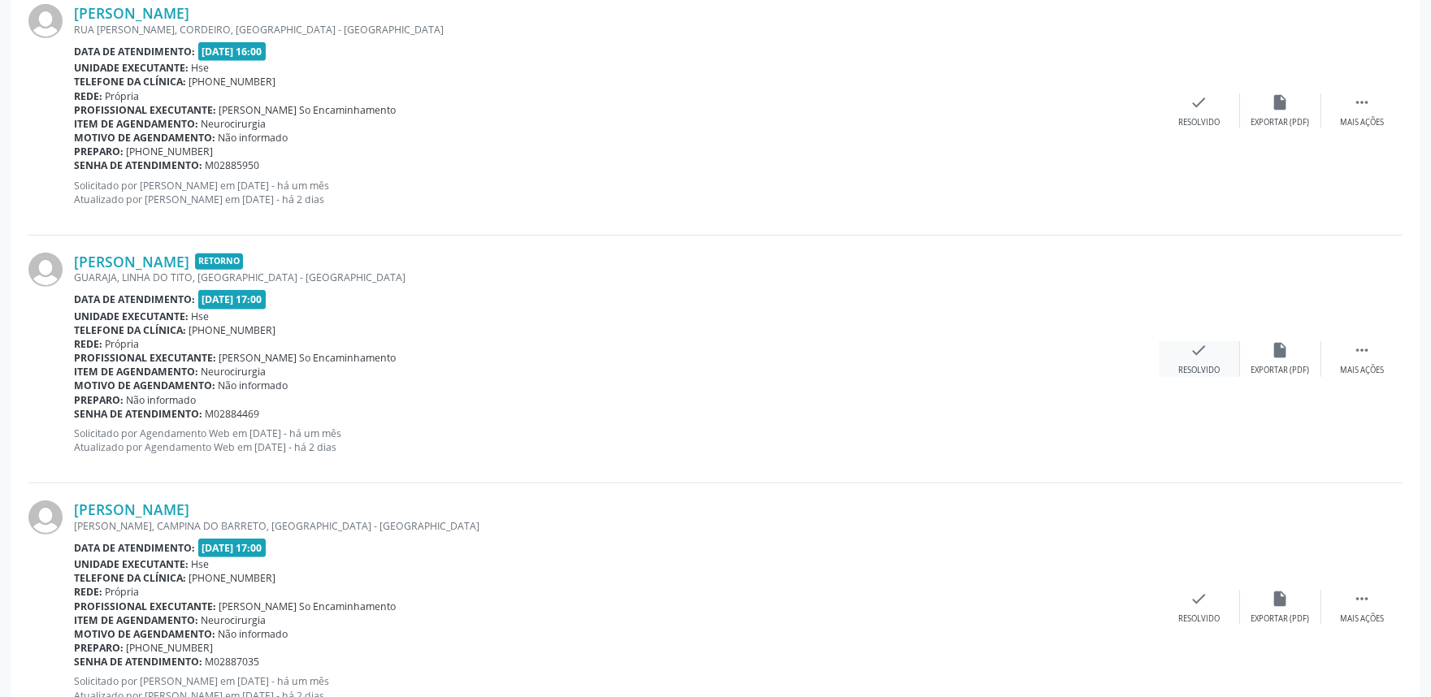
click at [1198, 354] on icon "check" at bounding box center [1200, 350] width 18 height 18
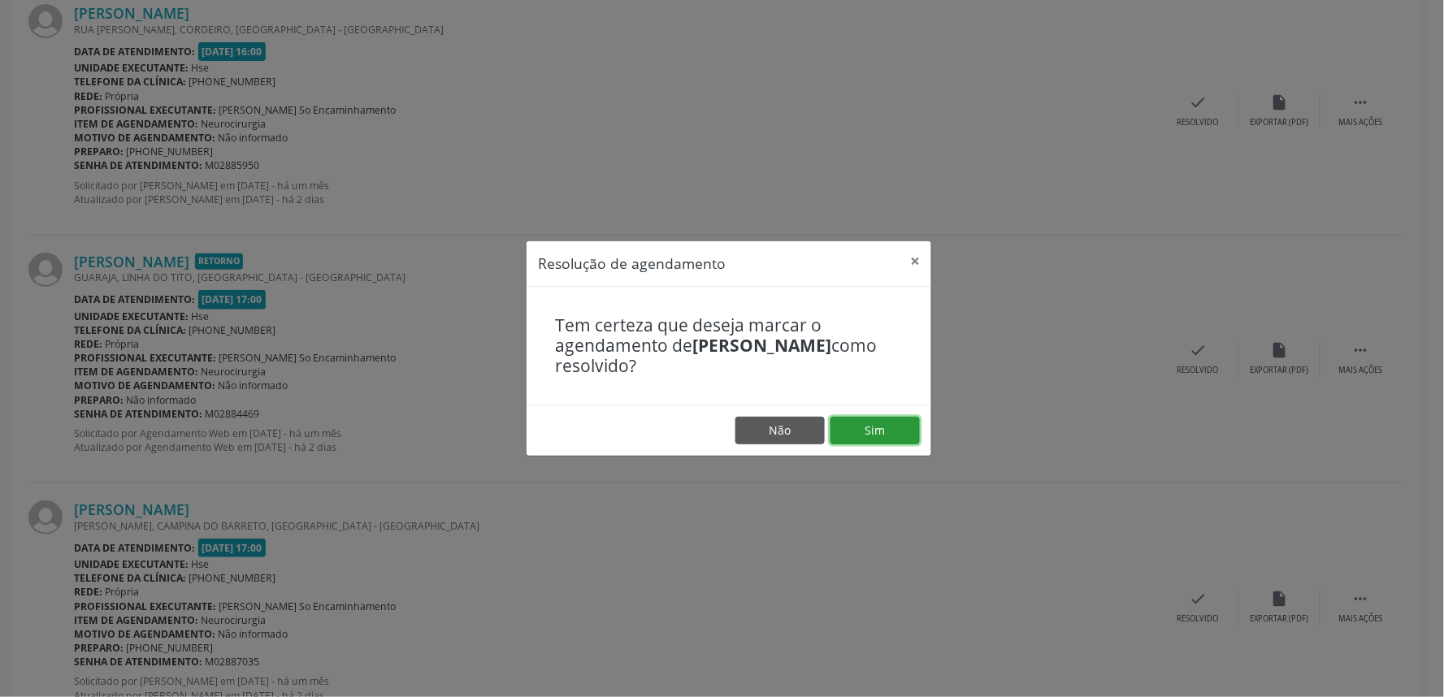
click at [886, 432] on button "Sim" at bounding box center [875, 431] width 89 height 28
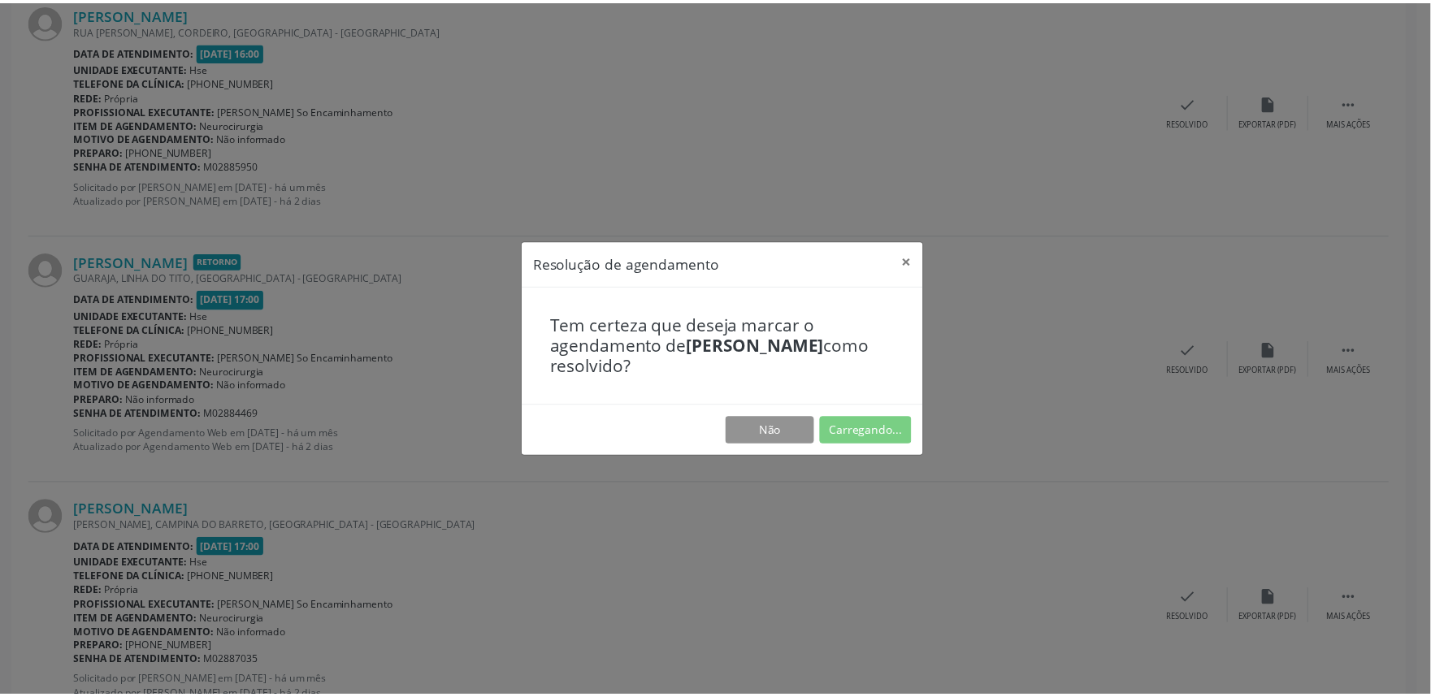
scroll to position [0, 0]
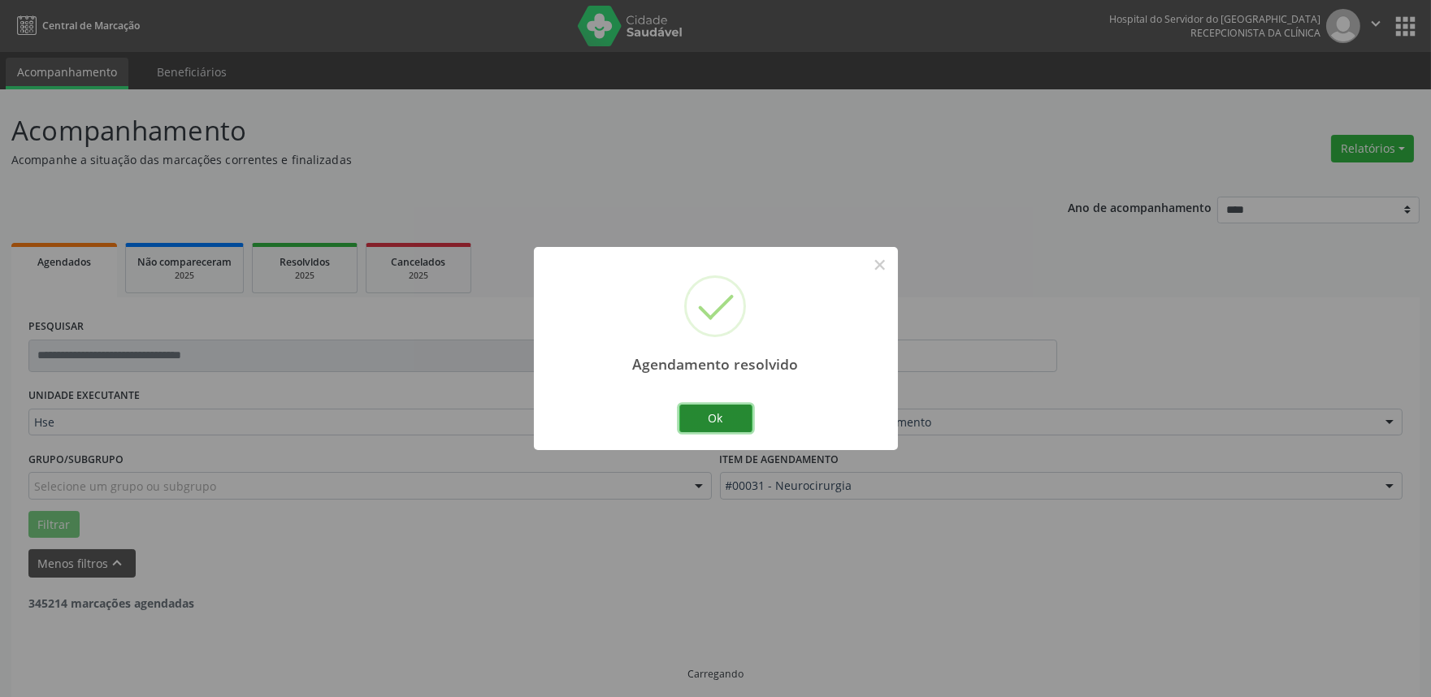
click at [718, 408] on button "Ok" at bounding box center [715, 419] width 73 height 28
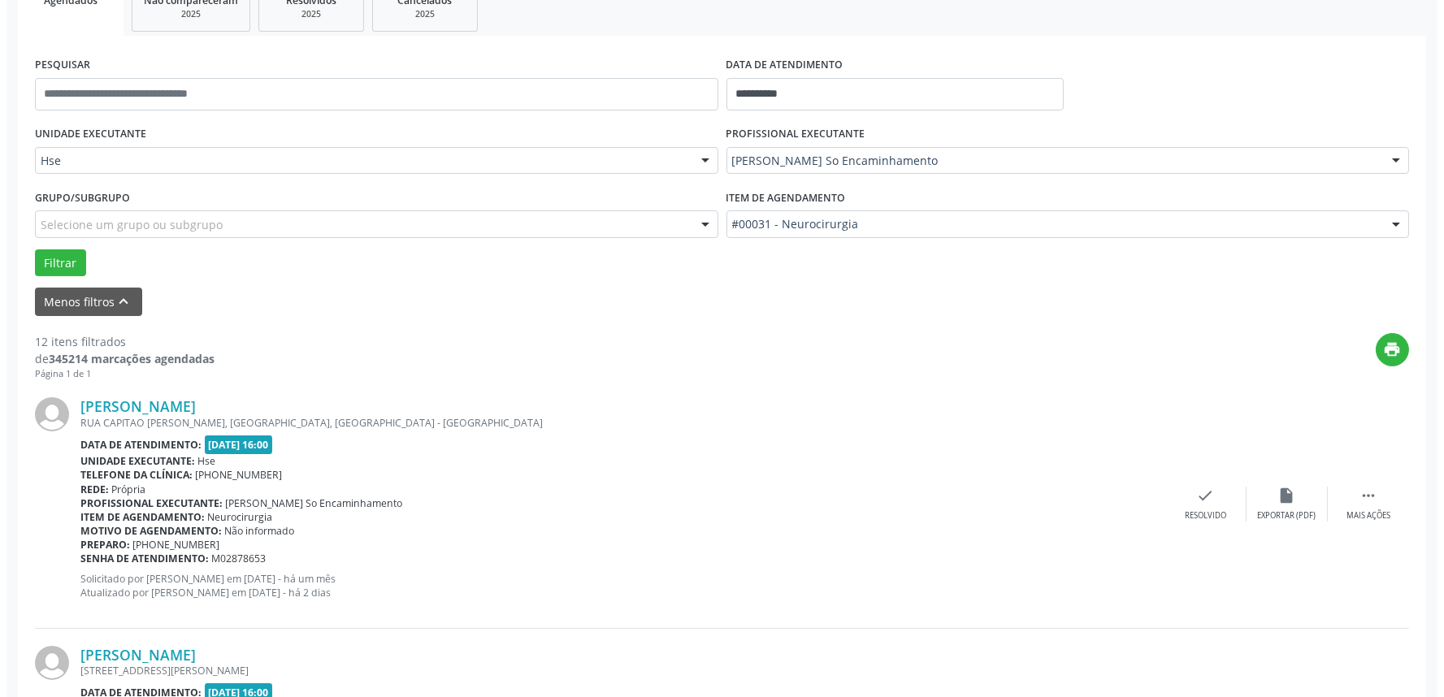
scroll to position [361, 0]
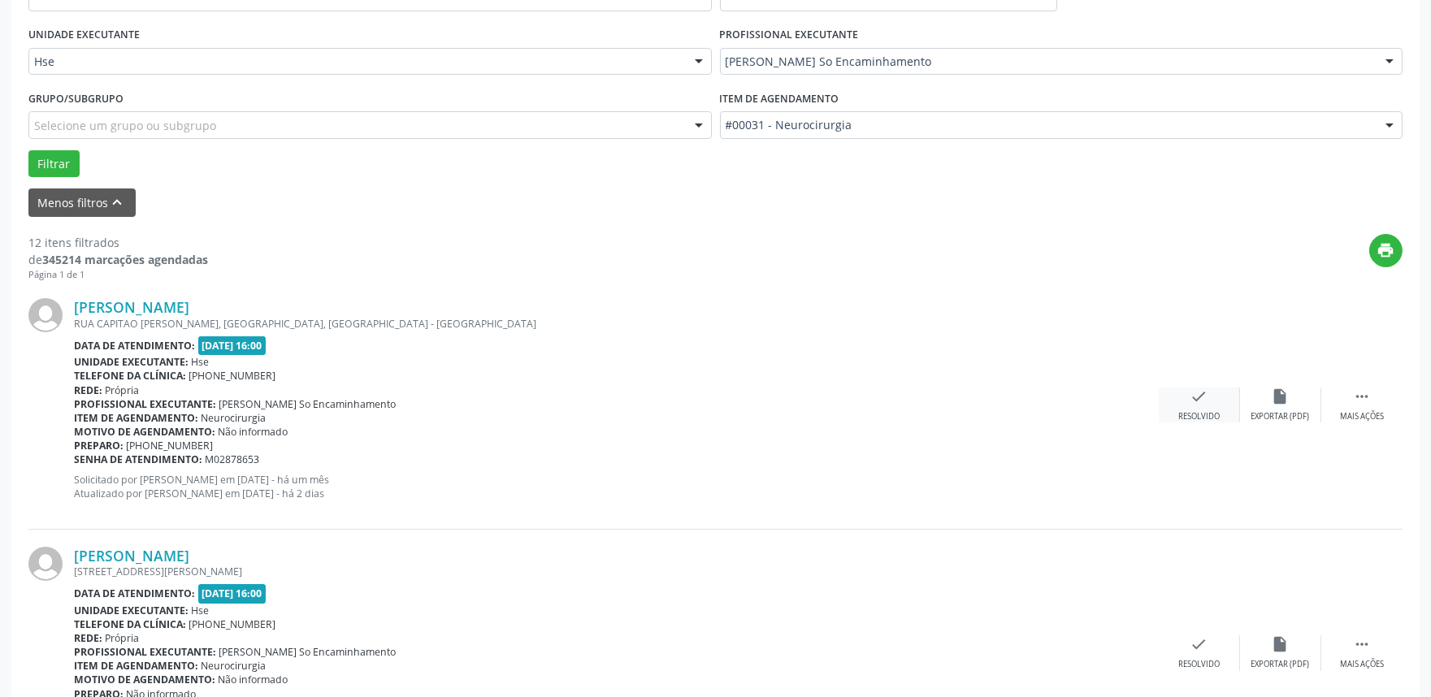
click at [1199, 399] on icon "check" at bounding box center [1200, 397] width 18 height 18
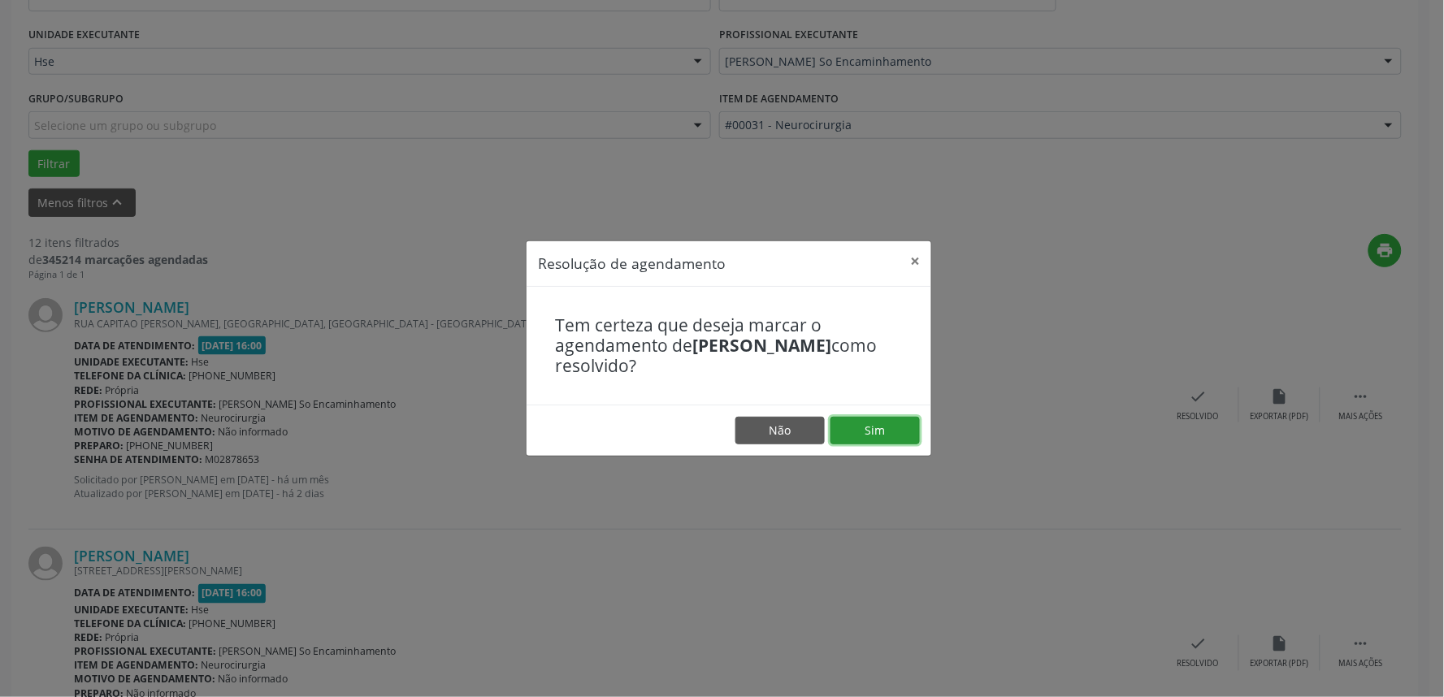
click at [890, 427] on button "Sim" at bounding box center [875, 431] width 89 height 28
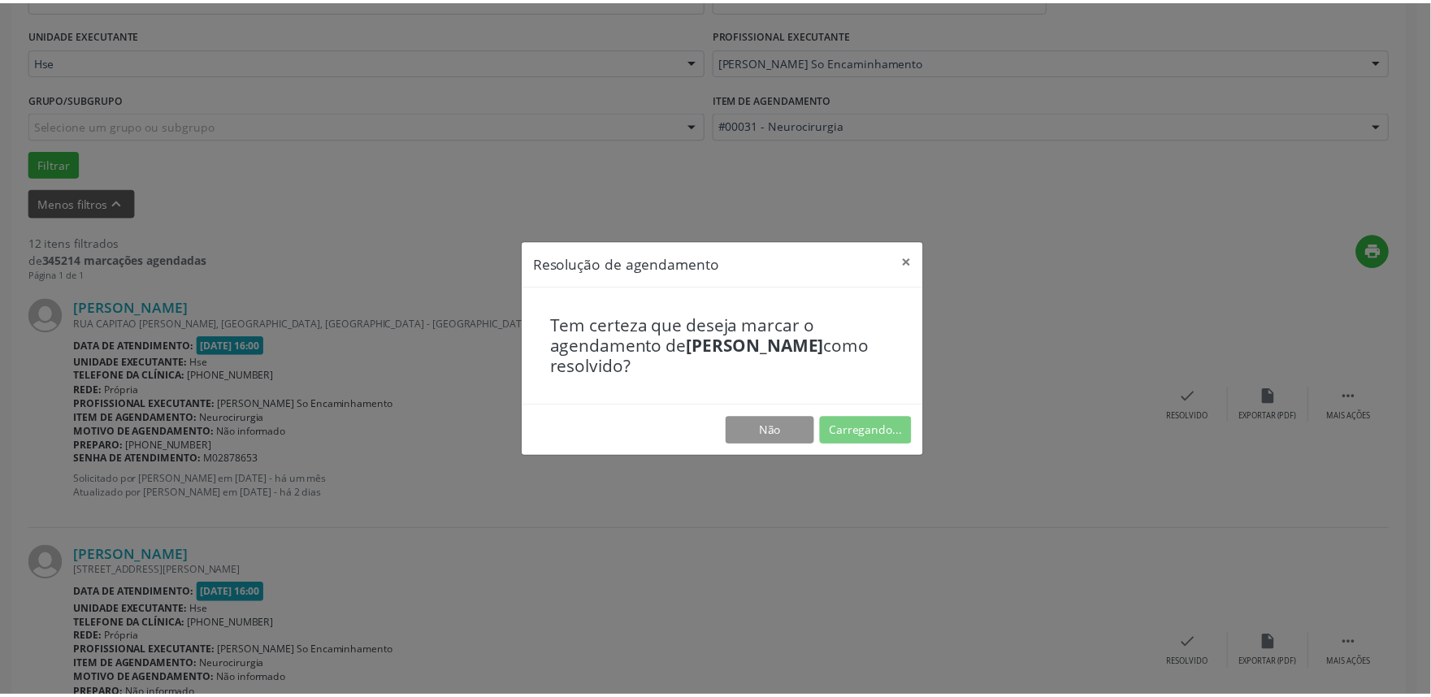
scroll to position [0, 0]
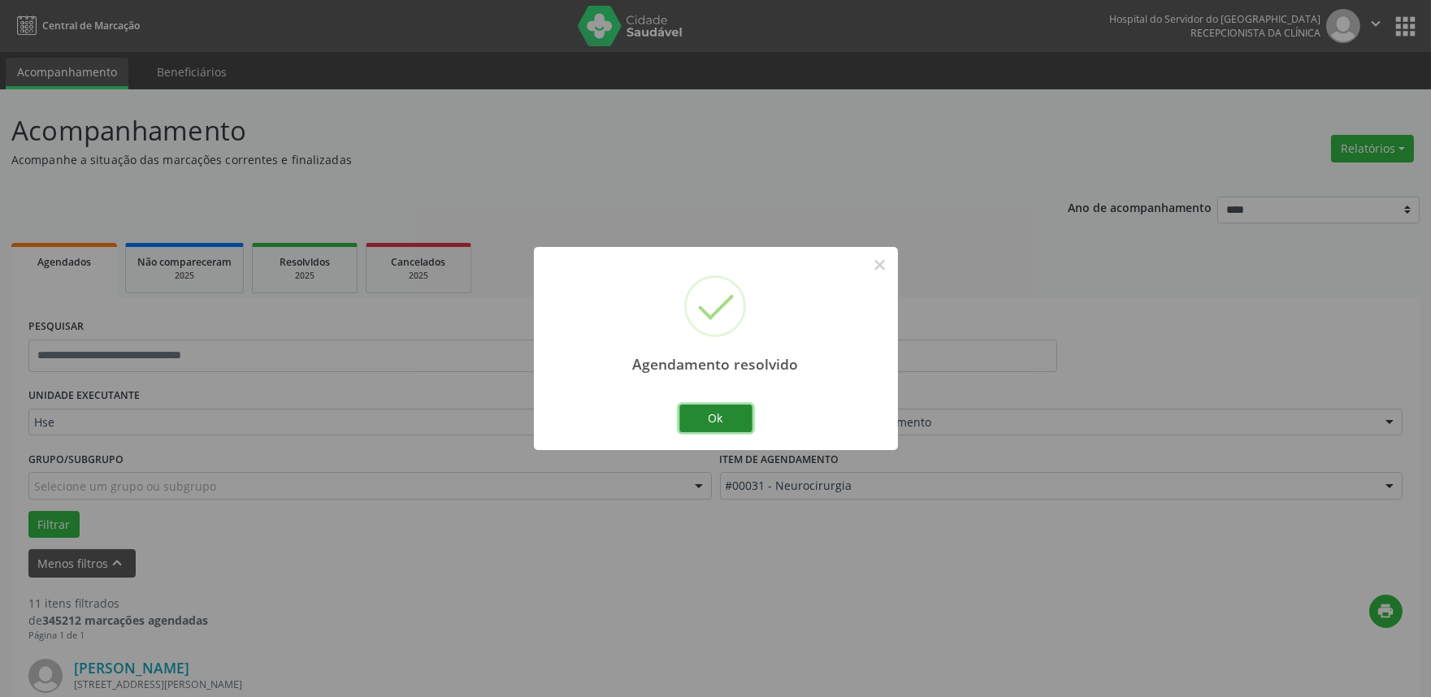
click at [702, 423] on button "Ok" at bounding box center [715, 419] width 73 height 28
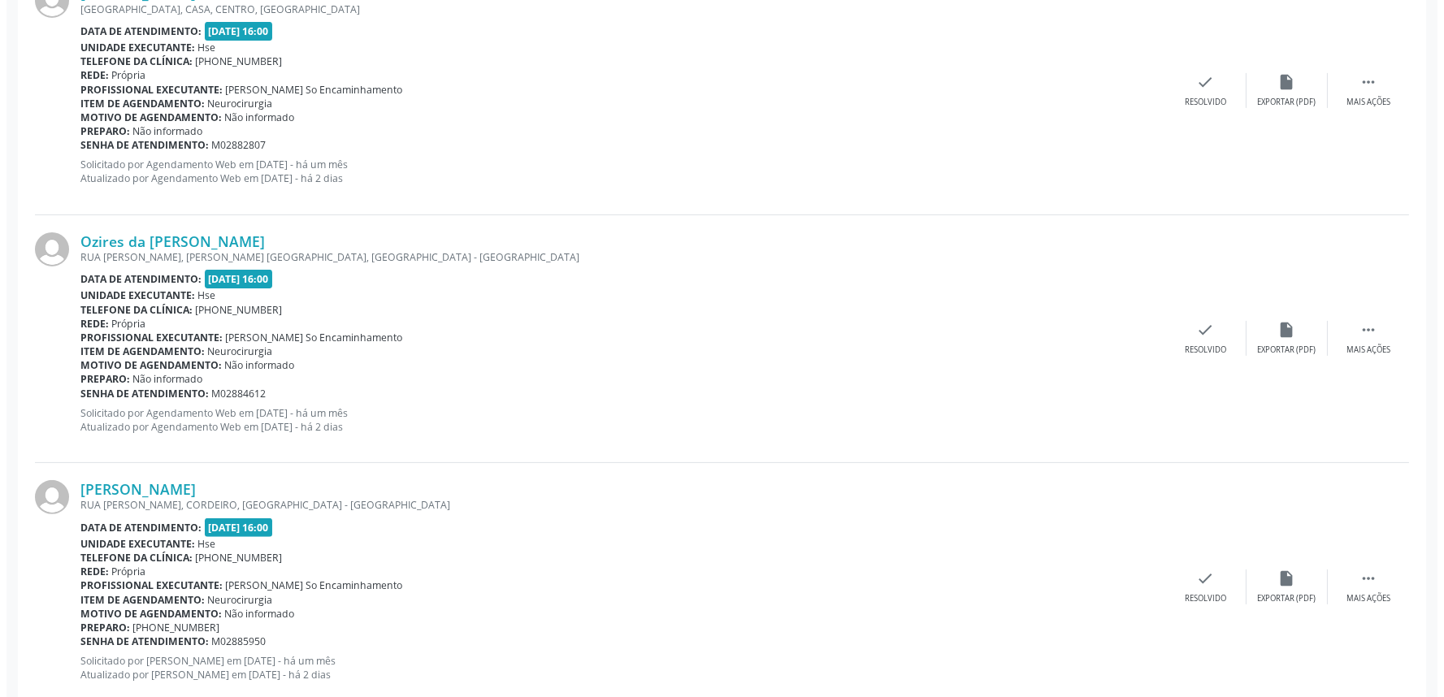
scroll to position [1174, 0]
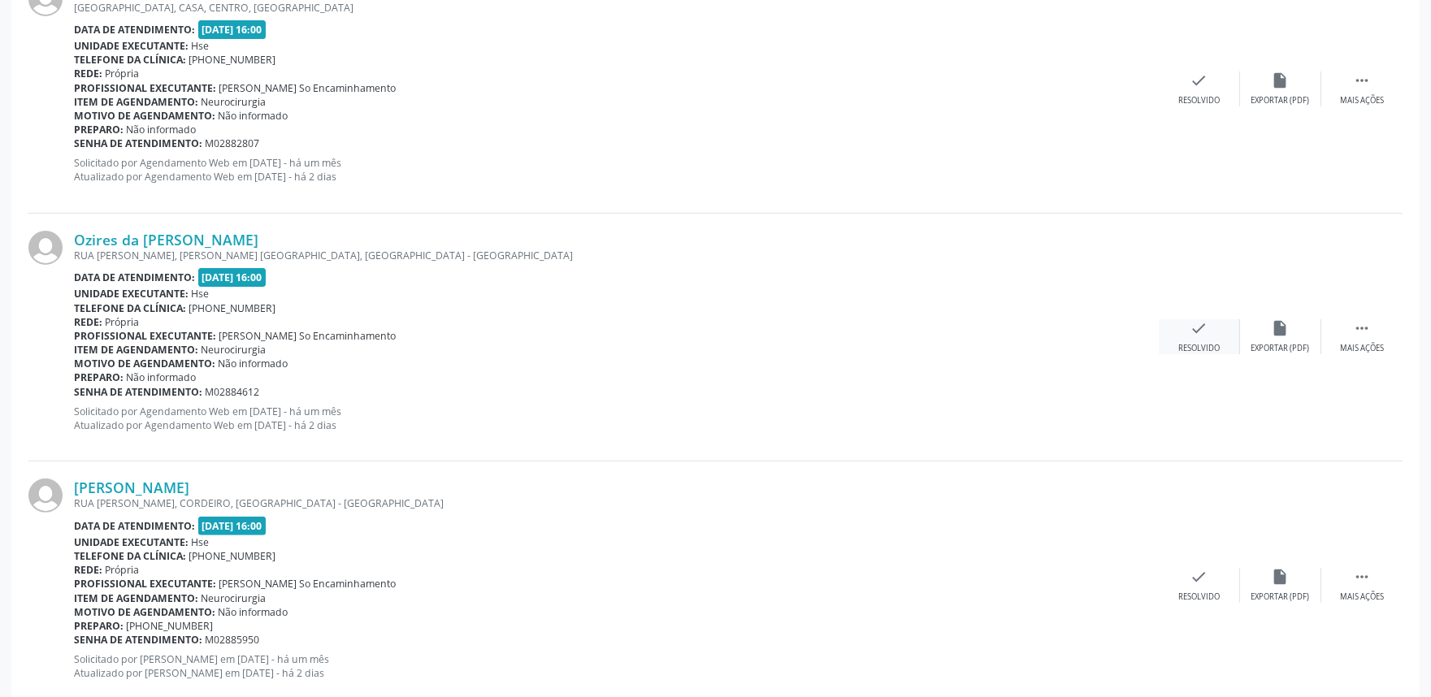
click at [1198, 335] on icon "check" at bounding box center [1200, 328] width 18 height 18
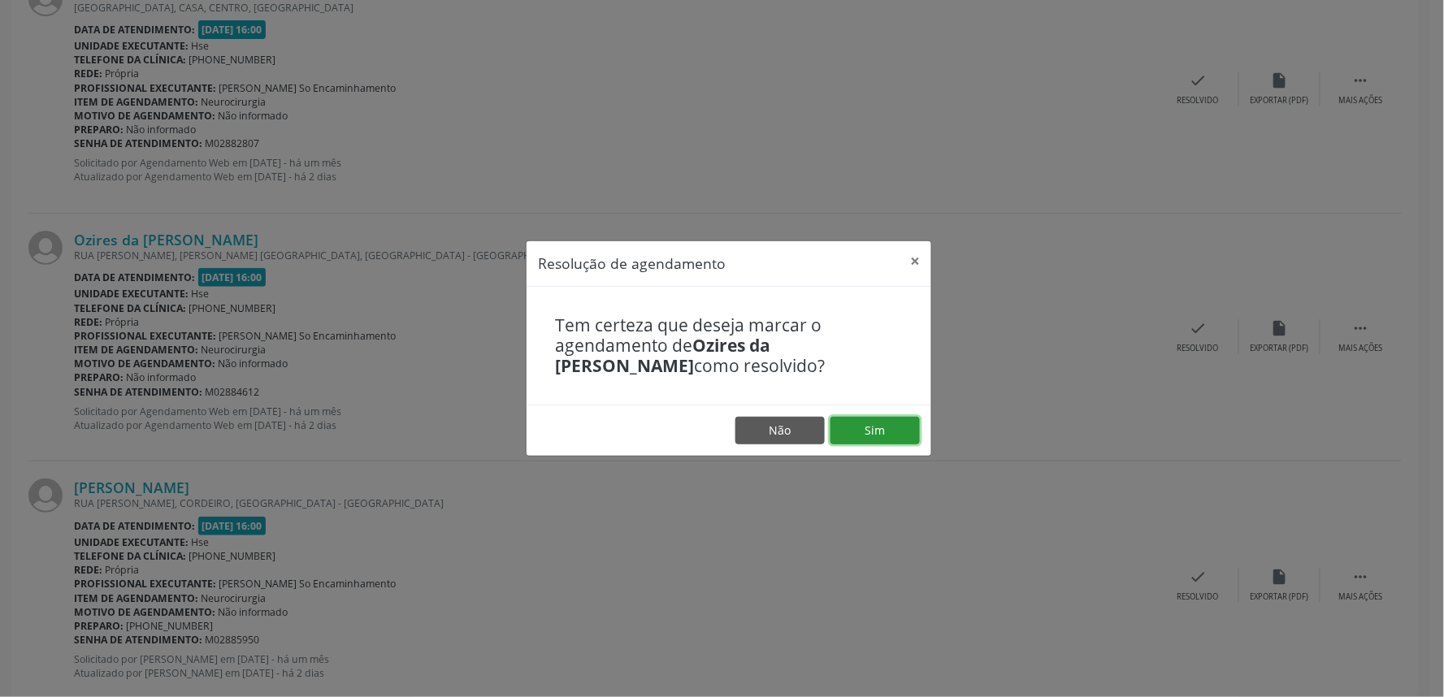
click at [879, 424] on button "Sim" at bounding box center [875, 431] width 89 height 28
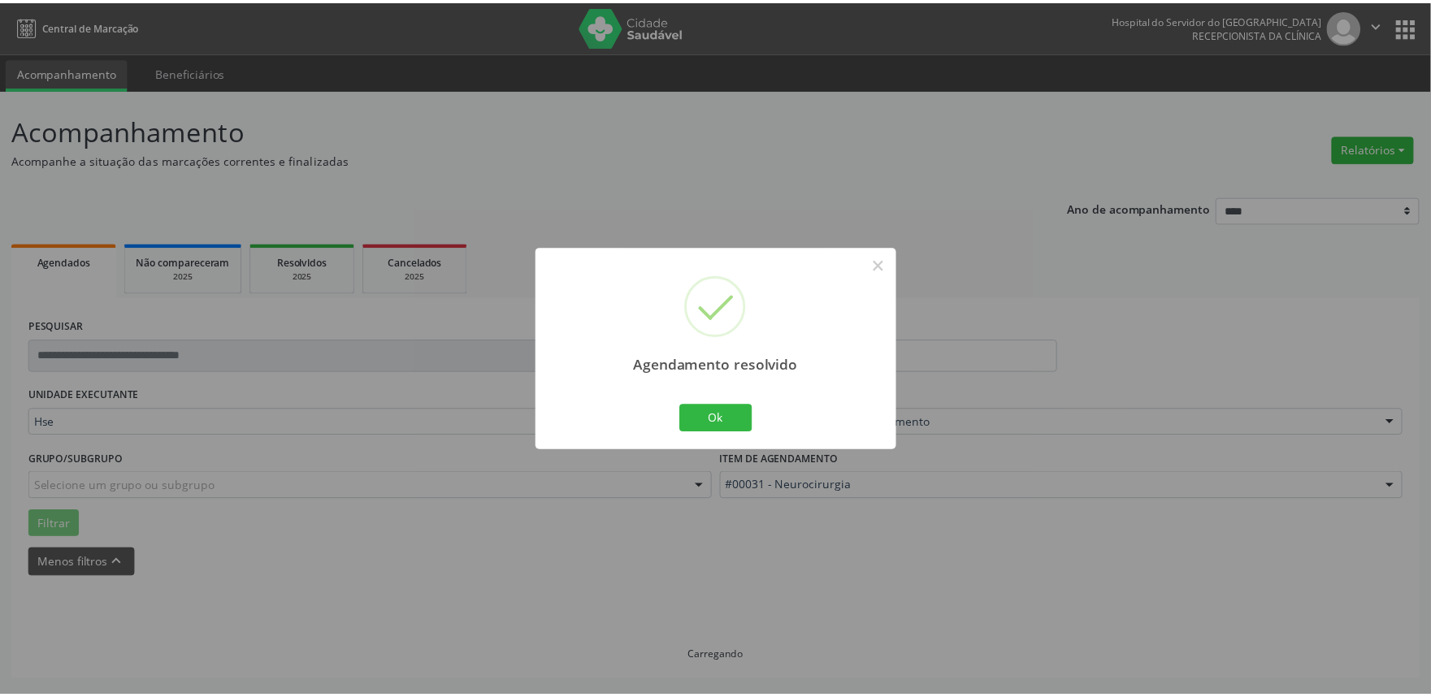
scroll to position [0, 0]
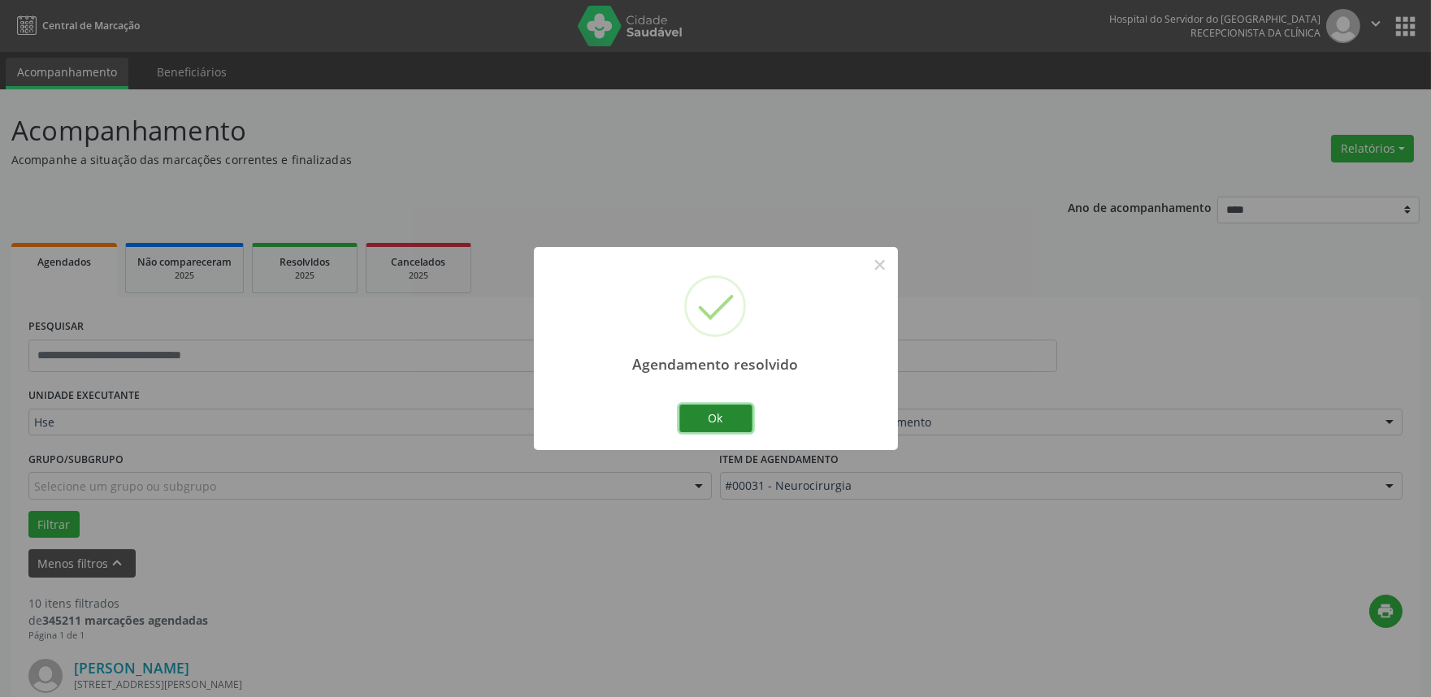
click at [716, 423] on button "Ok" at bounding box center [715, 419] width 73 height 28
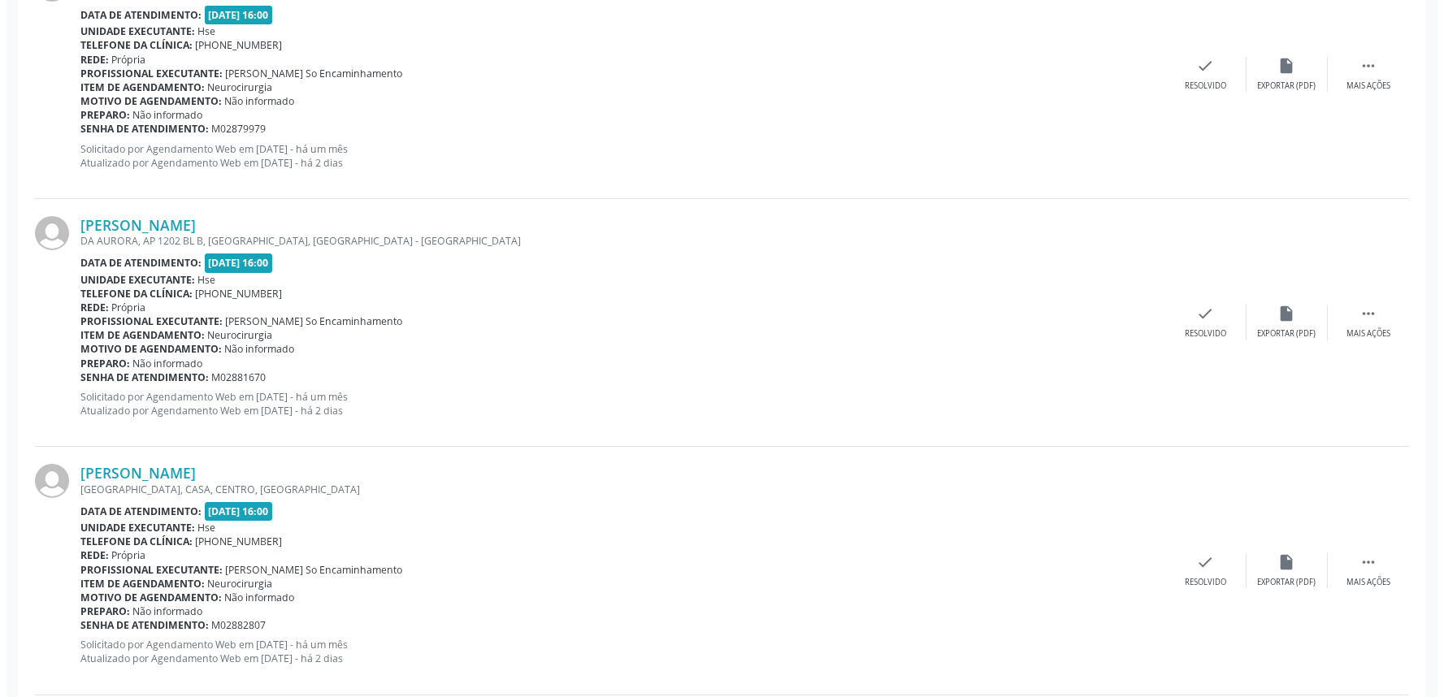
scroll to position [722, 0]
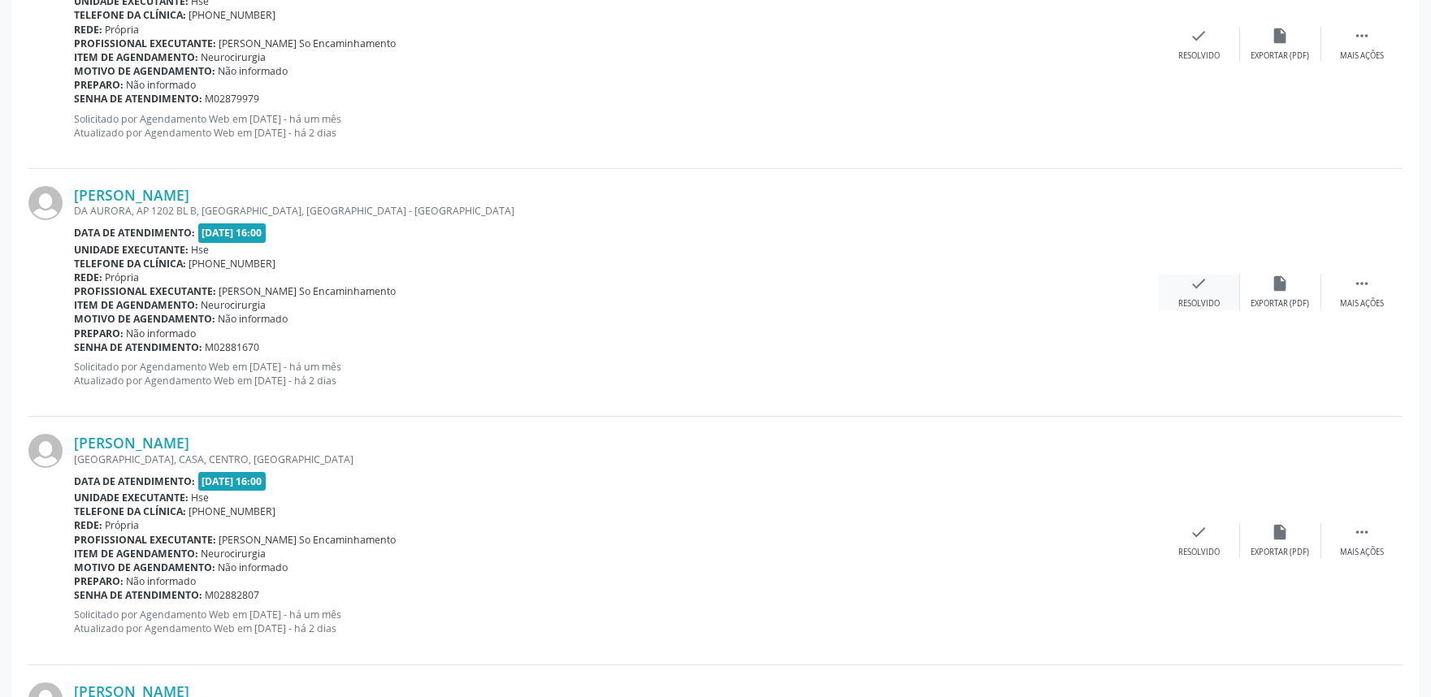
click at [1174, 284] on div "check Resolvido" at bounding box center [1199, 292] width 81 height 35
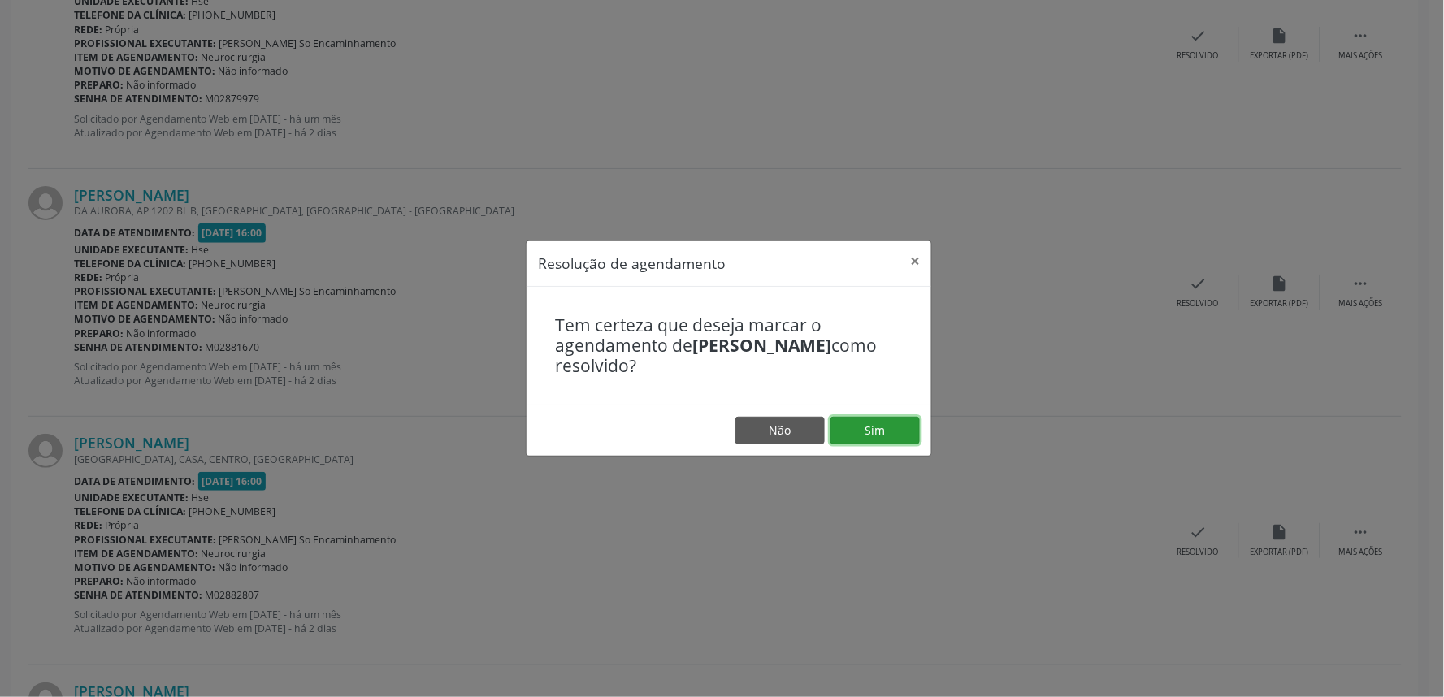
click at [896, 427] on button "Sim" at bounding box center [875, 431] width 89 height 28
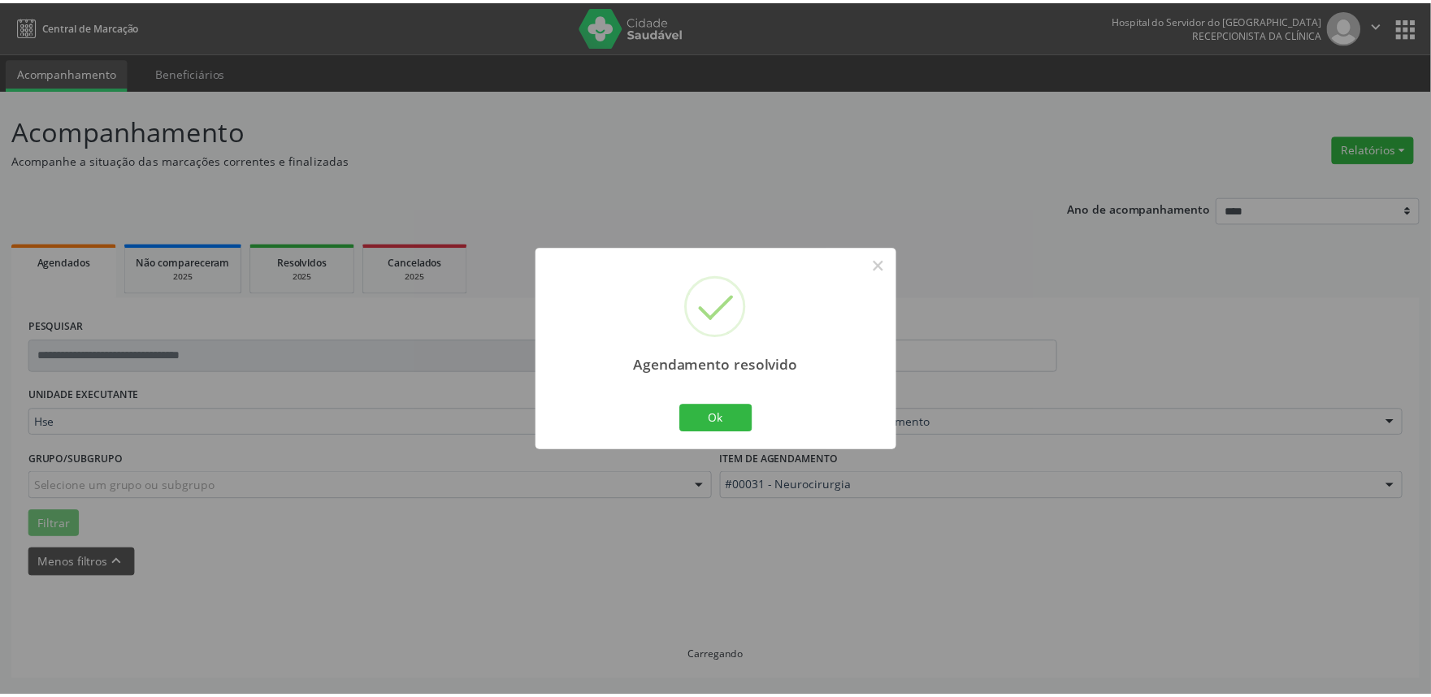
scroll to position [0, 0]
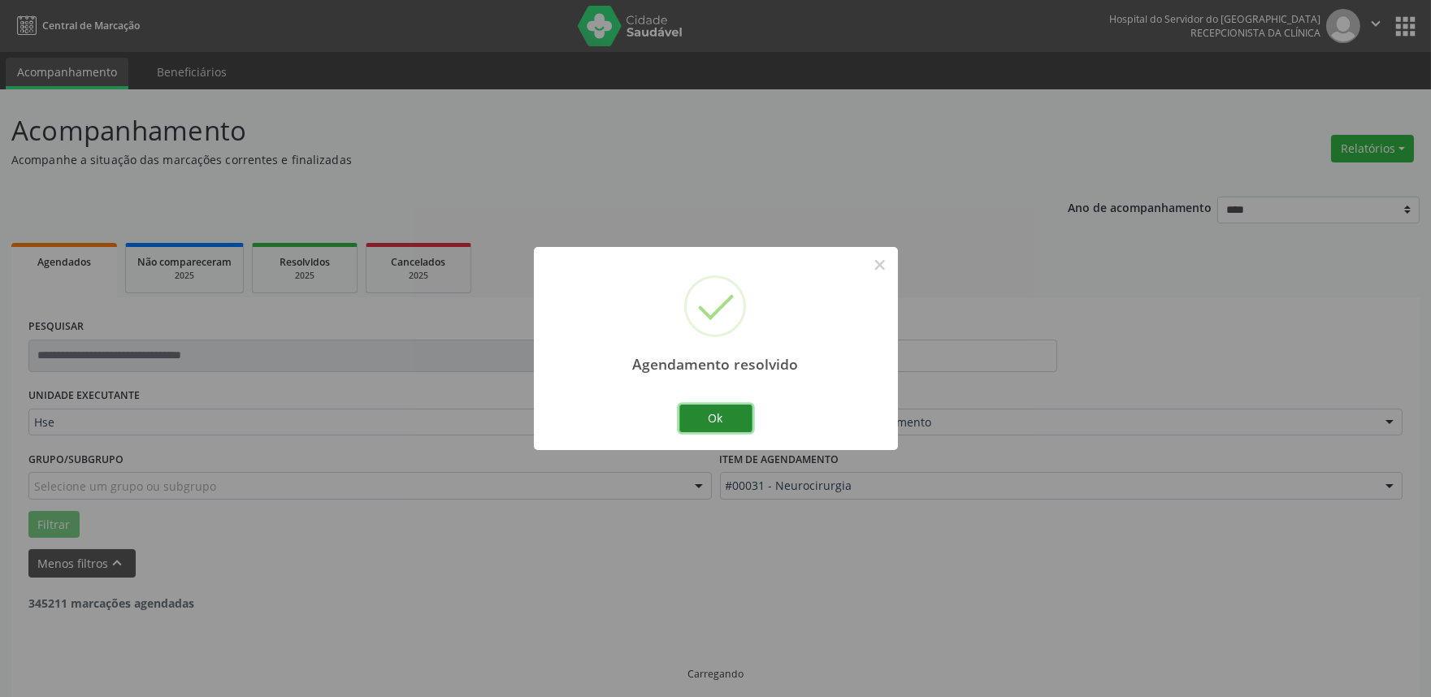
click at [714, 418] on button "Ok" at bounding box center [715, 419] width 73 height 28
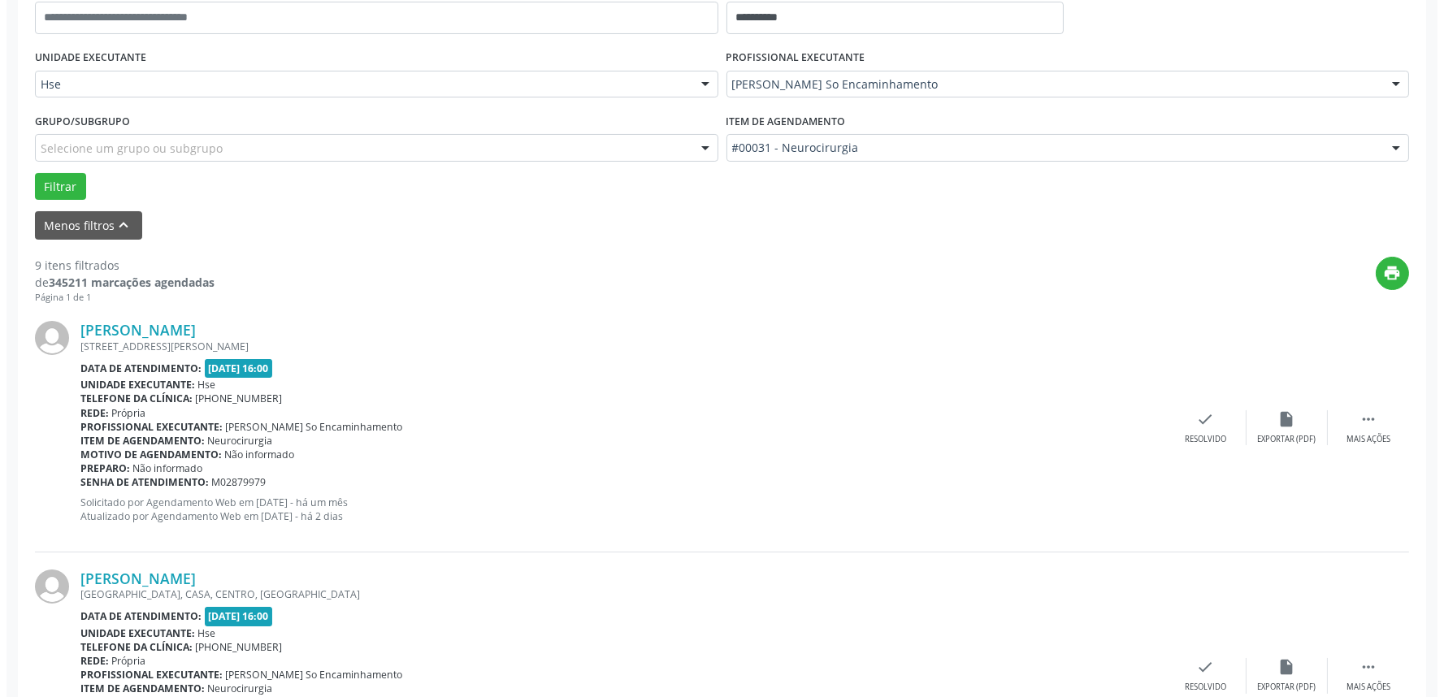
scroll to position [541, 0]
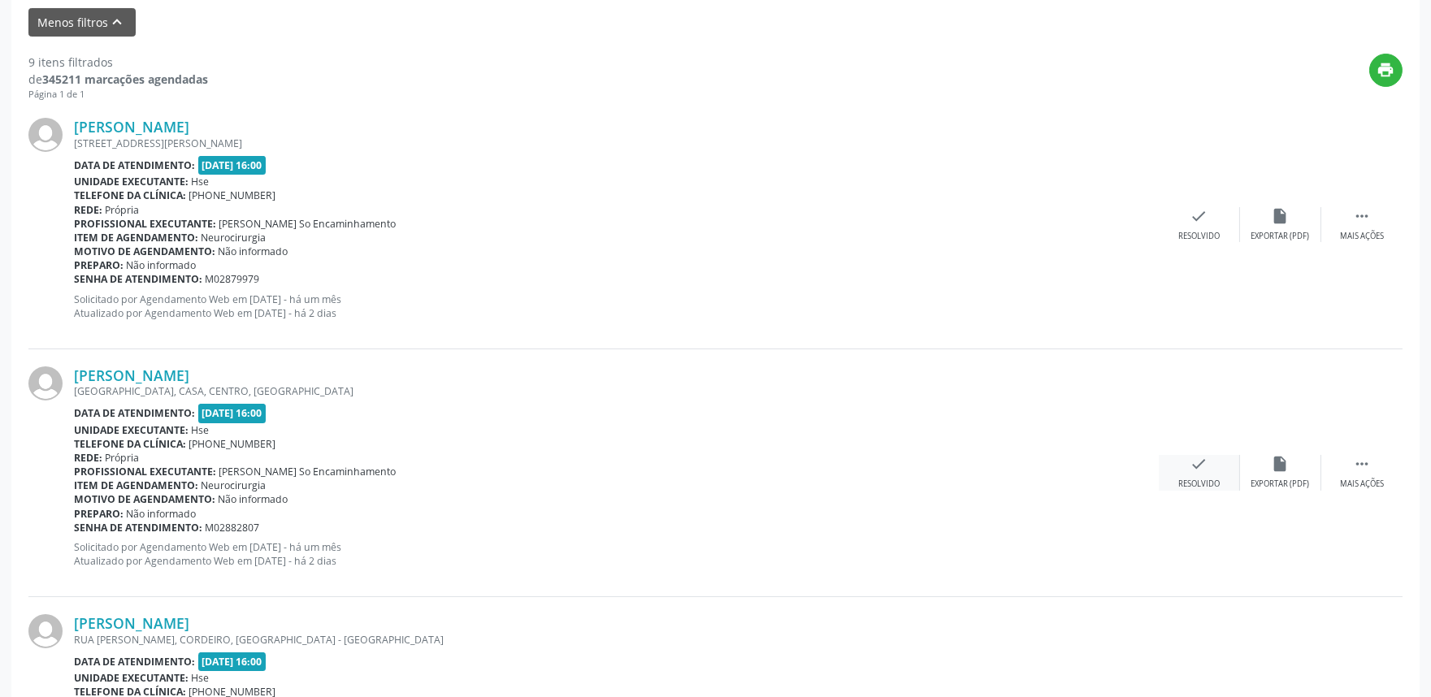
click at [1187, 465] on div "check Resolvido" at bounding box center [1199, 472] width 81 height 35
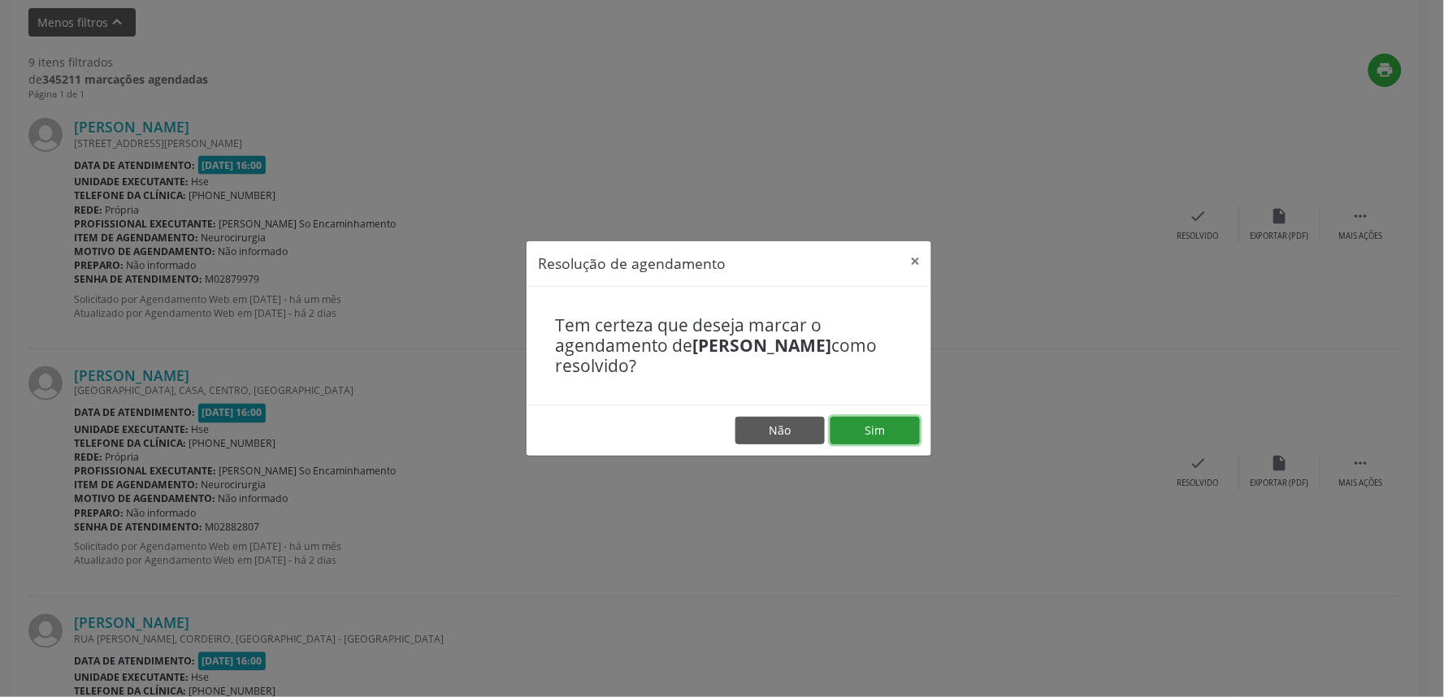
click at [883, 426] on button "Sim" at bounding box center [875, 431] width 89 height 28
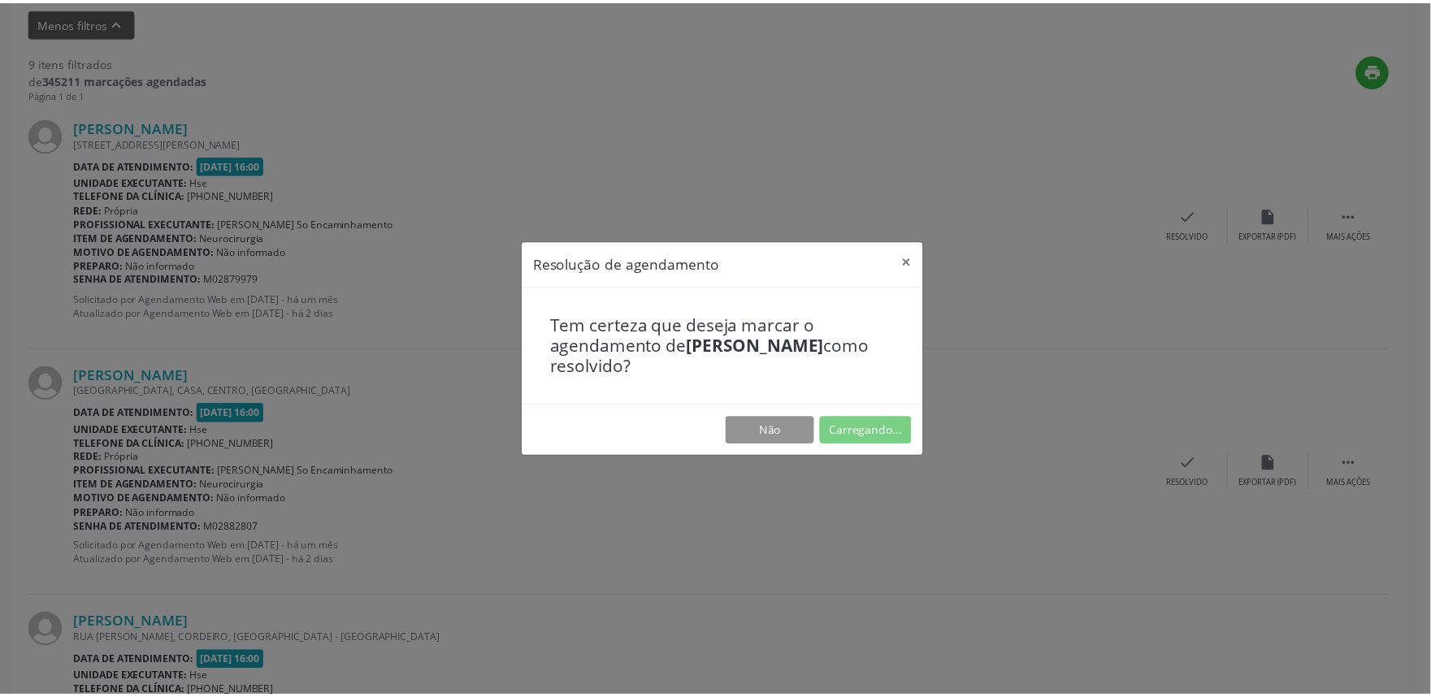
scroll to position [0, 0]
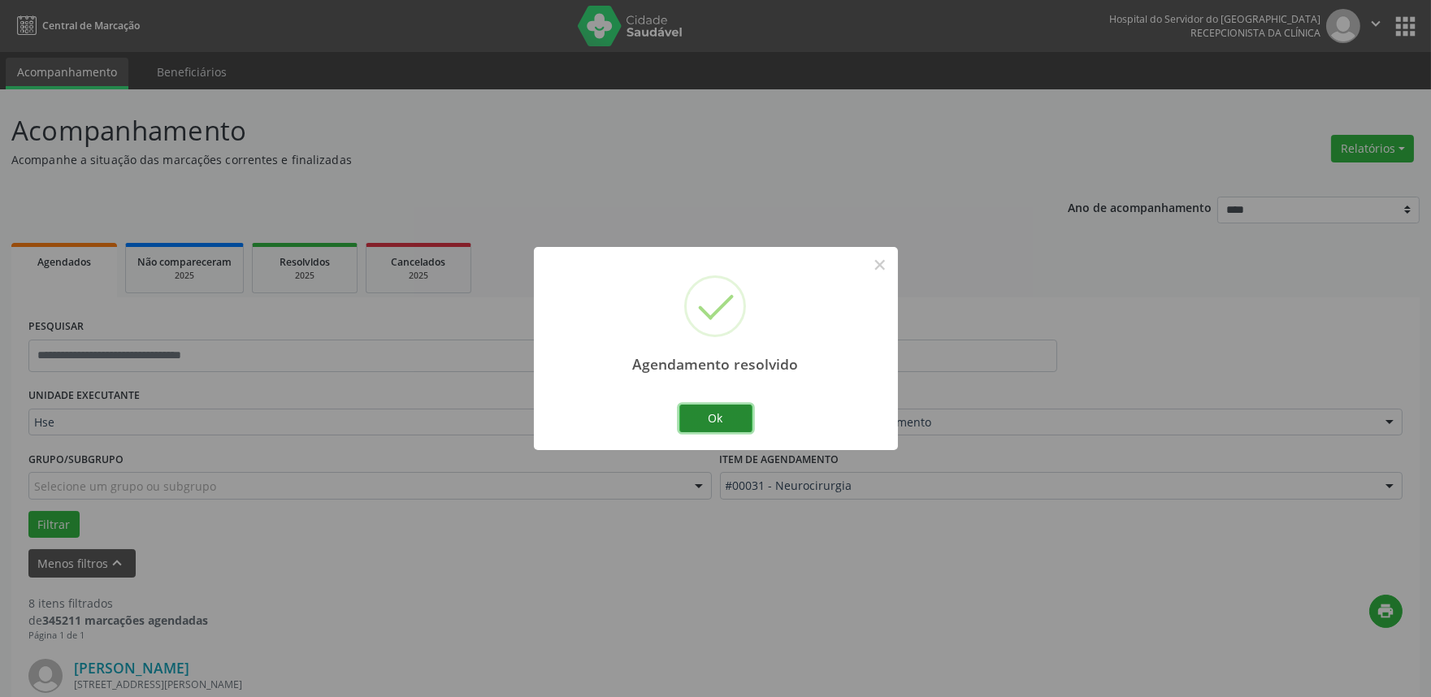
click at [696, 419] on button "Ok" at bounding box center [715, 419] width 73 height 28
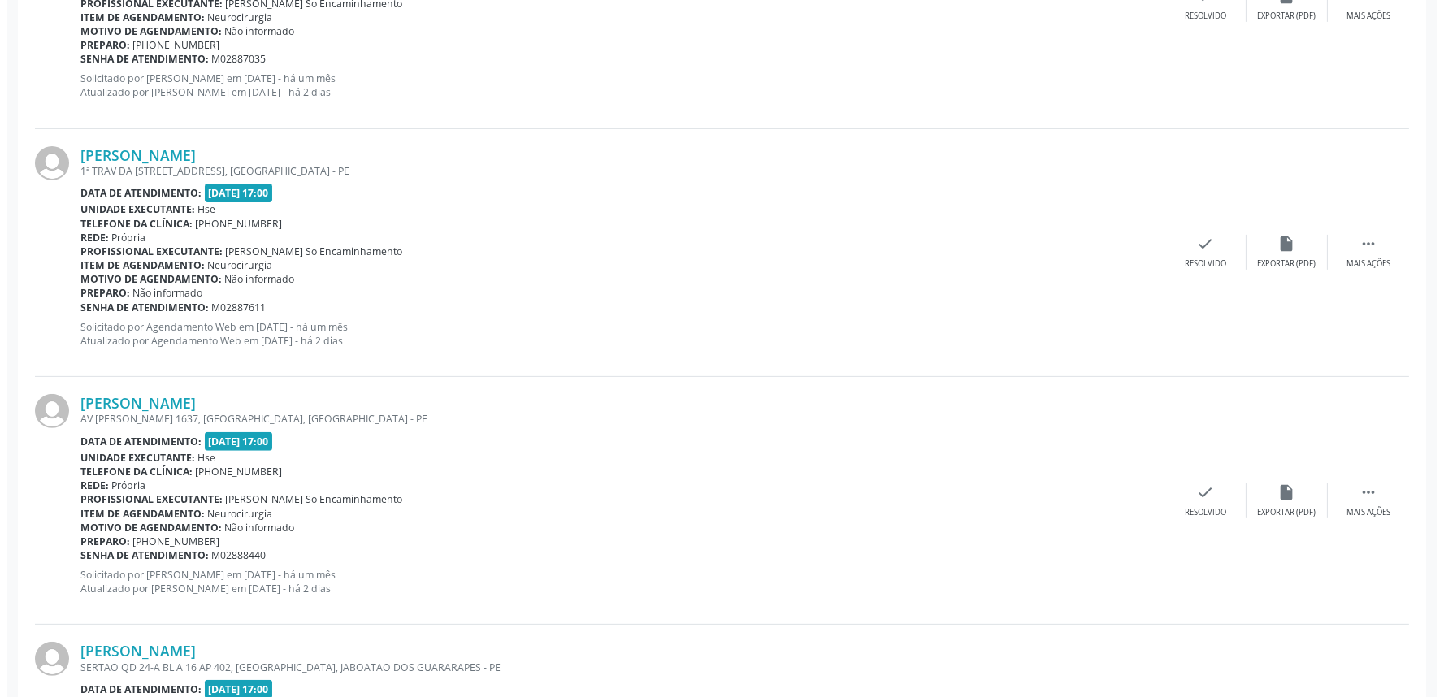
scroll to position [1264, 0]
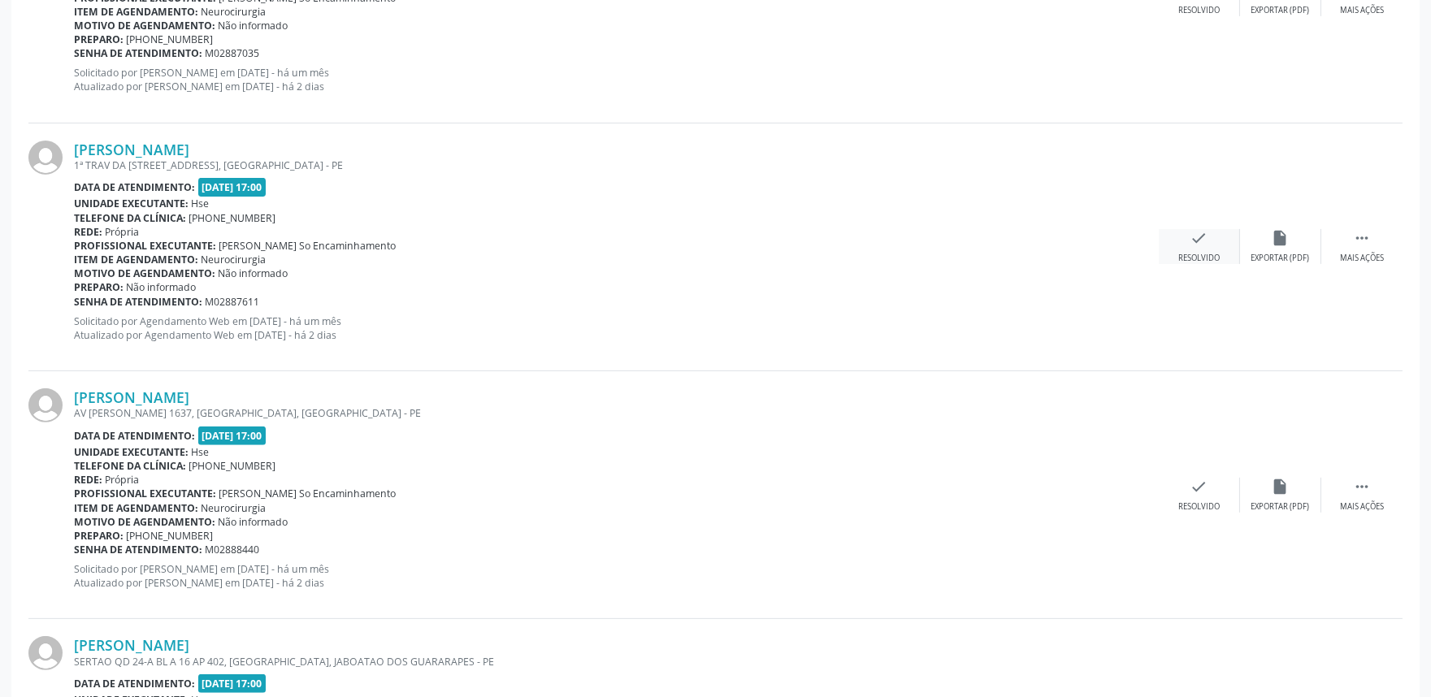
click at [1193, 247] on div "check Resolvido" at bounding box center [1199, 246] width 81 height 35
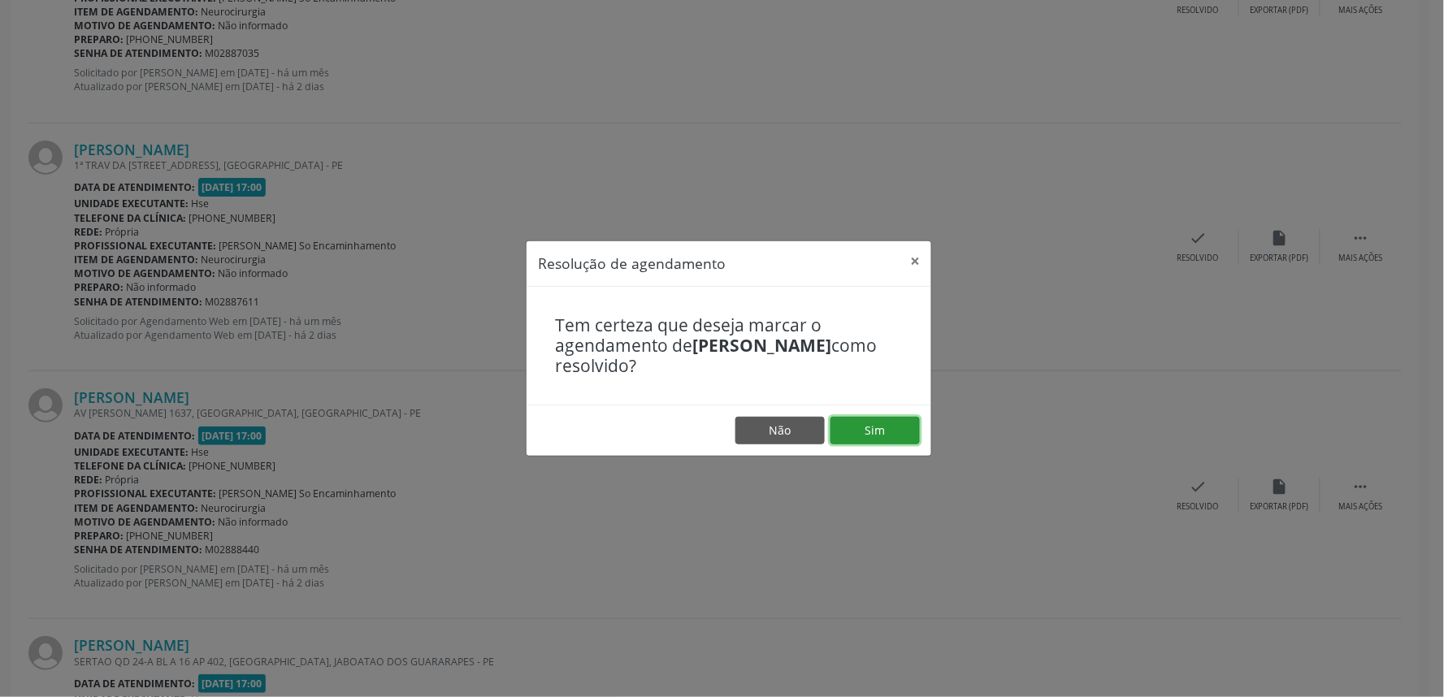
click at [878, 425] on button "Sim" at bounding box center [875, 431] width 89 height 28
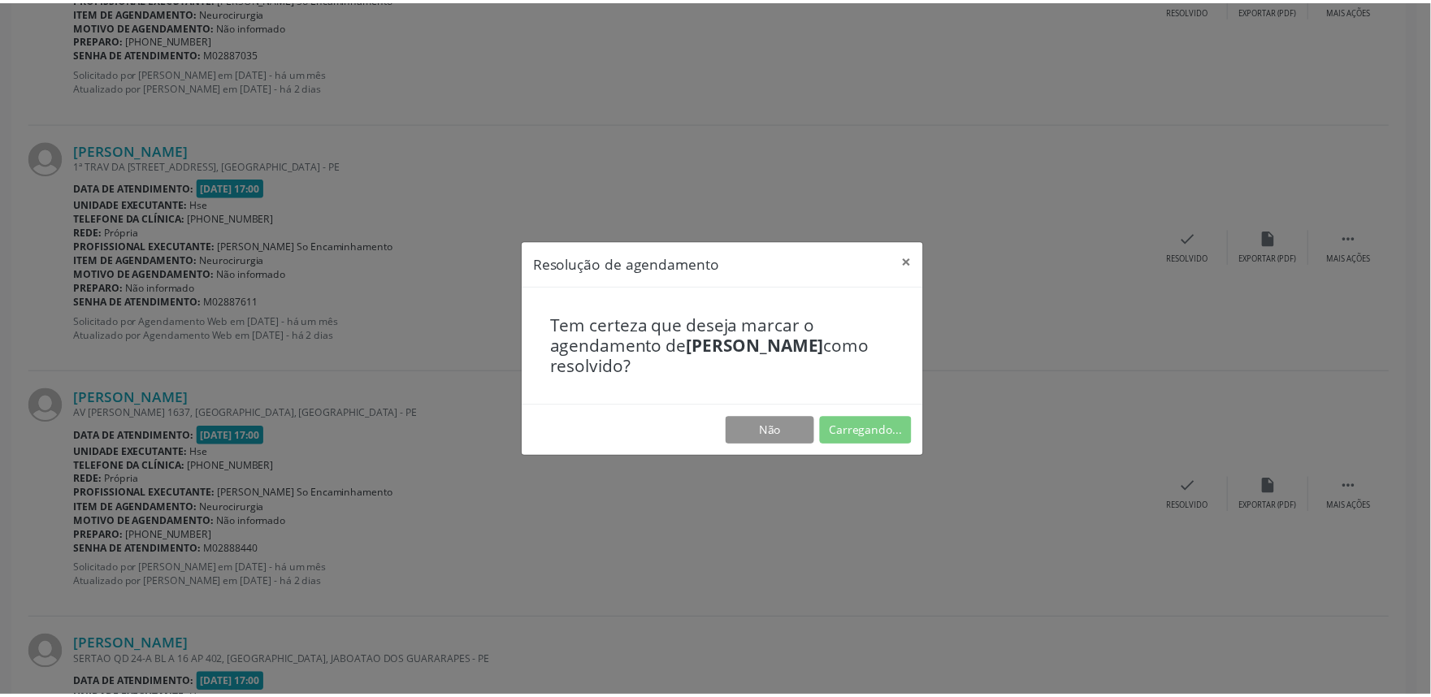
scroll to position [0, 0]
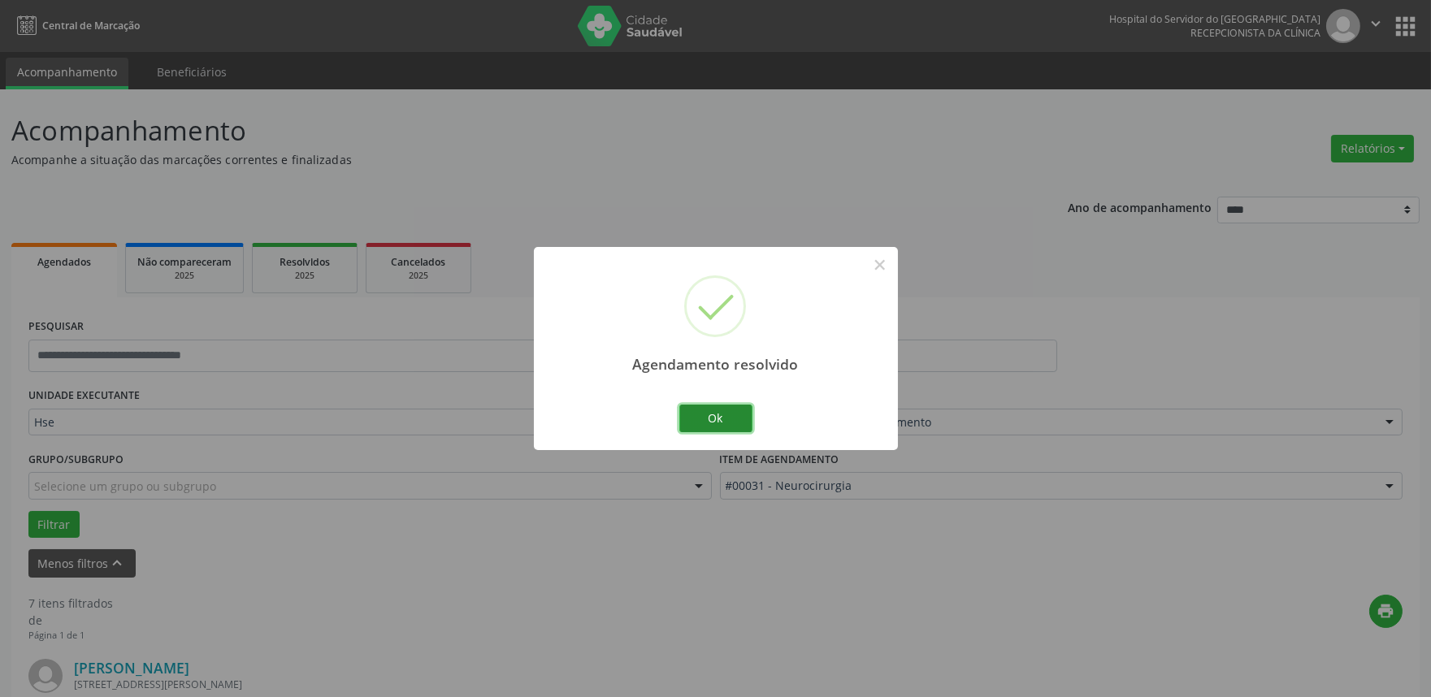
click at [737, 419] on button "Ok" at bounding box center [715, 419] width 73 height 28
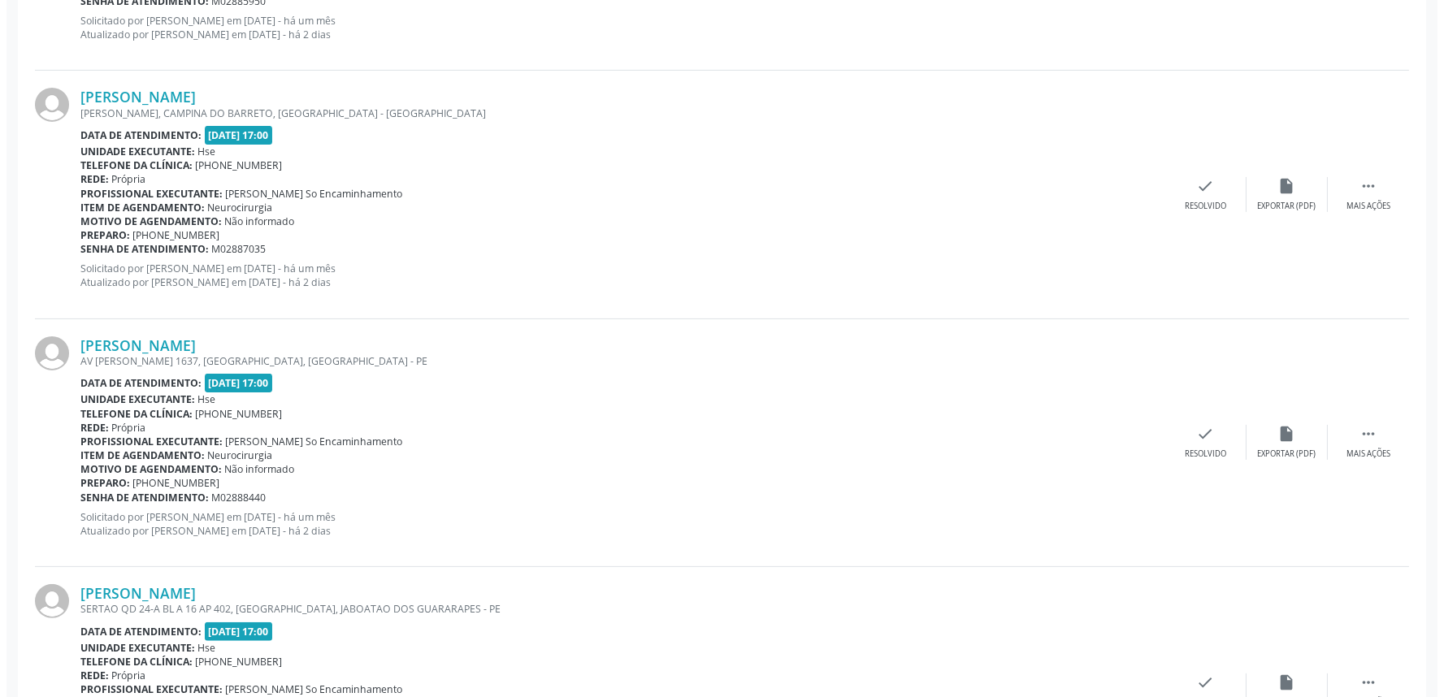
scroll to position [1174, 0]
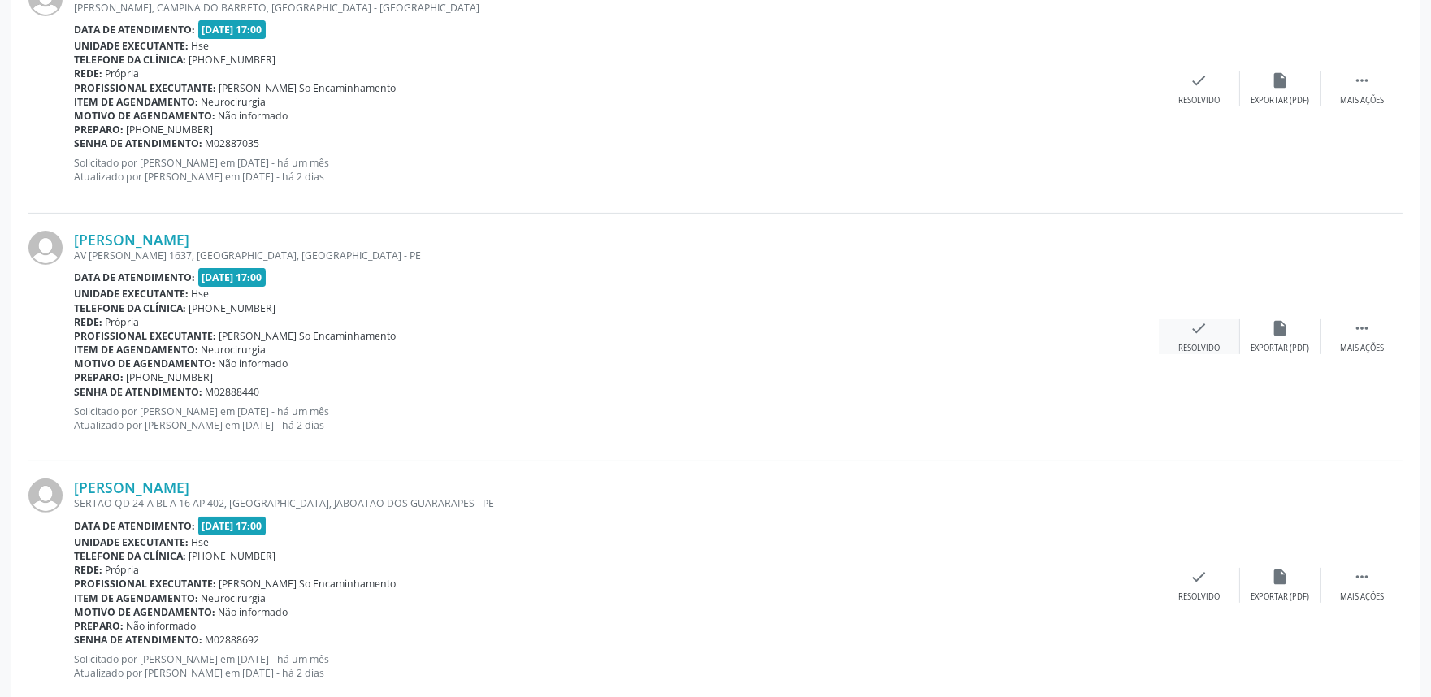
click at [1204, 328] on icon "check" at bounding box center [1200, 328] width 18 height 18
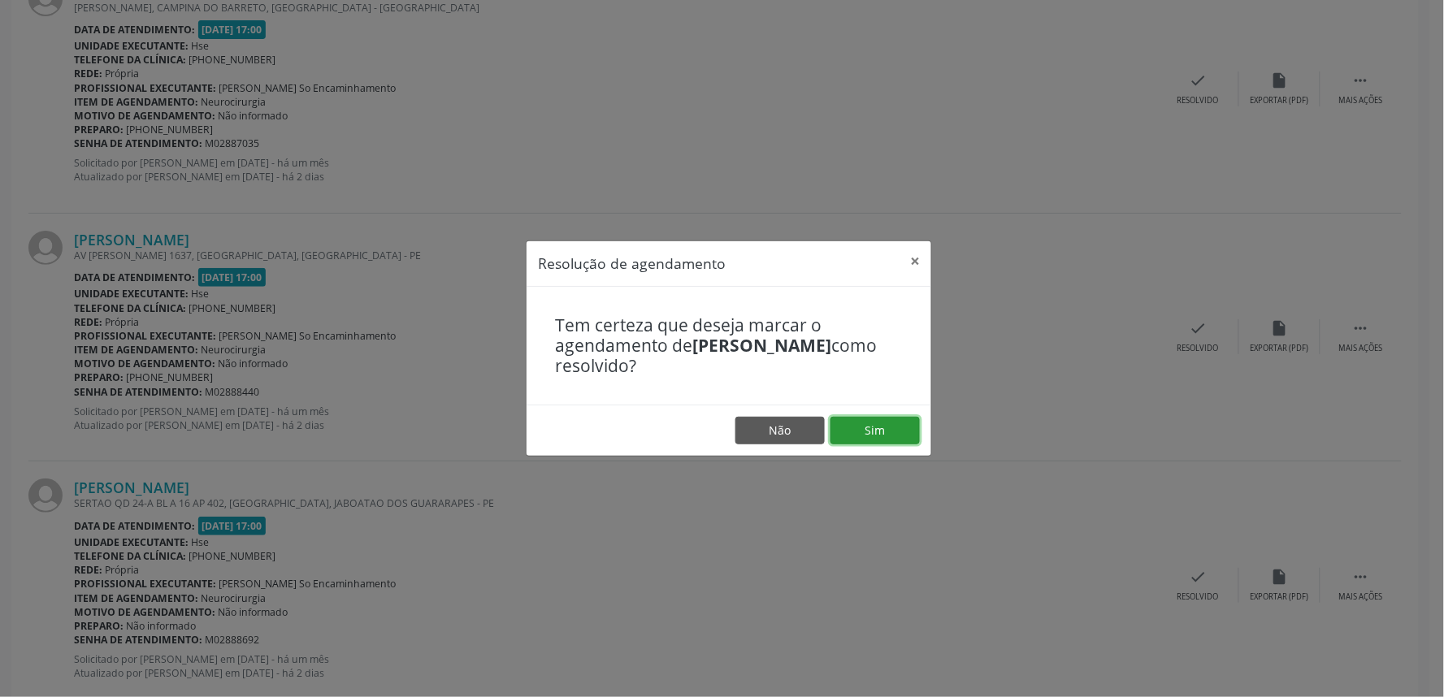
click at [894, 428] on button "Sim" at bounding box center [875, 431] width 89 height 28
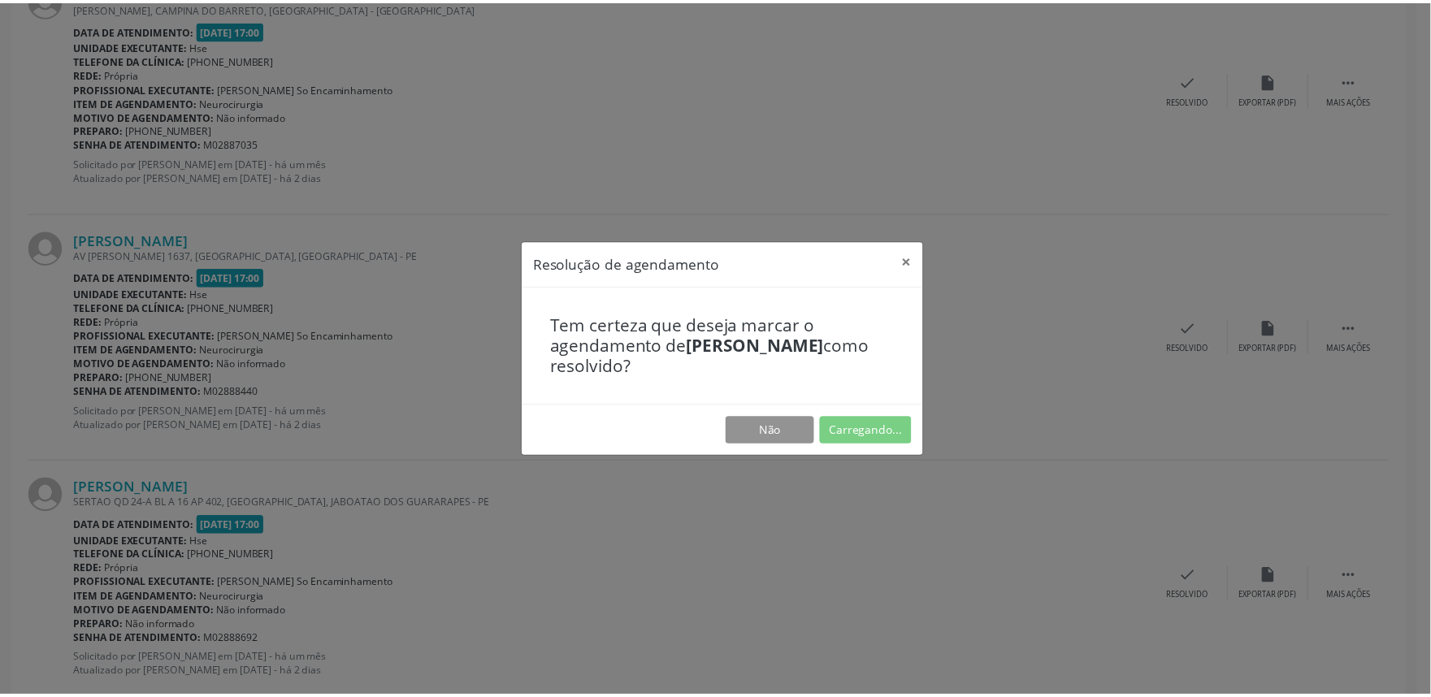
scroll to position [0, 0]
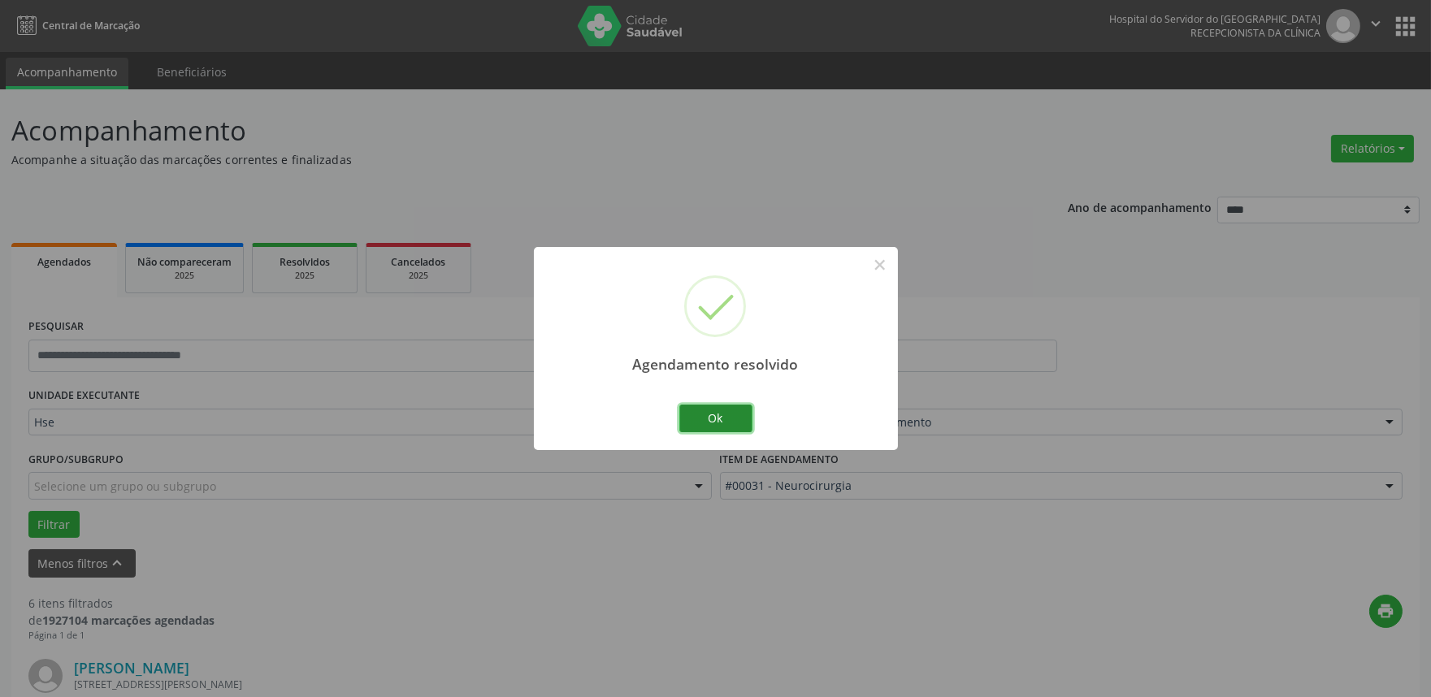
click at [708, 418] on button "Ok" at bounding box center [715, 419] width 73 height 28
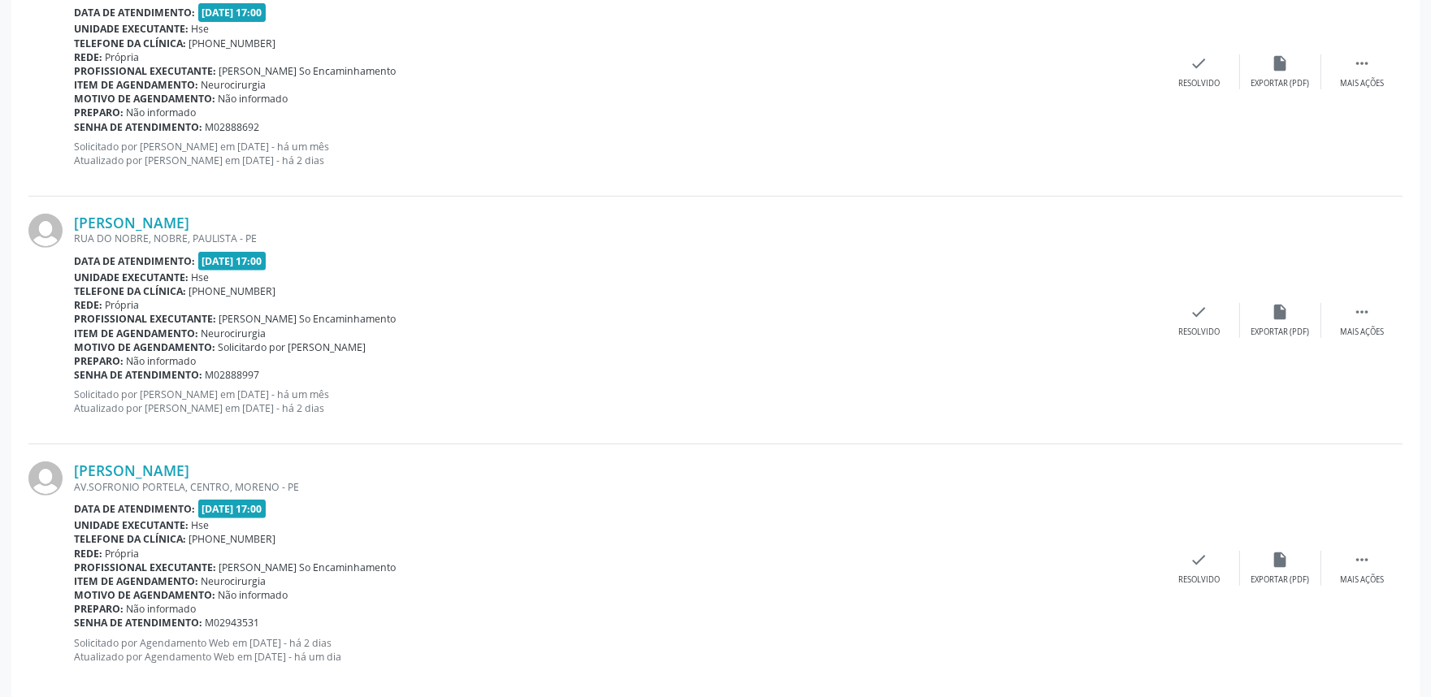
scroll to position [1460, 0]
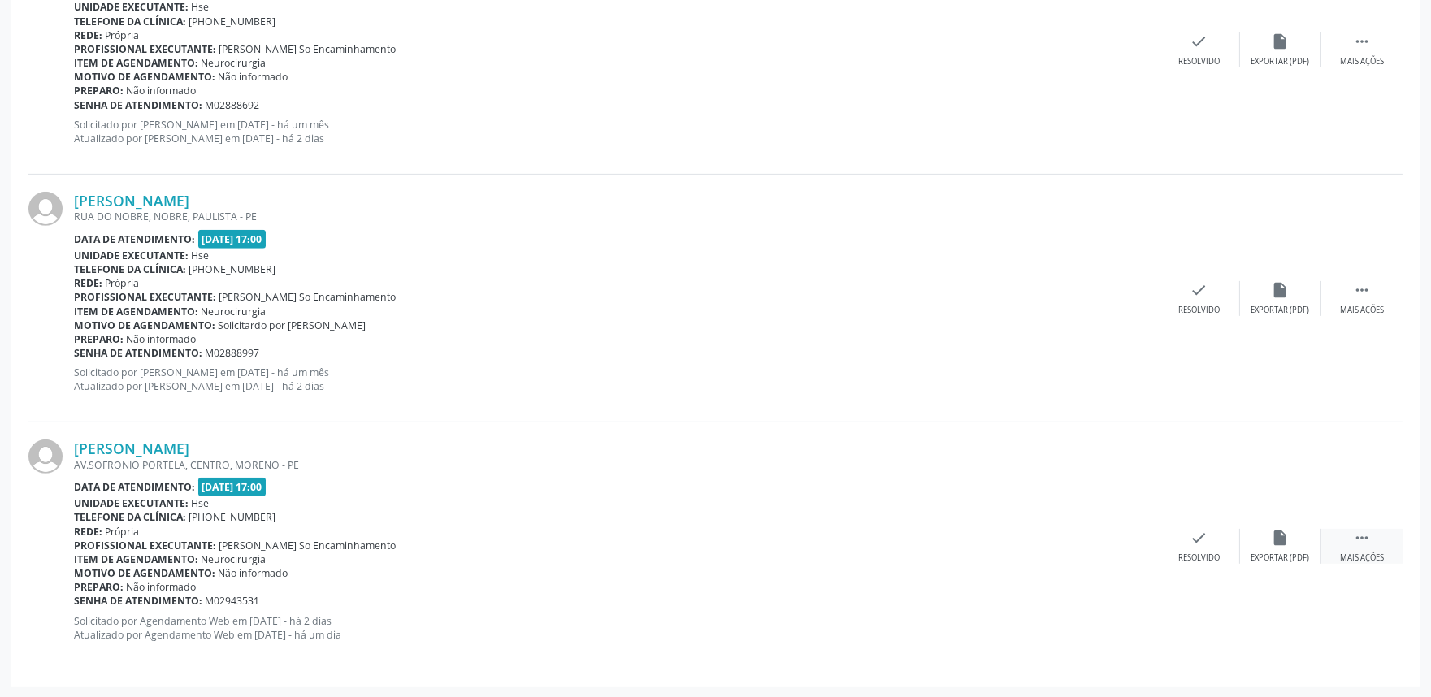
click at [1366, 537] on icon "" at bounding box center [1362, 538] width 18 height 18
click at [1282, 539] on icon "alarm_off" at bounding box center [1281, 538] width 18 height 18
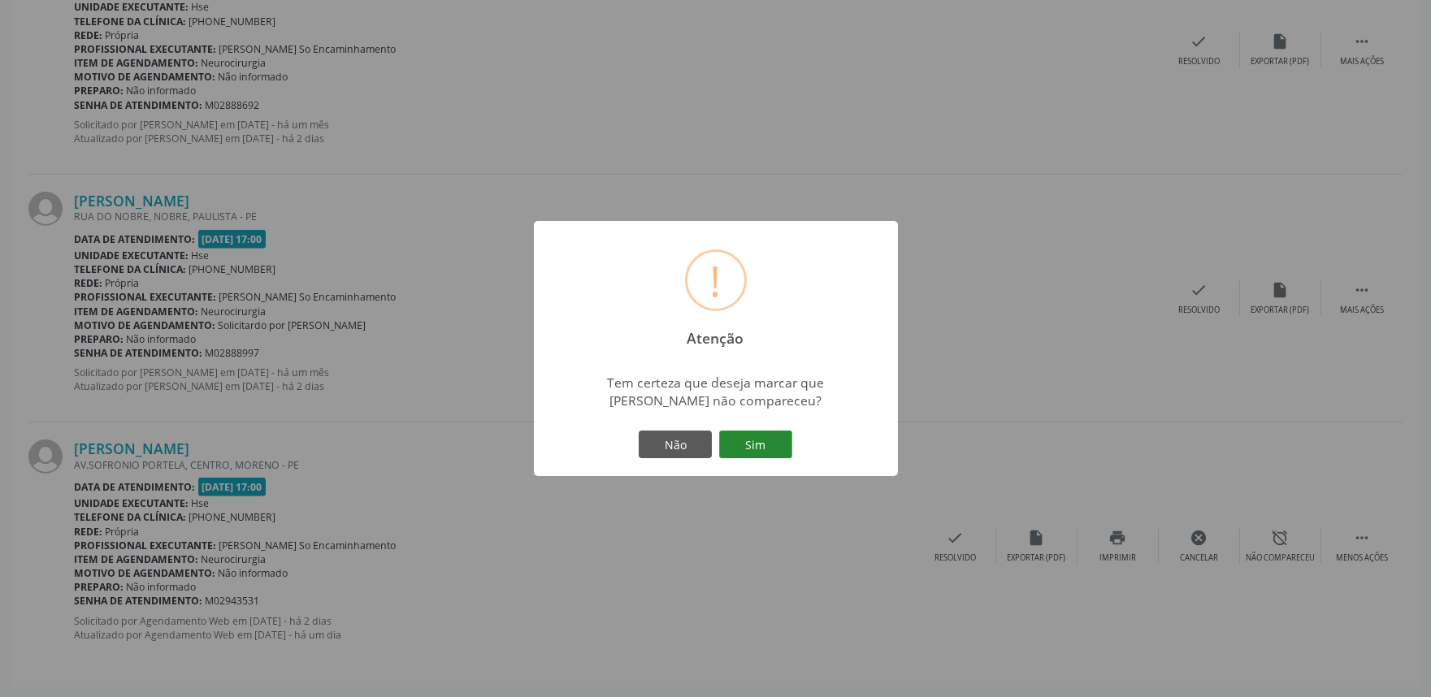
click at [752, 442] on button "Sim" at bounding box center [755, 445] width 73 height 28
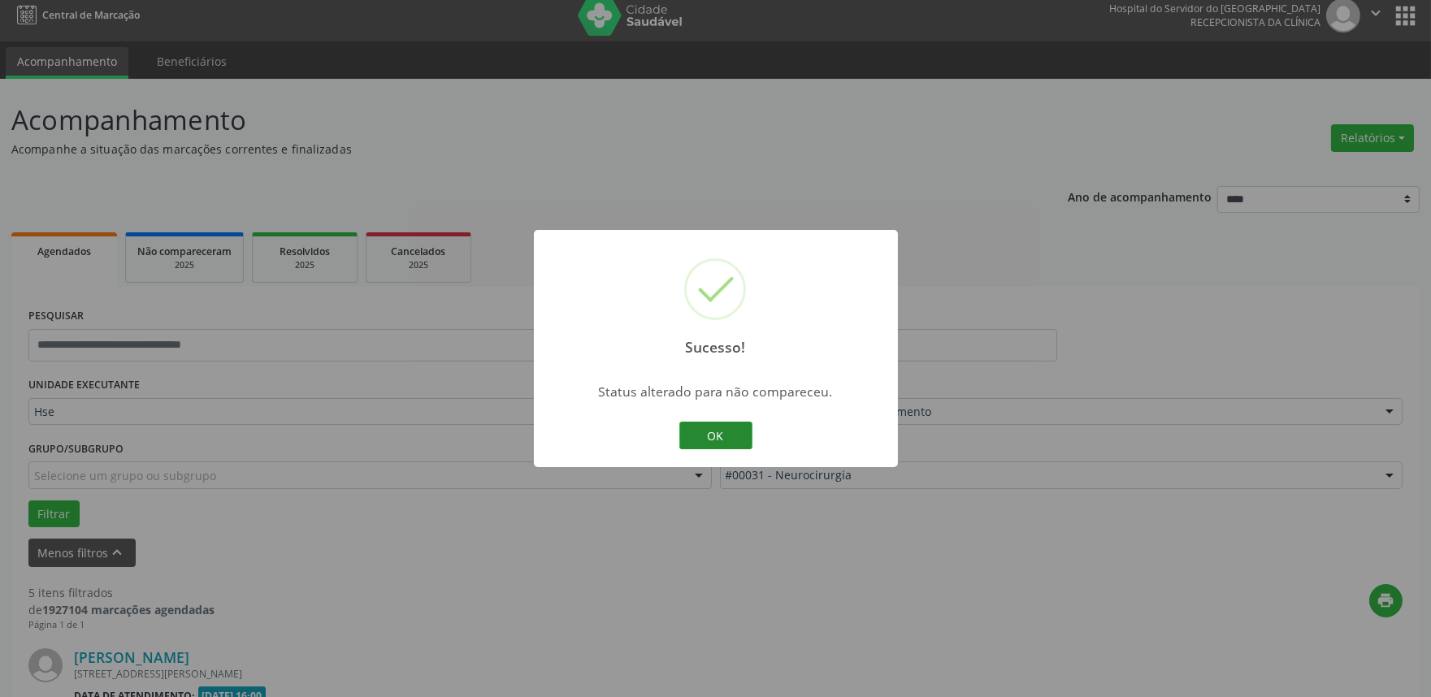
scroll to position [1213, 0]
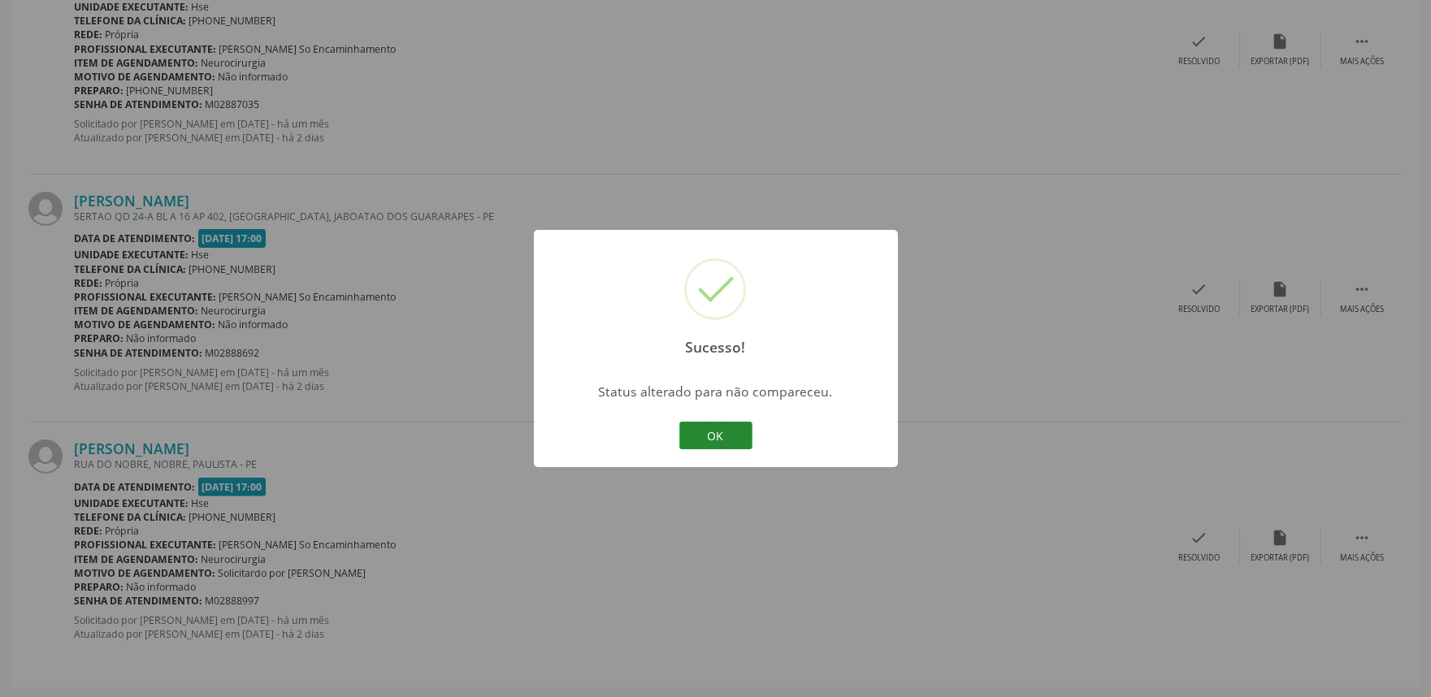
click at [733, 434] on button "OK" at bounding box center [715, 436] width 73 height 28
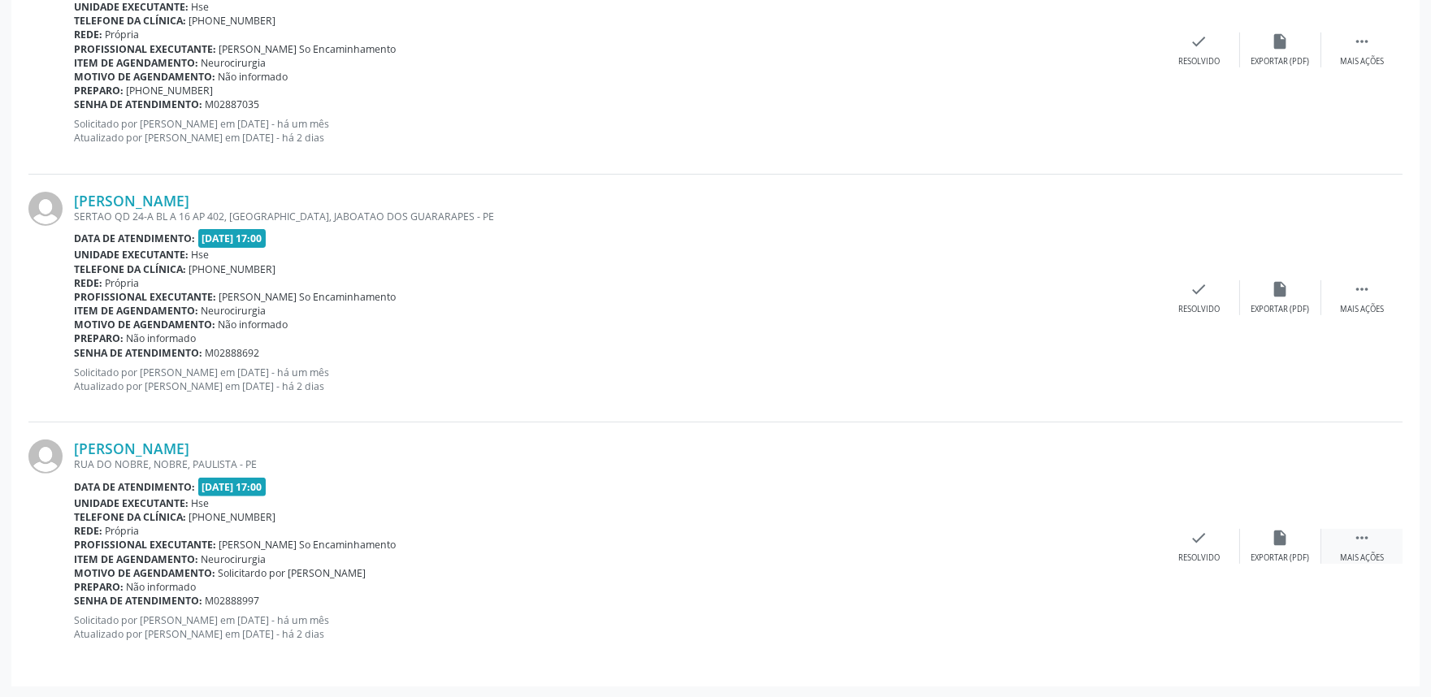
click at [1352, 541] on div " Mais ações" at bounding box center [1361, 546] width 81 height 35
click at [1273, 541] on icon "alarm_off" at bounding box center [1281, 538] width 18 height 18
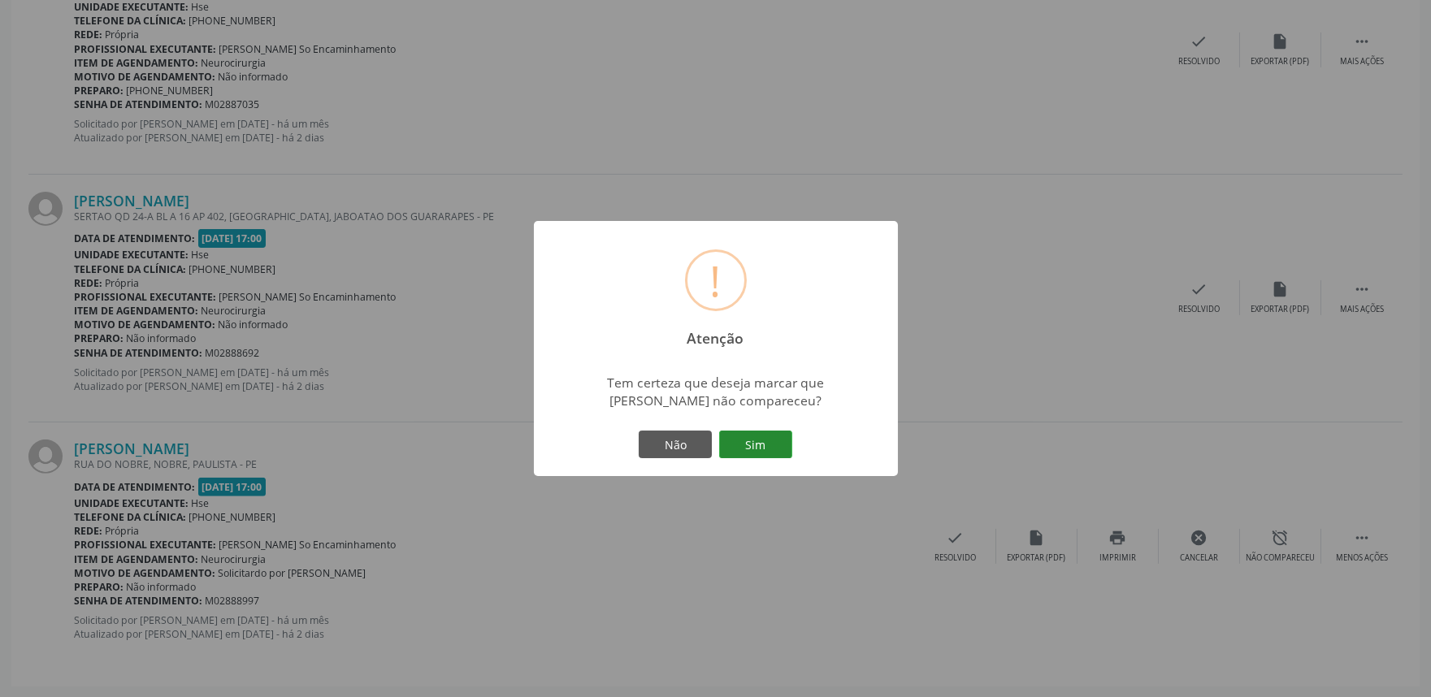
drag, startPoint x: 736, startPoint y: 443, endPoint x: 749, endPoint y: 443, distance: 13.0
click at [738, 443] on button "Sim" at bounding box center [755, 445] width 73 height 28
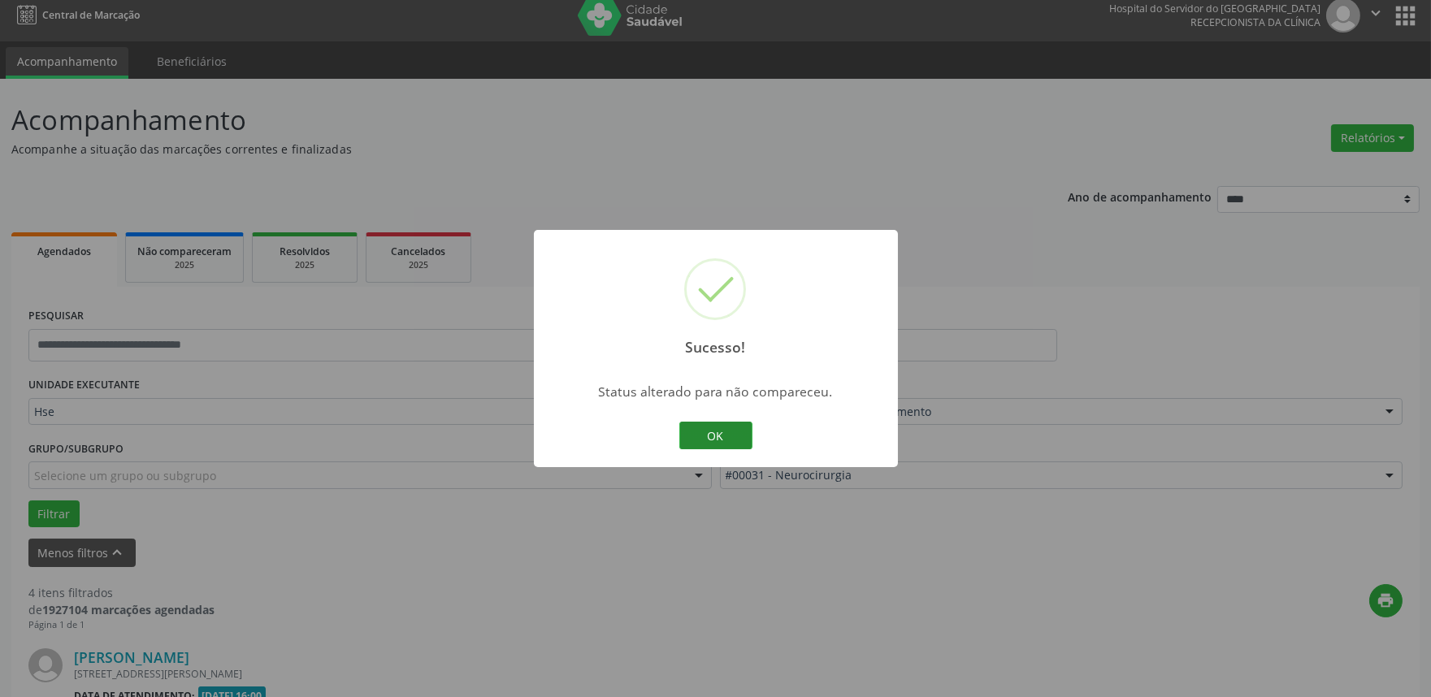
scroll to position [964, 0]
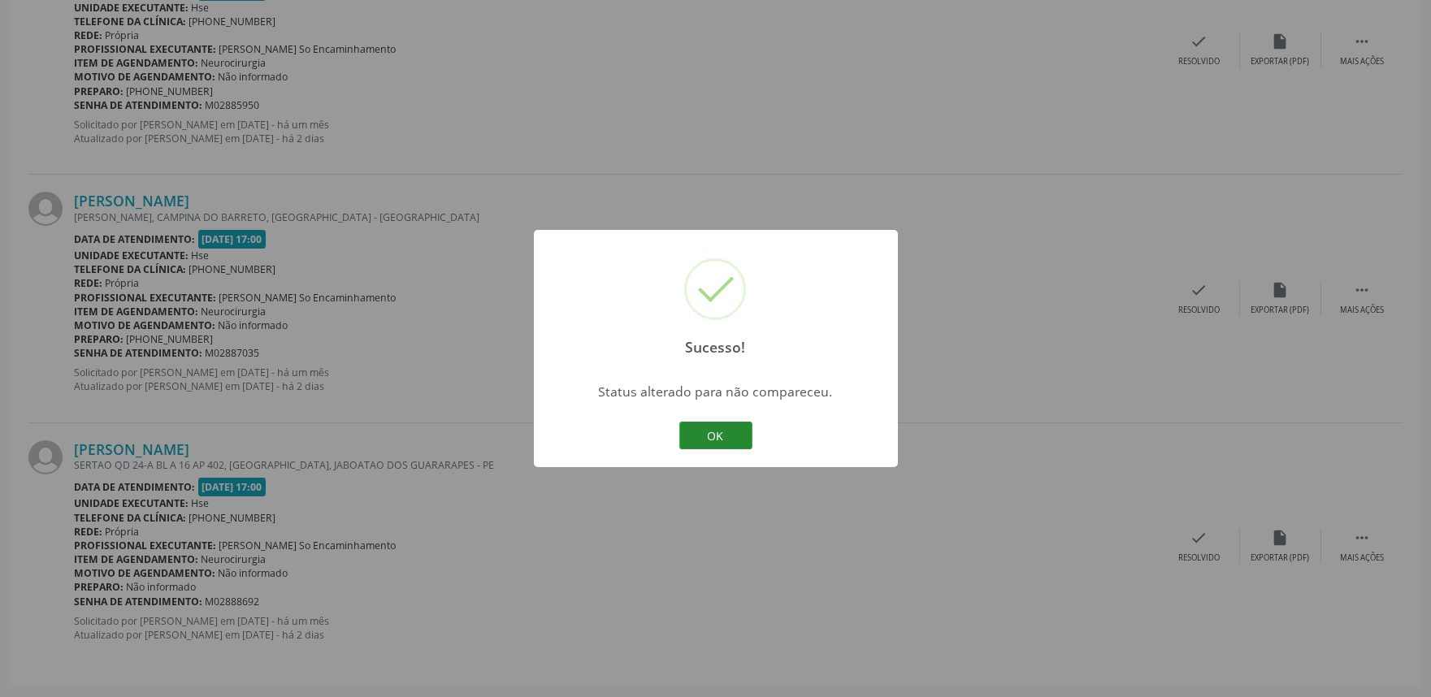
click at [719, 440] on button "OK" at bounding box center [715, 436] width 73 height 28
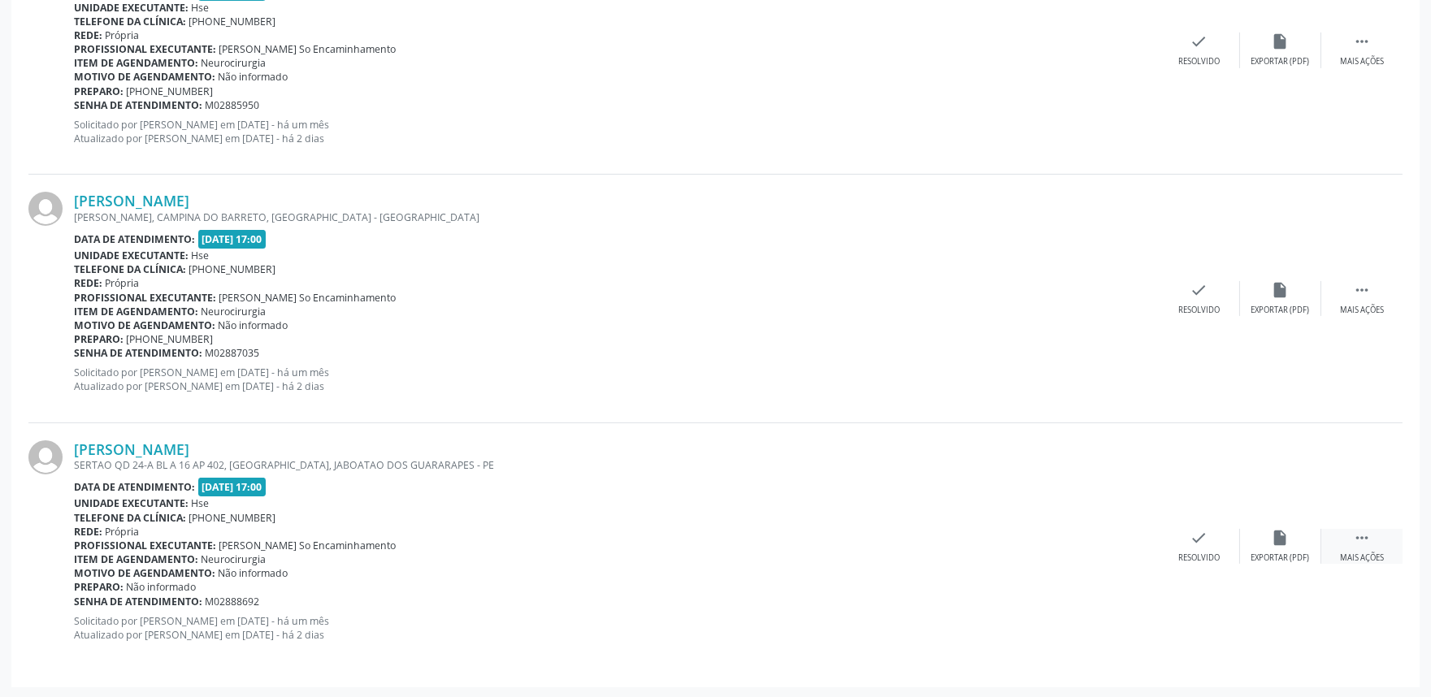
click at [1369, 548] on div " Mais ações" at bounding box center [1361, 546] width 81 height 35
click at [1274, 548] on div "alarm_off Não compareceu" at bounding box center [1280, 546] width 81 height 35
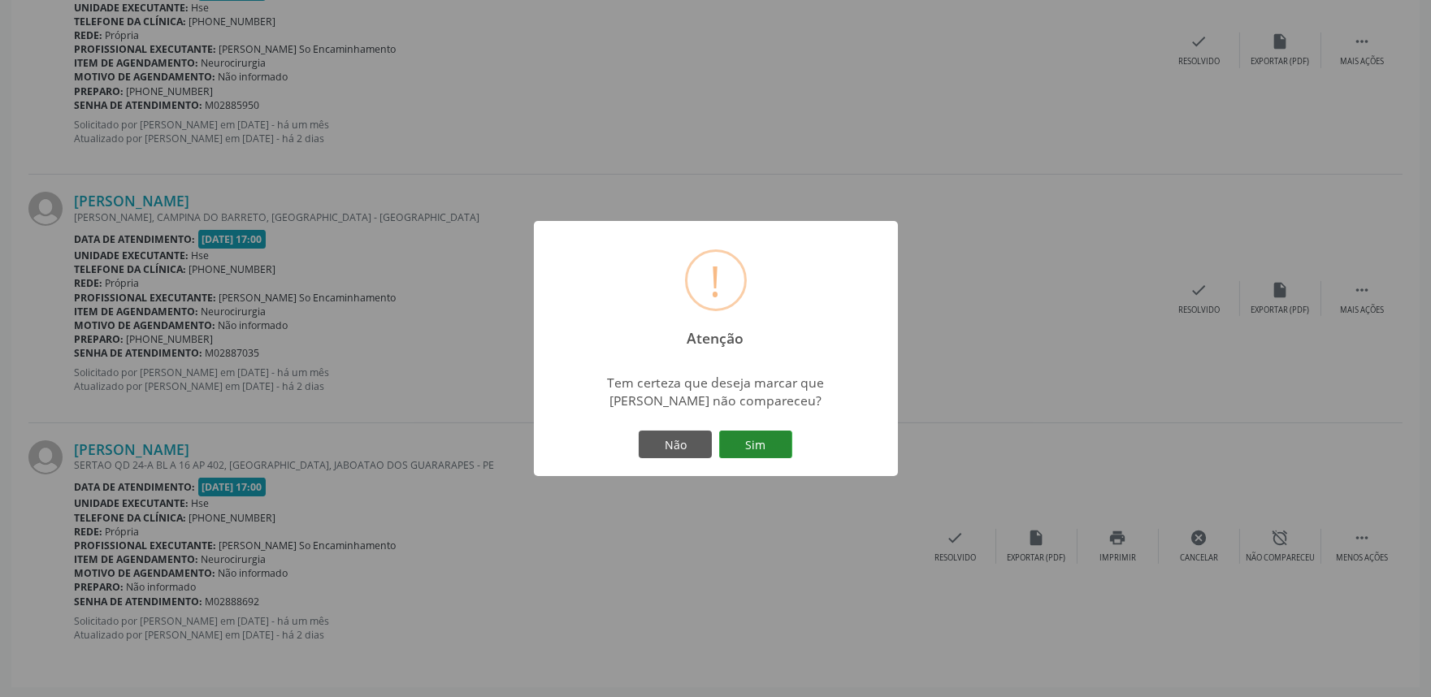
click at [743, 445] on button "Sim" at bounding box center [755, 445] width 73 height 28
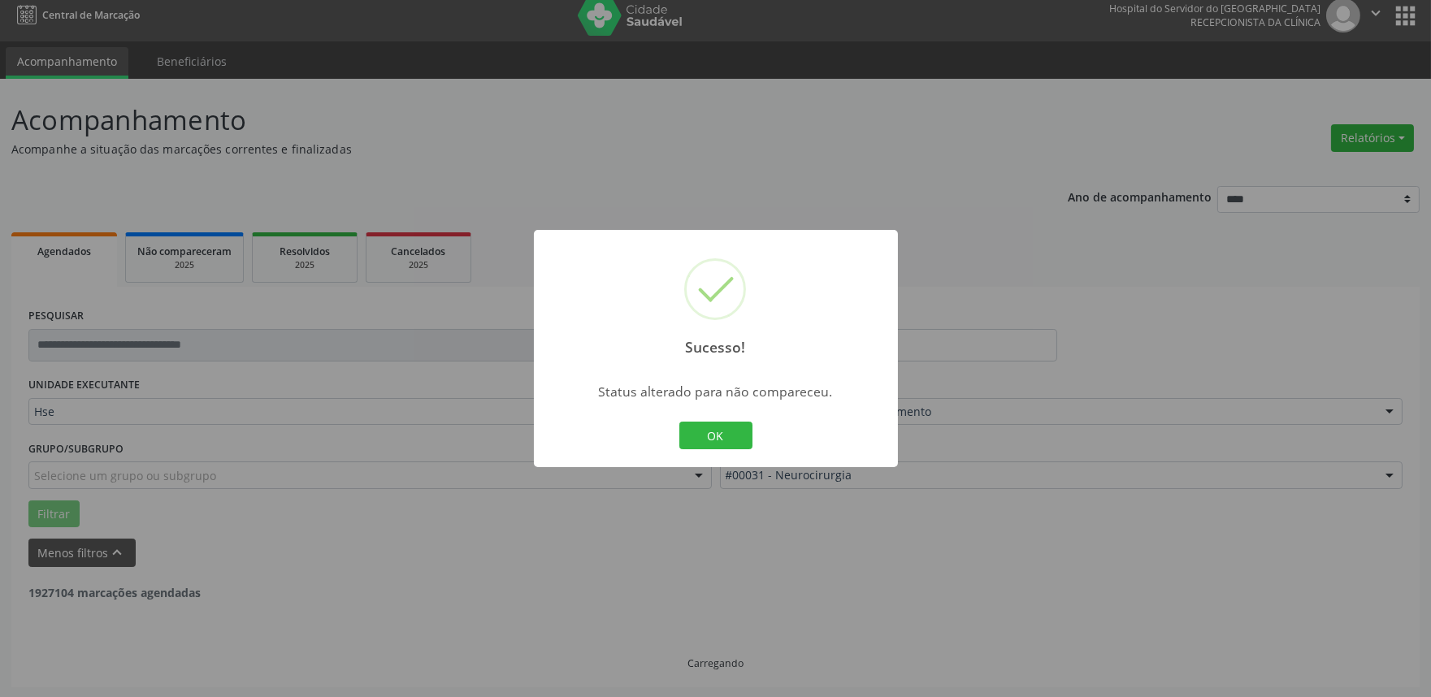
scroll to position [716, 0]
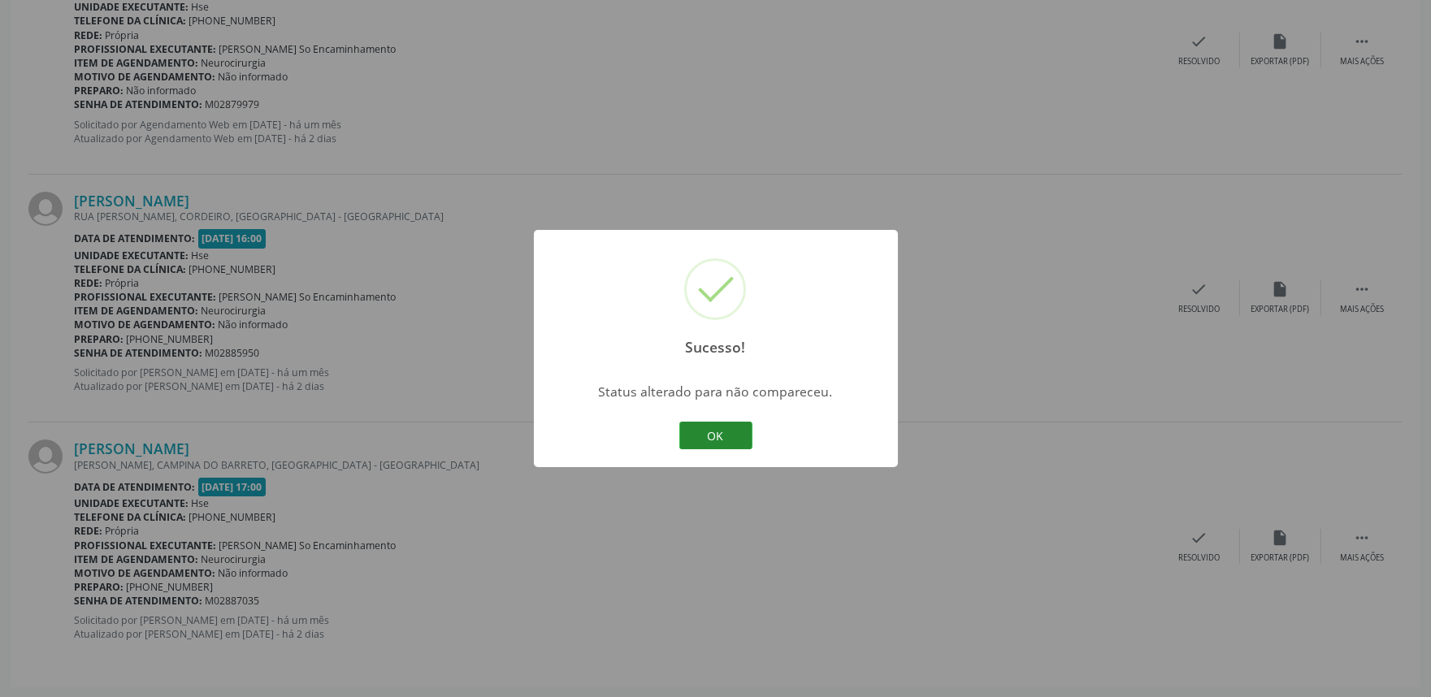
click at [692, 445] on button "OK" at bounding box center [715, 436] width 73 height 28
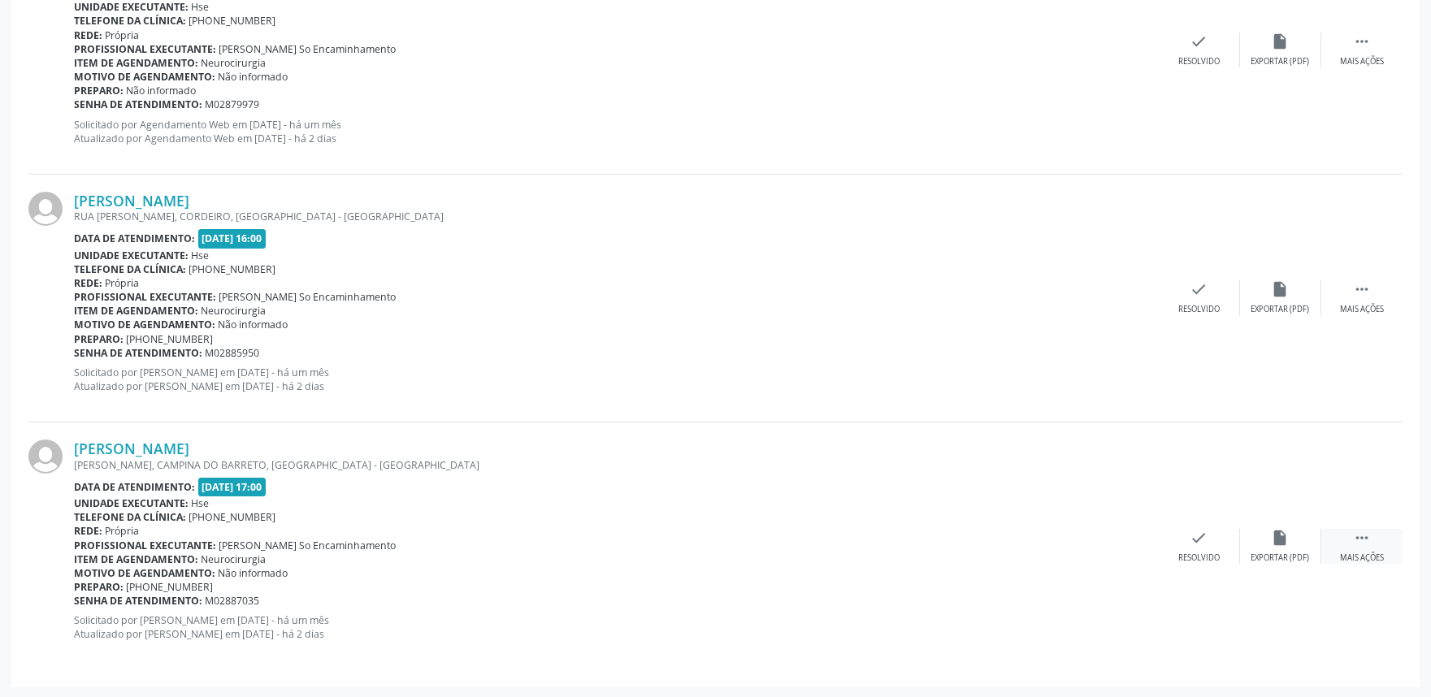
click at [1347, 538] on div " Mais ações" at bounding box center [1361, 546] width 81 height 35
click at [1262, 540] on div "alarm_off Não compareceu" at bounding box center [1280, 546] width 81 height 35
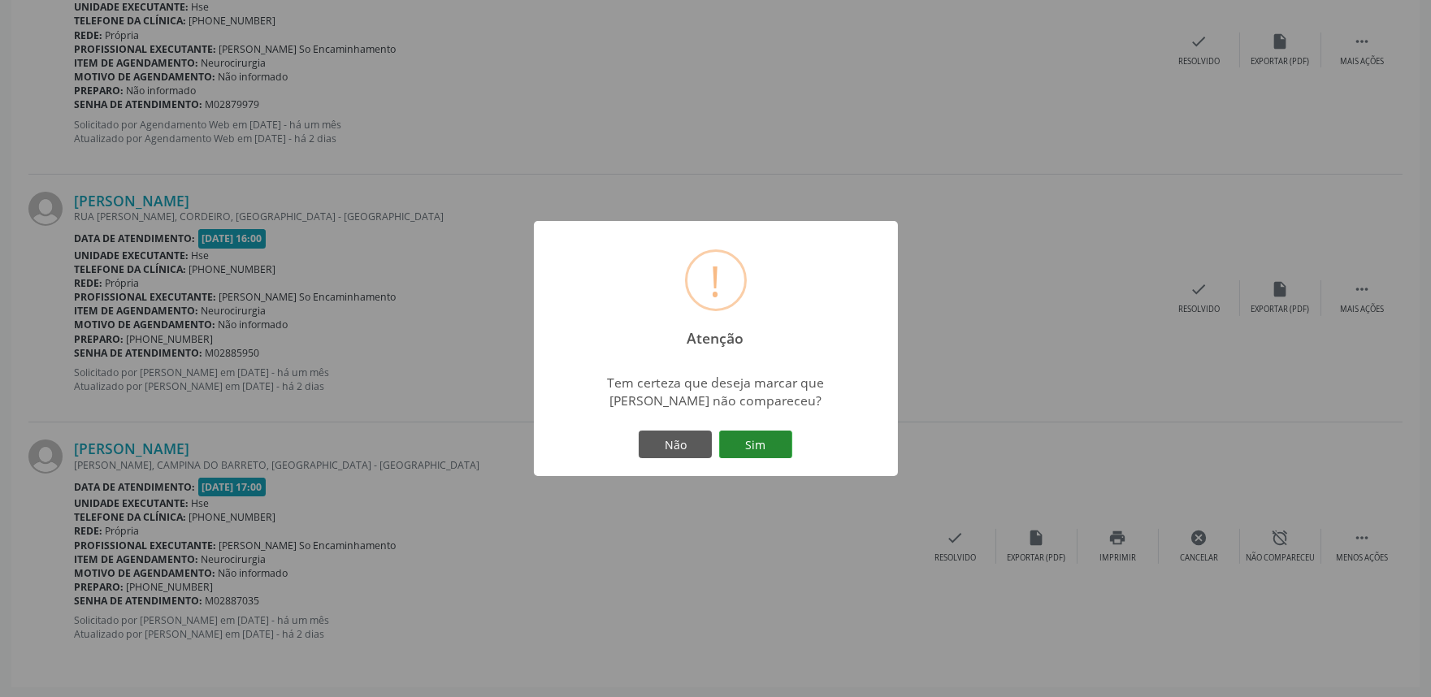
click at [772, 440] on button "Sim" at bounding box center [755, 445] width 73 height 28
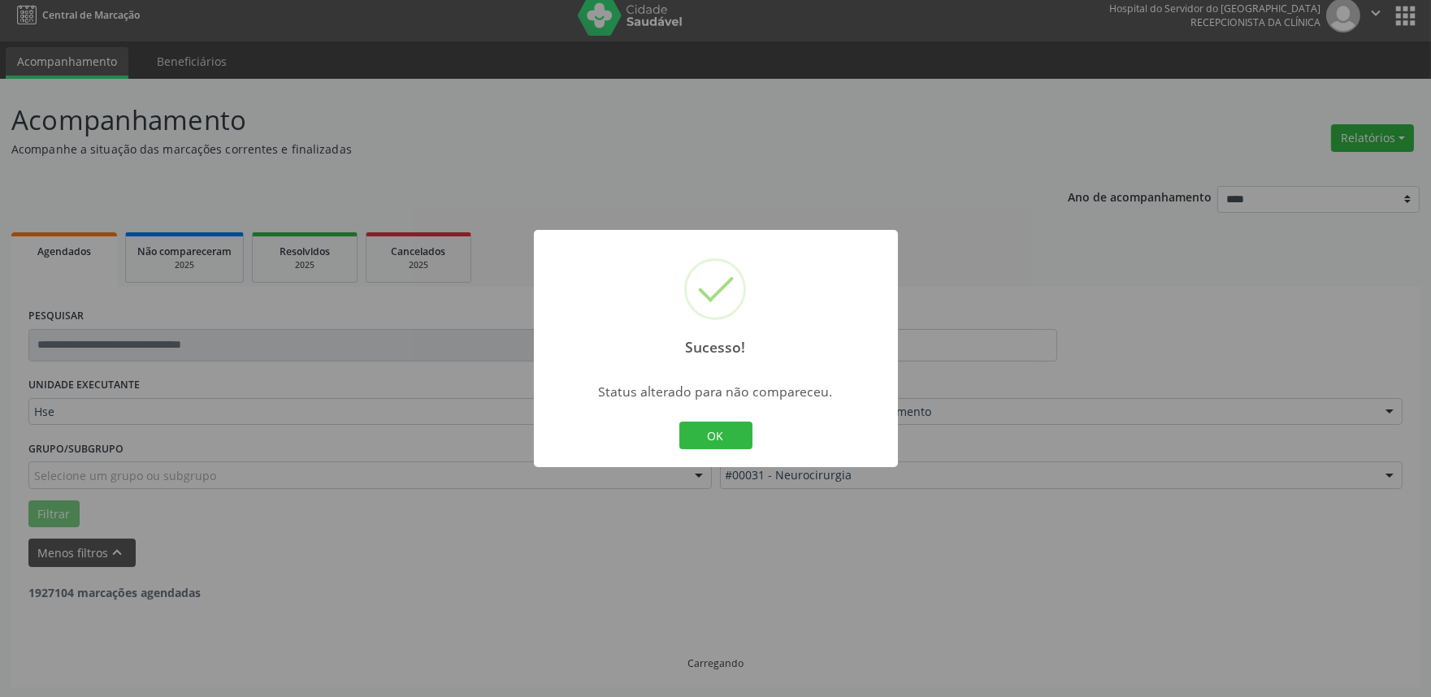
scroll to position [467, 0]
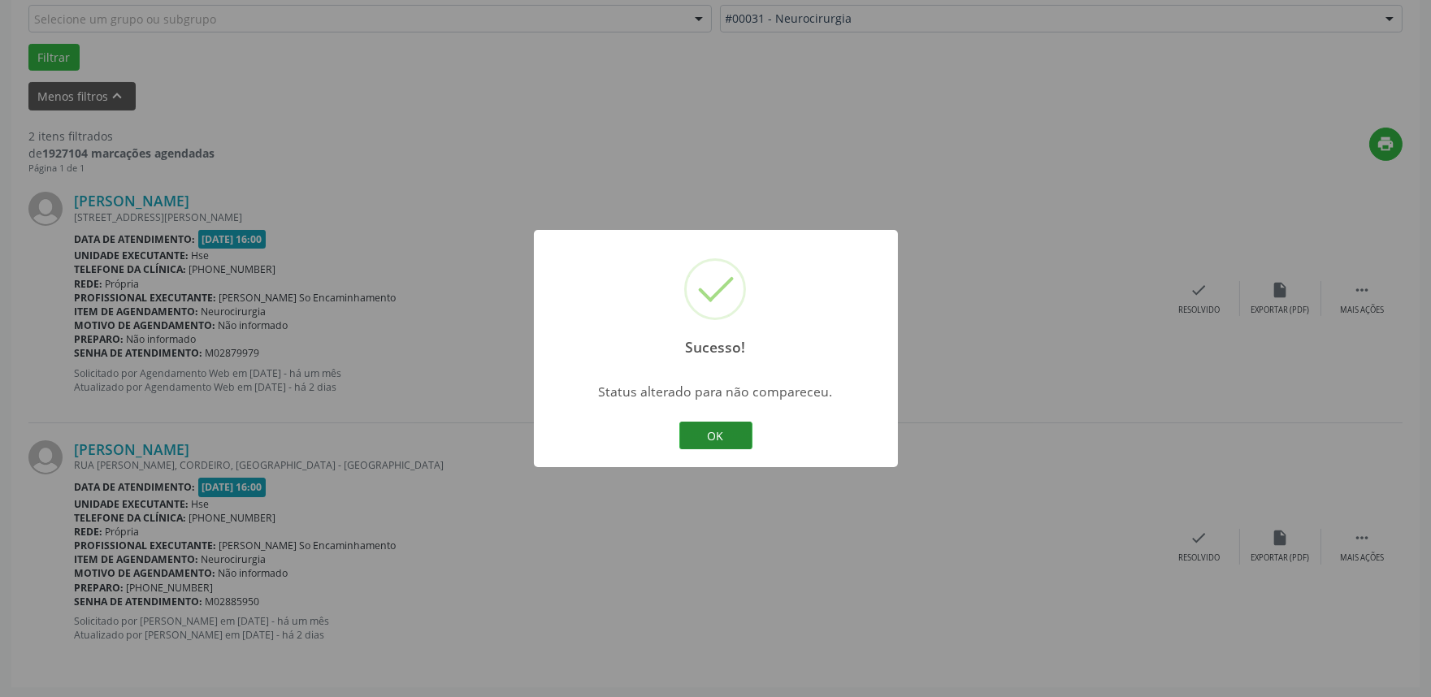
click at [707, 432] on button "OK" at bounding box center [715, 436] width 73 height 28
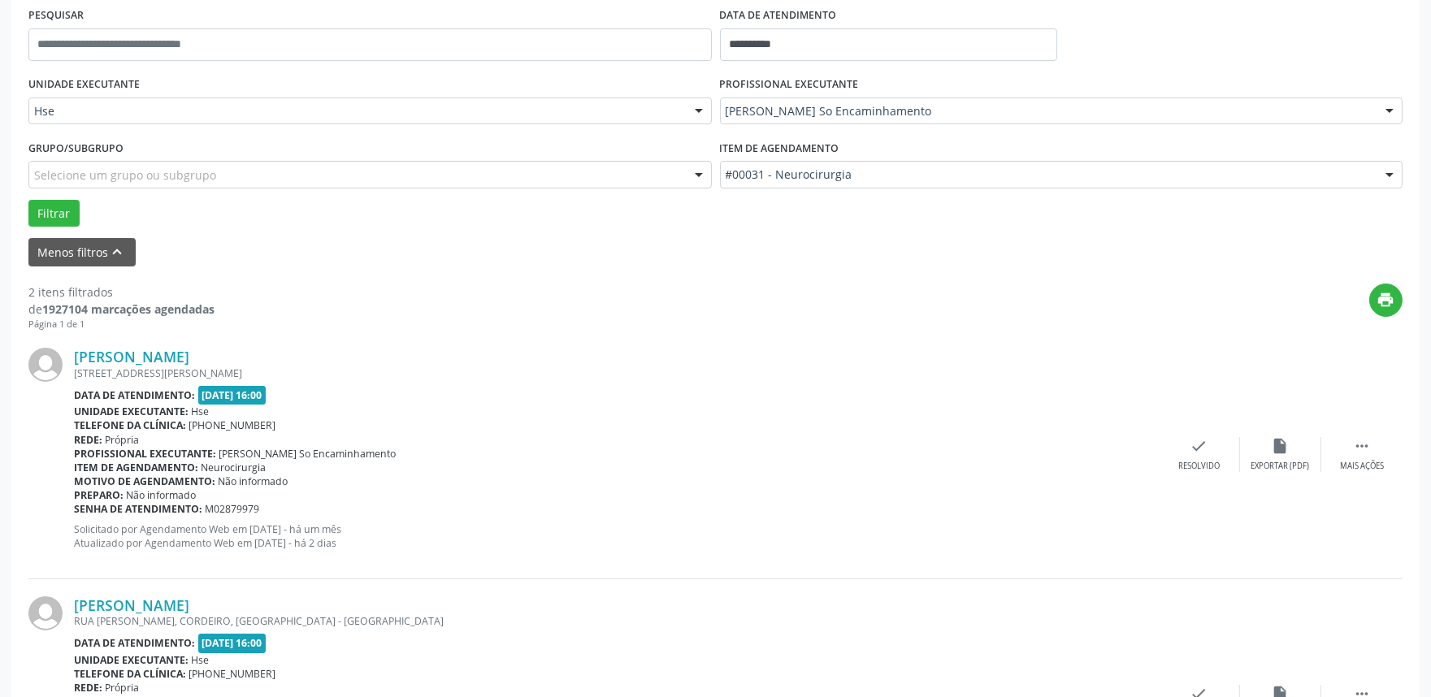
scroll to position [287, 0]
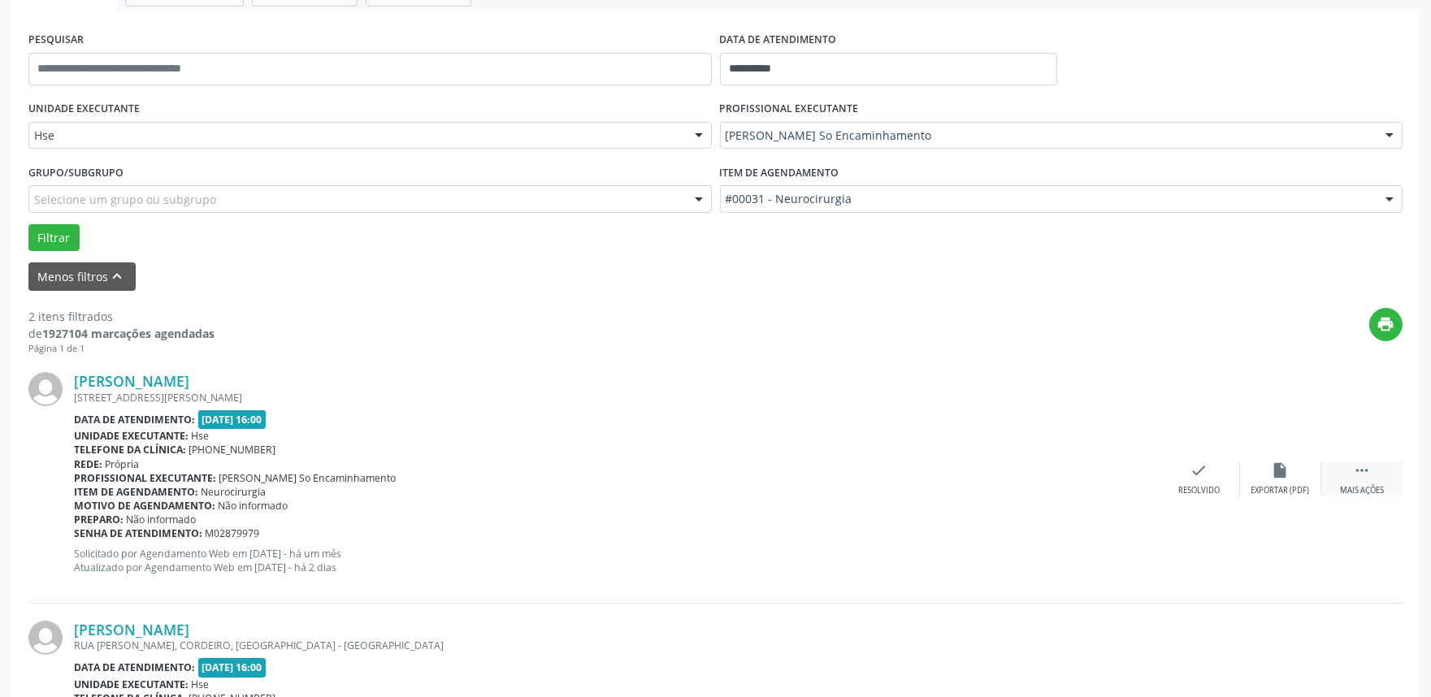
click at [1362, 466] on icon "" at bounding box center [1362, 471] width 18 height 18
click at [1263, 470] on div "alarm_off Não compareceu" at bounding box center [1280, 479] width 81 height 35
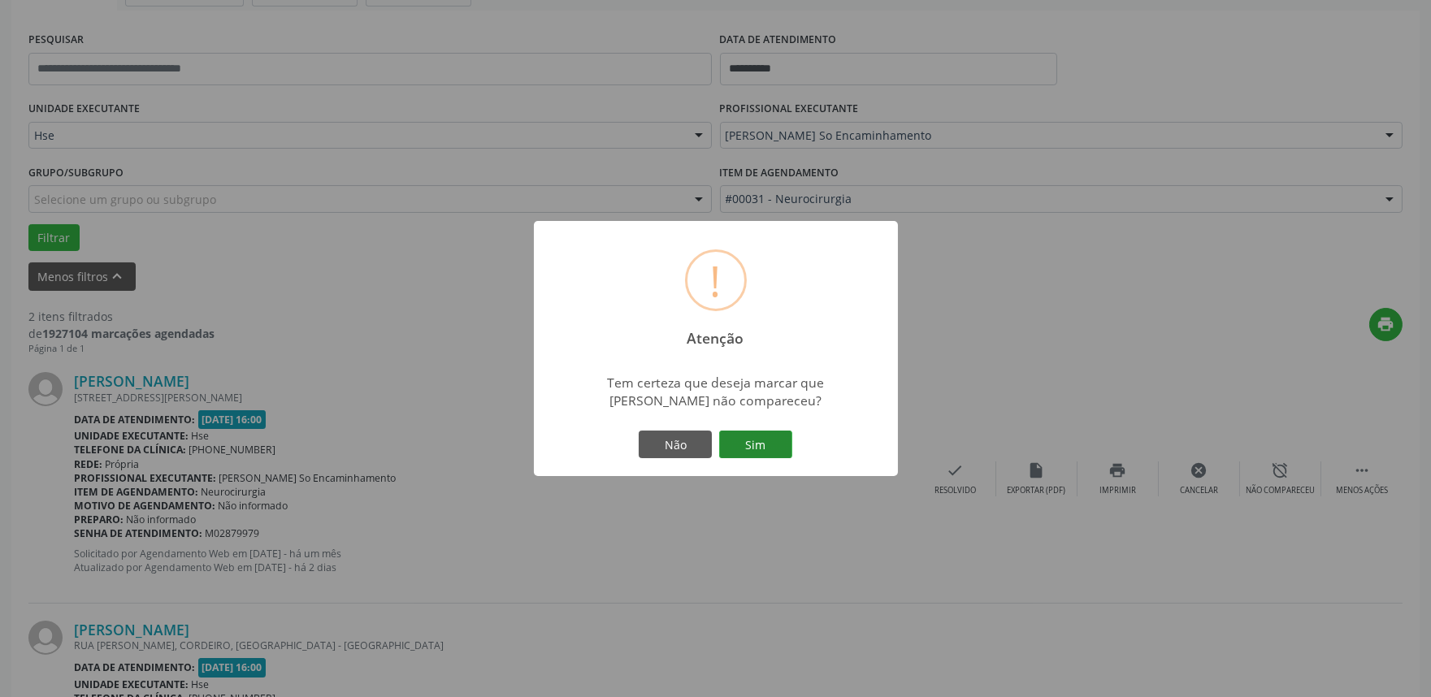
click at [745, 439] on button "Sim" at bounding box center [755, 445] width 73 height 28
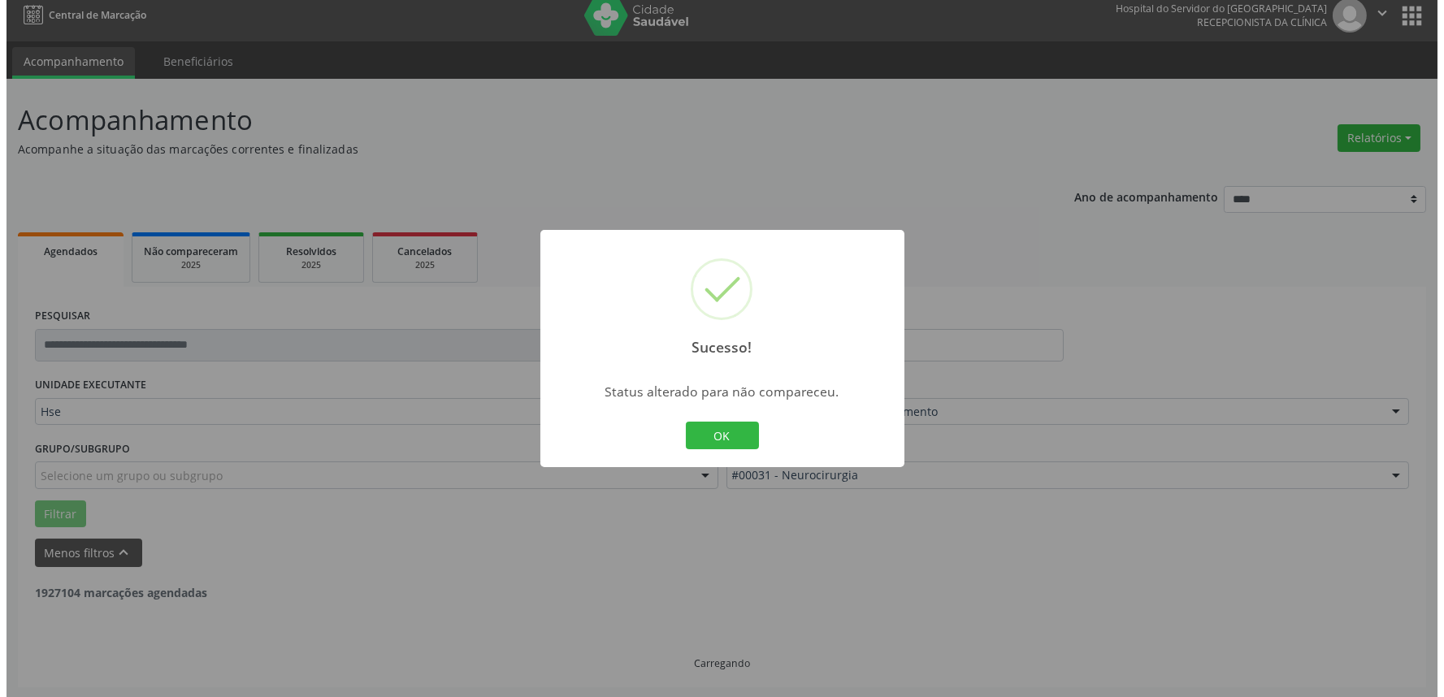
scroll to position [219, 0]
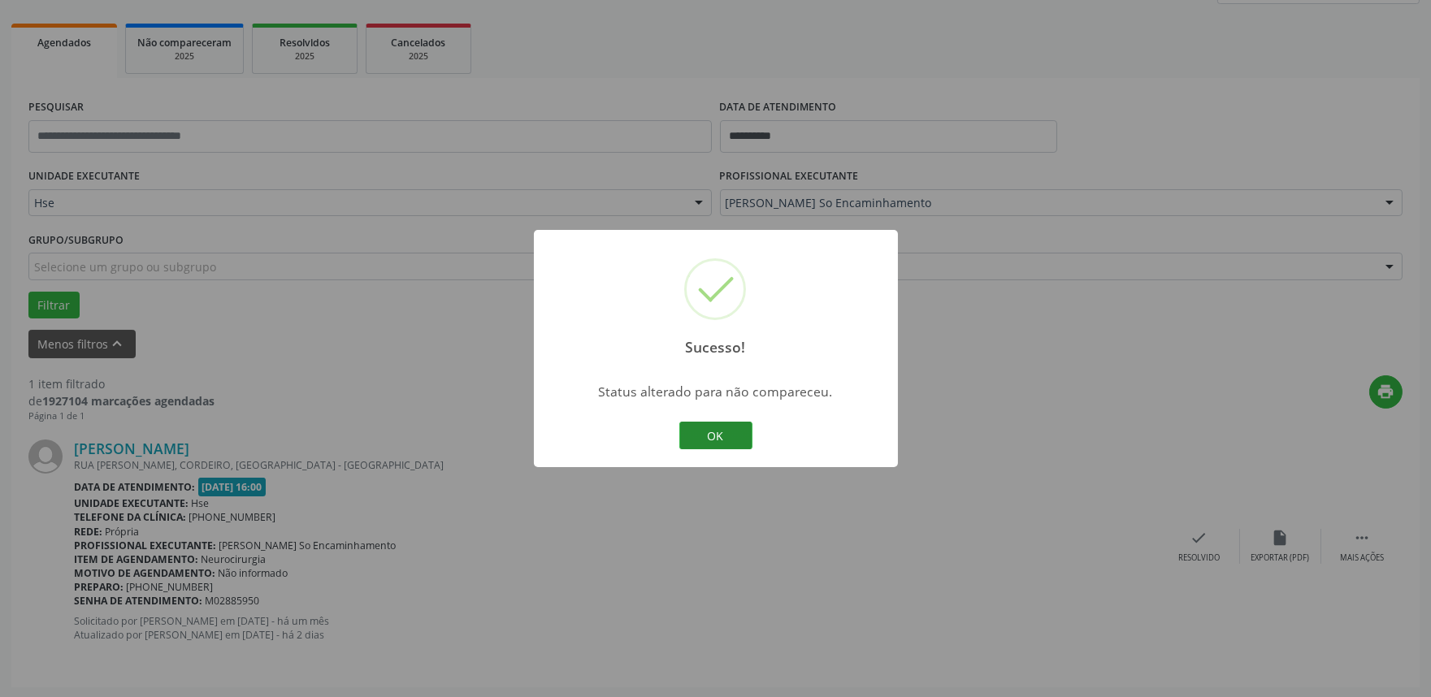
click at [692, 426] on button "OK" at bounding box center [715, 436] width 73 height 28
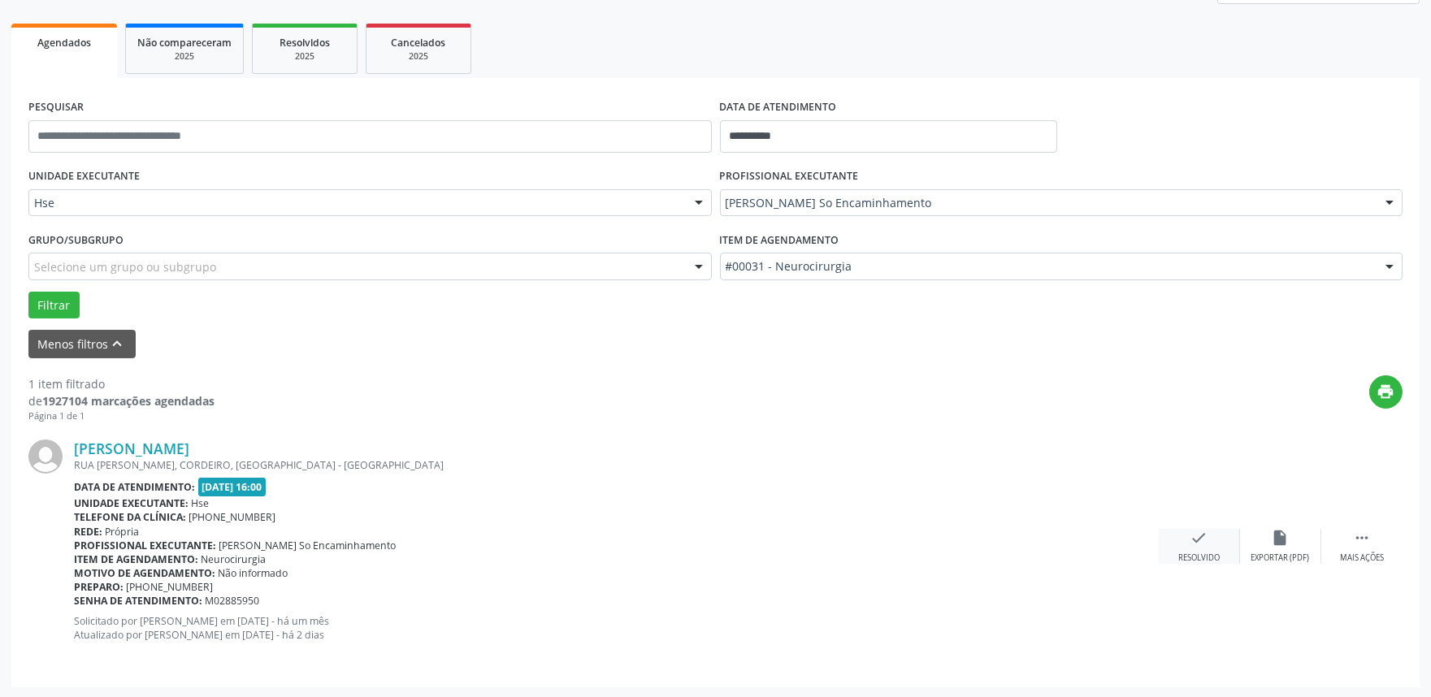
click at [1196, 530] on icon "check" at bounding box center [1200, 538] width 18 height 18
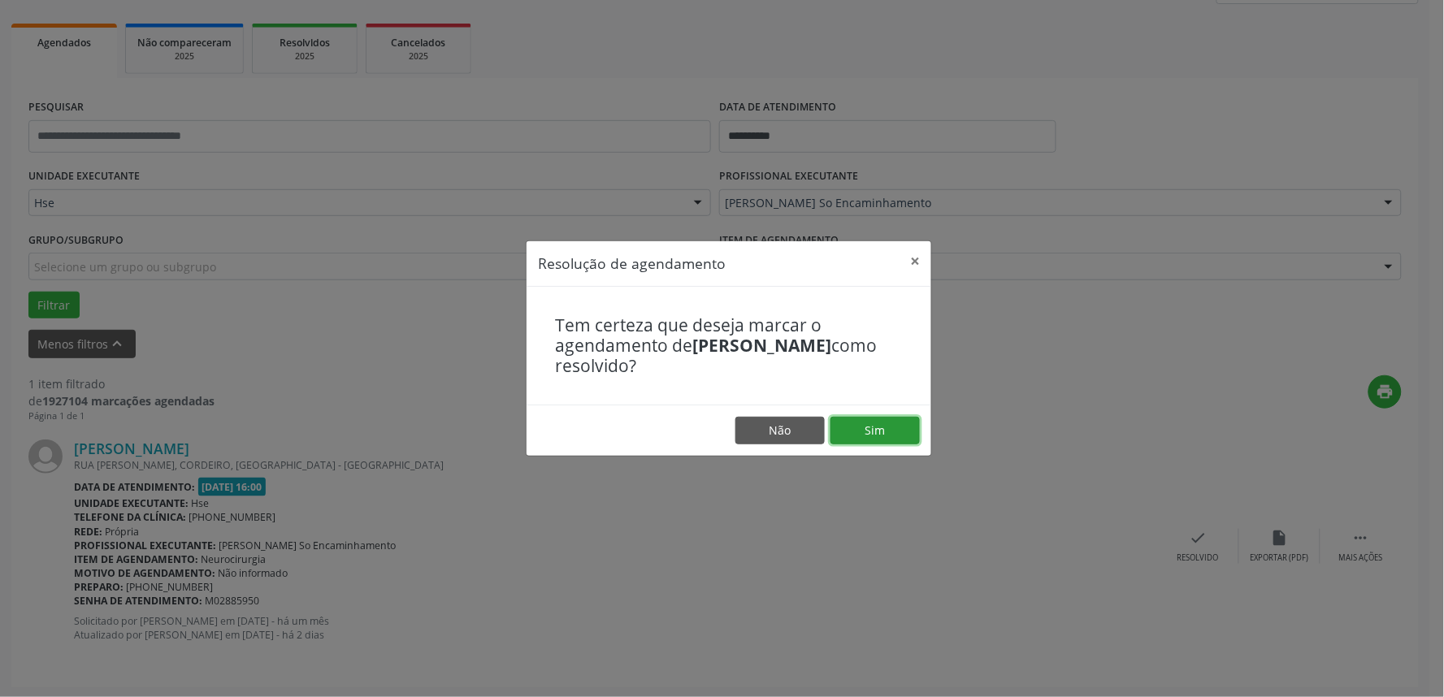
click at [879, 423] on button "Sim" at bounding box center [875, 431] width 89 height 28
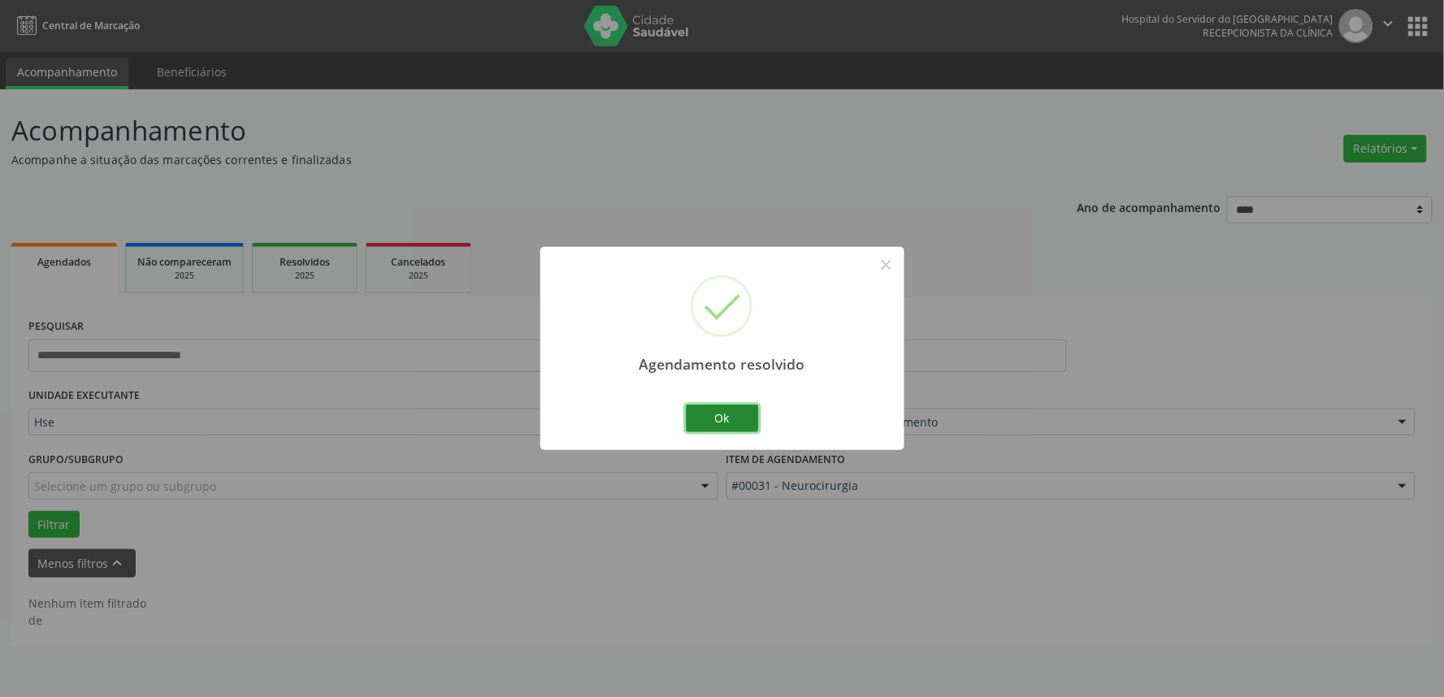
click at [727, 415] on button "Ok" at bounding box center [722, 419] width 73 height 28
